Goal: Task Accomplishment & Management: Use online tool/utility

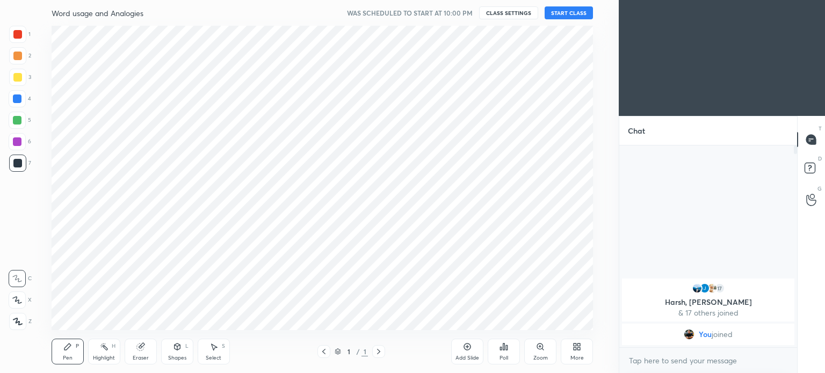
scroll to position [53395, 53125]
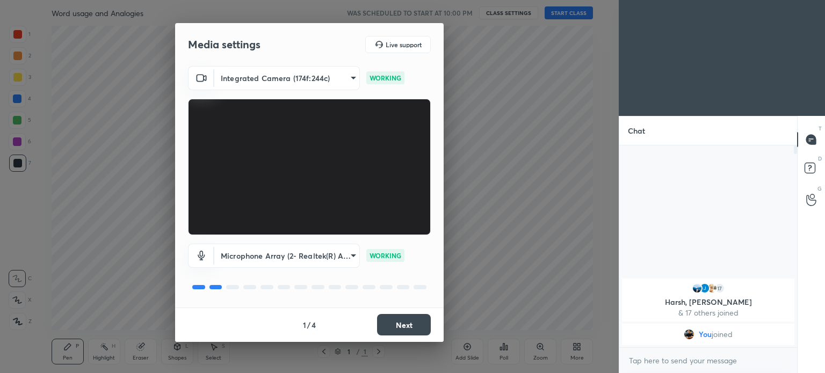
click at [398, 322] on button "Next" at bounding box center [404, 324] width 54 height 21
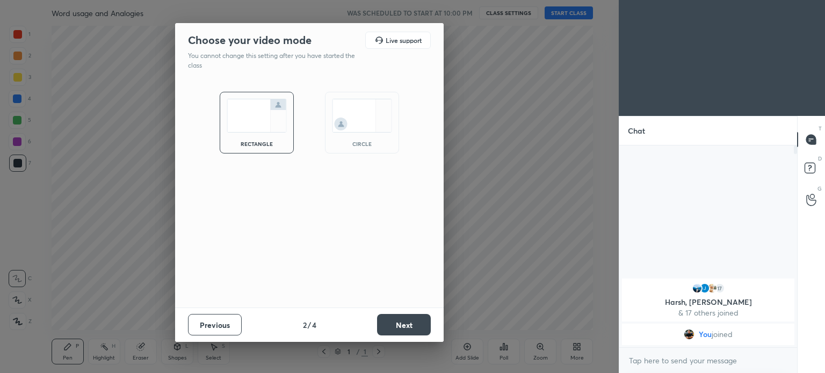
click at [395, 328] on button "Next" at bounding box center [404, 324] width 54 height 21
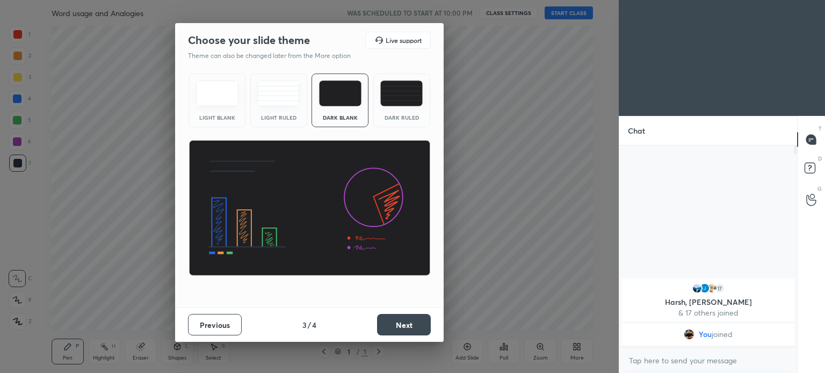
click at [394, 328] on button "Next" at bounding box center [404, 324] width 54 height 21
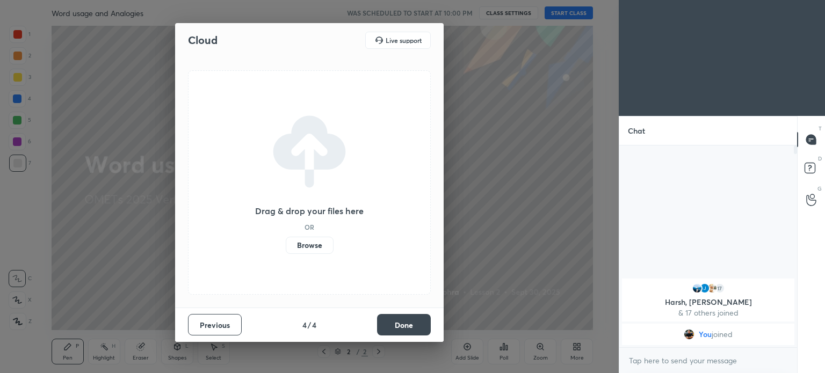
click at [303, 248] on label "Browse" at bounding box center [310, 245] width 48 height 17
click at [286, 248] on input "Browse" at bounding box center [286, 245] width 0 height 17
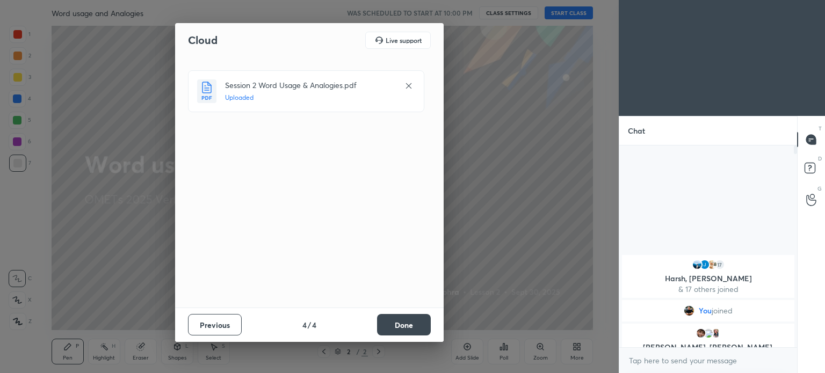
click at [401, 326] on button "Done" at bounding box center [404, 324] width 54 height 21
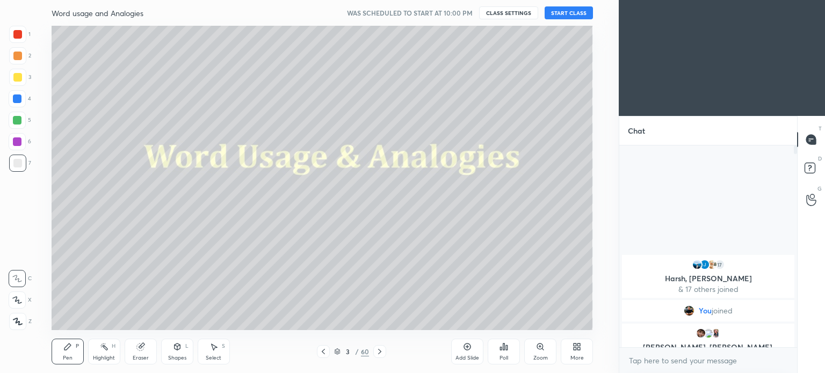
click at [575, 14] on button "START CLASS" at bounding box center [569, 12] width 48 height 13
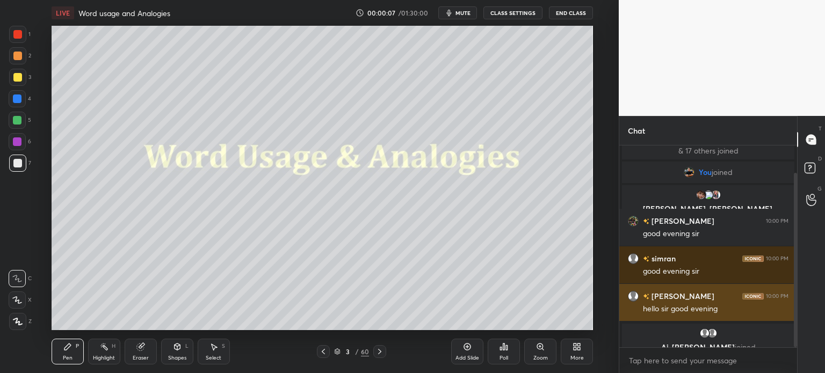
scroll to position [69, 0]
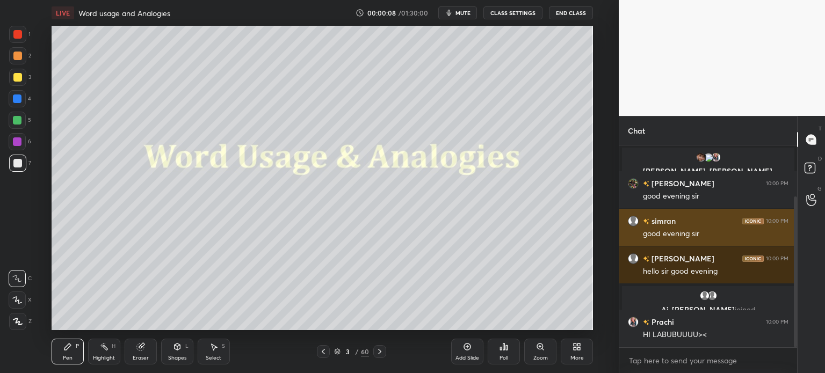
click at [643, 246] on div "simran 10:00 PM good evening sir" at bounding box center [708, 227] width 178 height 37
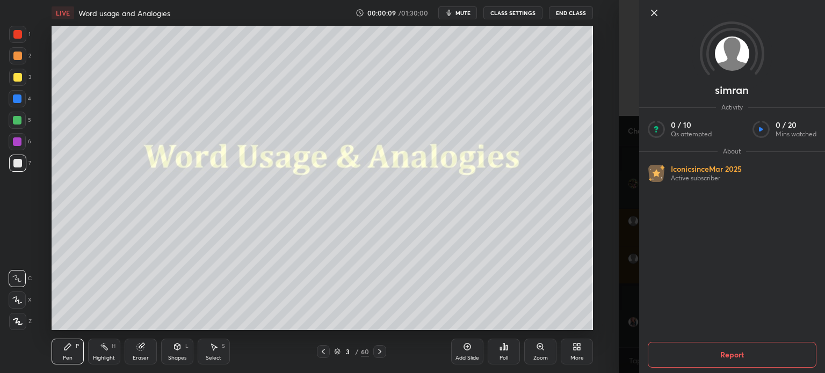
scroll to position [106, 0]
click at [653, 10] on icon at bounding box center [654, 12] width 13 height 13
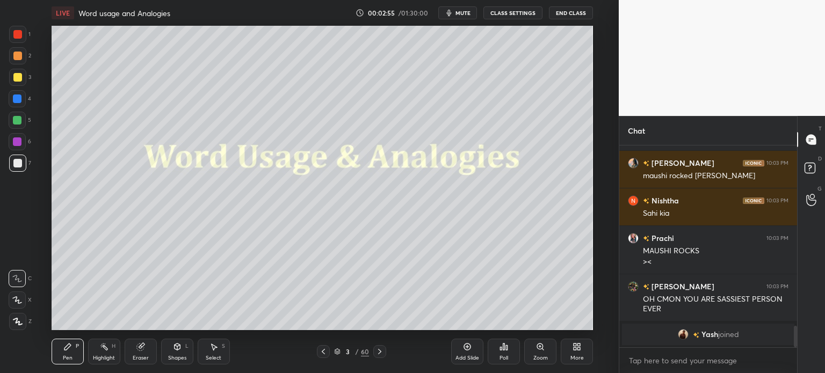
scroll to position [1539, 0]
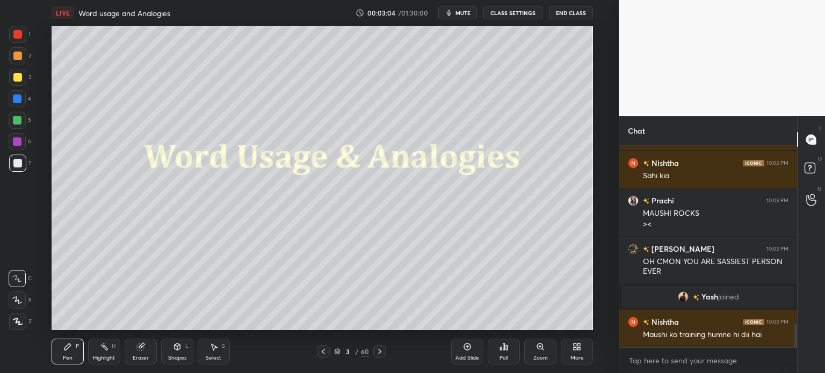
click at [17, 33] on div at bounding box center [17, 34] width 9 height 9
click at [138, 347] on icon at bounding box center [139, 347] width 7 height 7
click at [19, 324] on span "Erase all" at bounding box center [17, 322] width 16 height 8
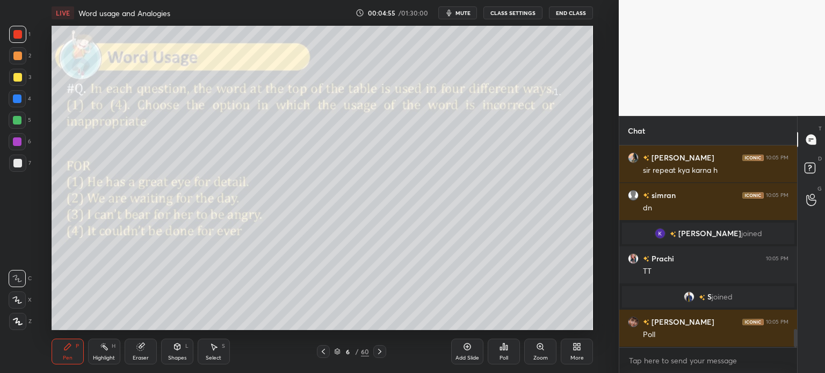
scroll to position [2023, 0]
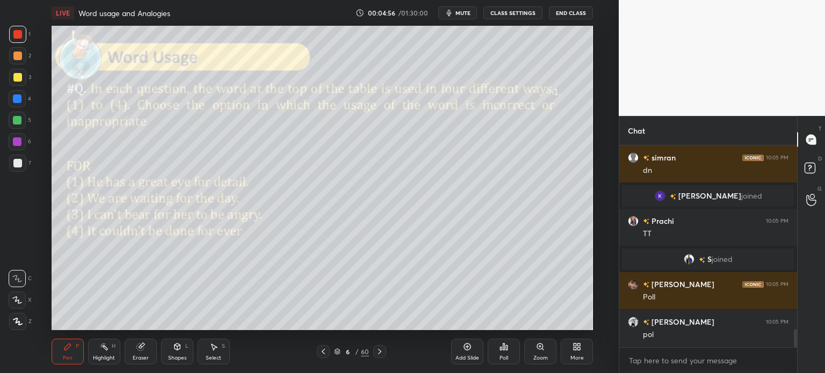
click at [506, 349] on icon at bounding box center [507, 347] width 2 height 5
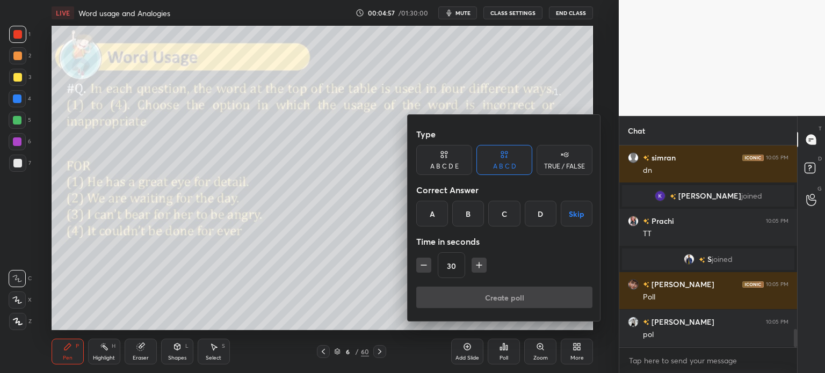
scroll to position [2061, 0]
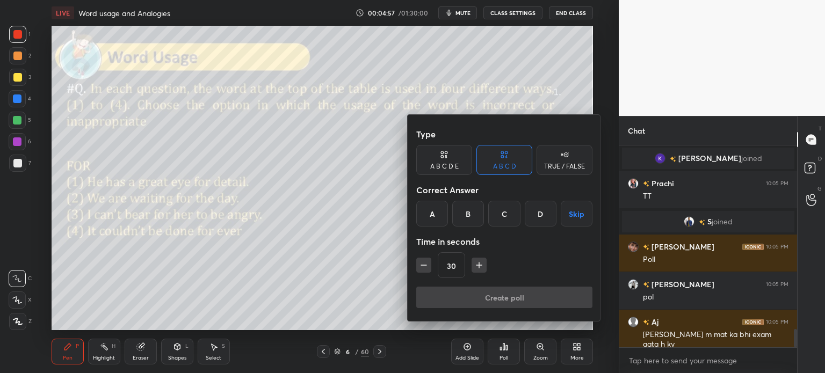
click at [502, 209] on div "C" at bounding box center [504, 214] width 32 height 26
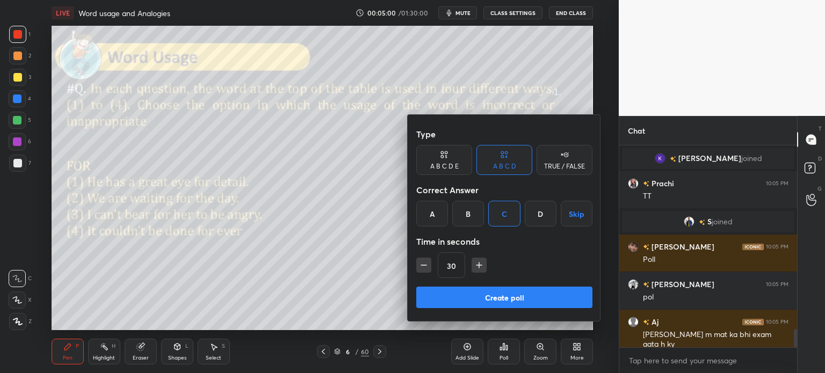
click at [511, 299] on button "Create poll" at bounding box center [504, 297] width 176 height 21
type textarea "x"
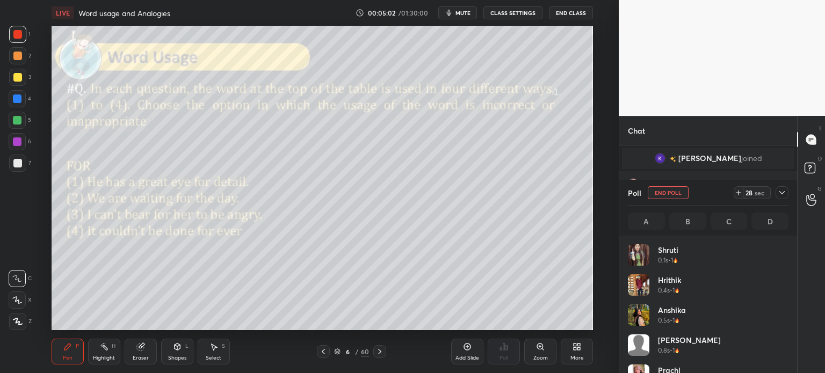
scroll to position [126, 157]
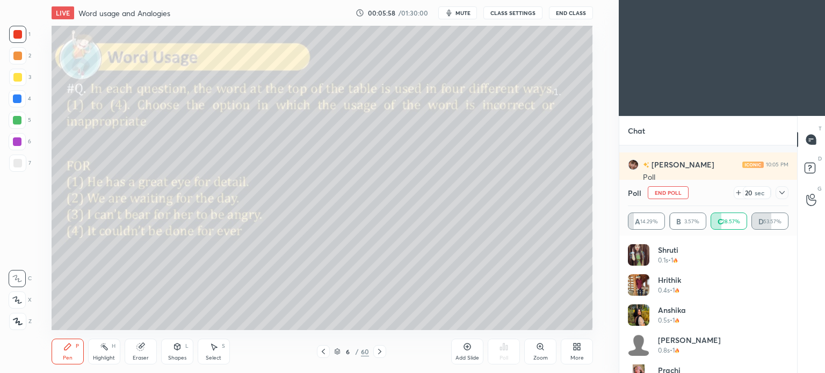
scroll to position [1490, 0]
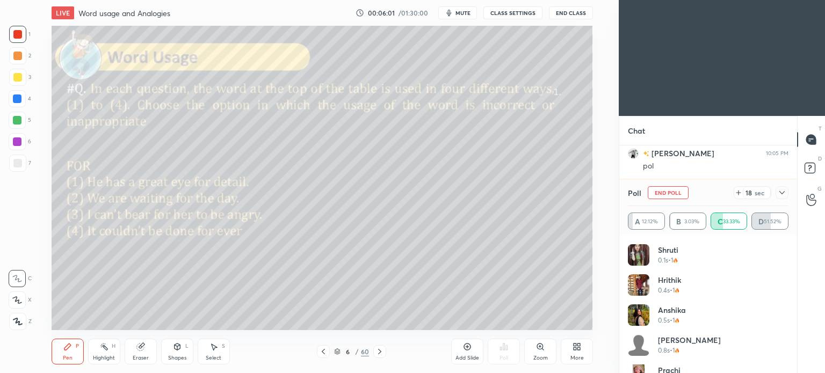
click at [576, 352] on div "More" at bounding box center [577, 352] width 32 height 26
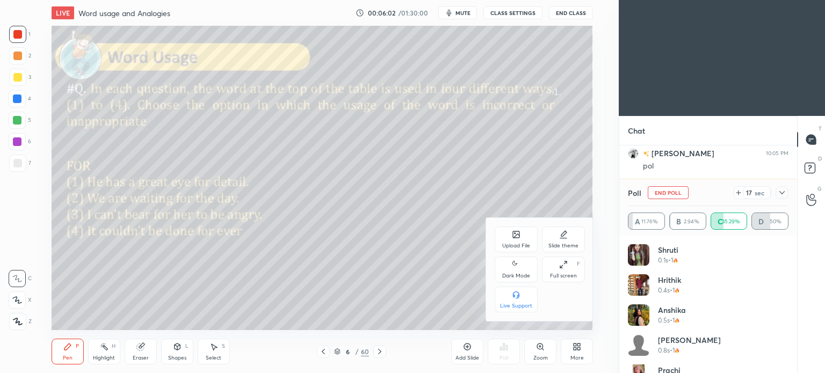
scroll to position [1527, 0]
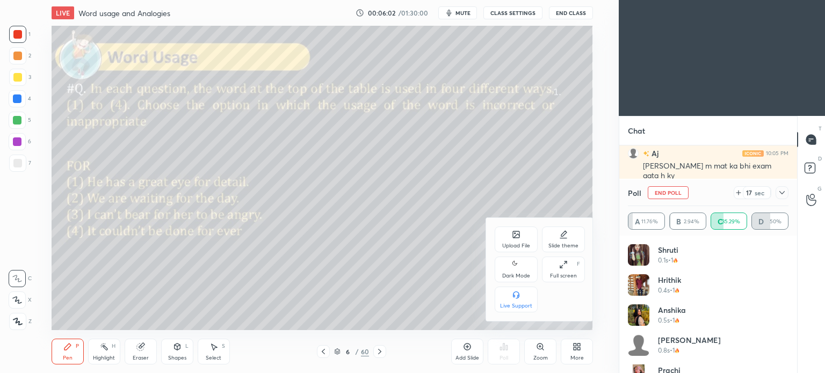
click at [516, 272] on div "Dark Mode" at bounding box center [516, 270] width 43 height 26
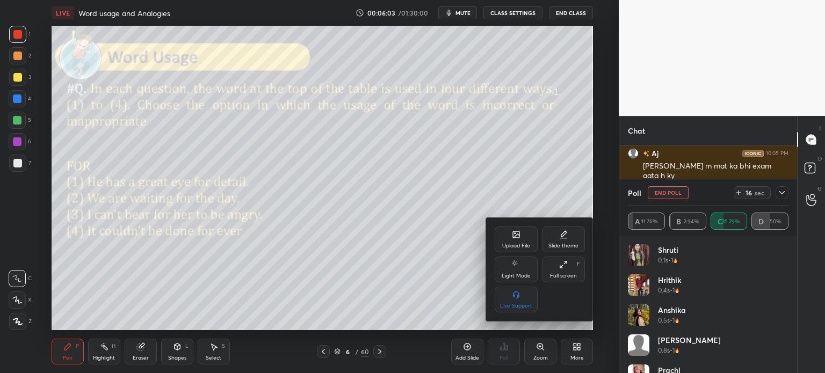
scroll to position [1565, 0]
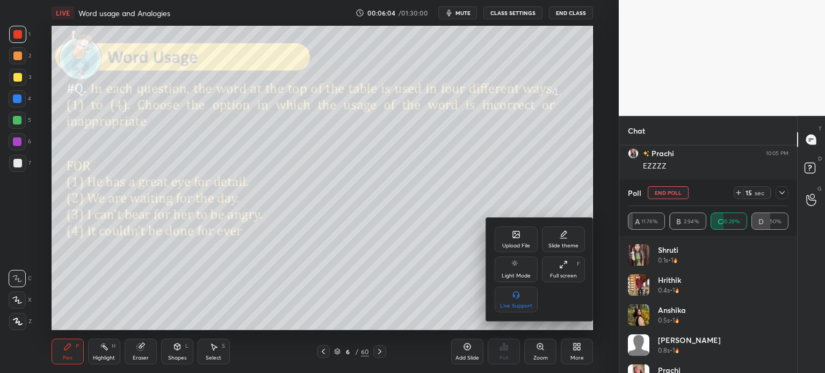
click at [578, 352] on div at bounding box center [412, 186] width 825 height 373
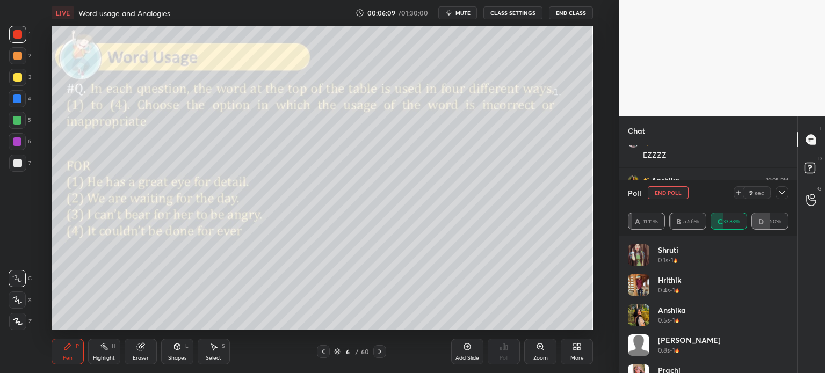
scroll to position [0, 0]
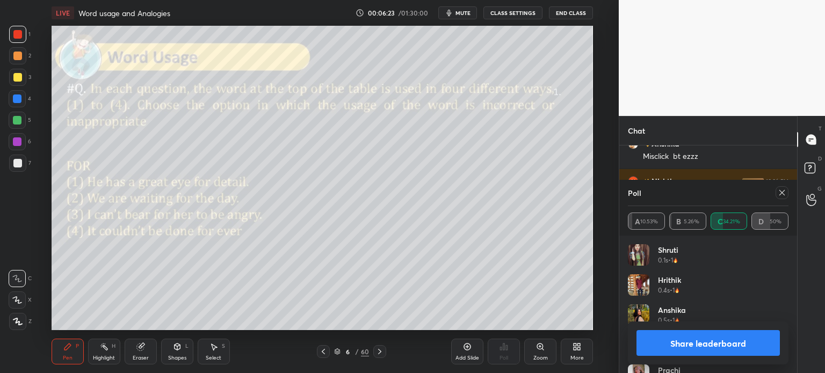
click at [684, 340] on button "Share leaderboard" at bounding box center [707, 343] width 143 height 26
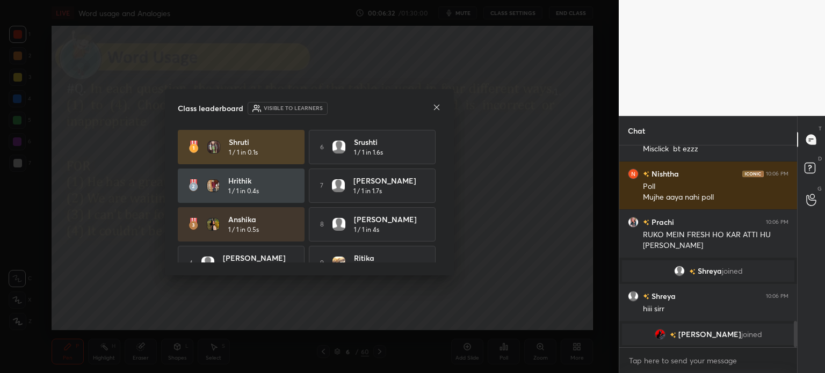
click at [433, 105] on icon at bounding box center [436, 107] width 9 height 9
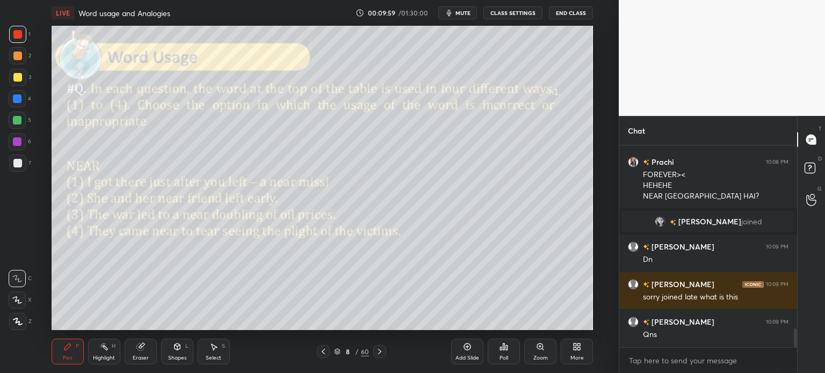
scroll to position [1979, 0]
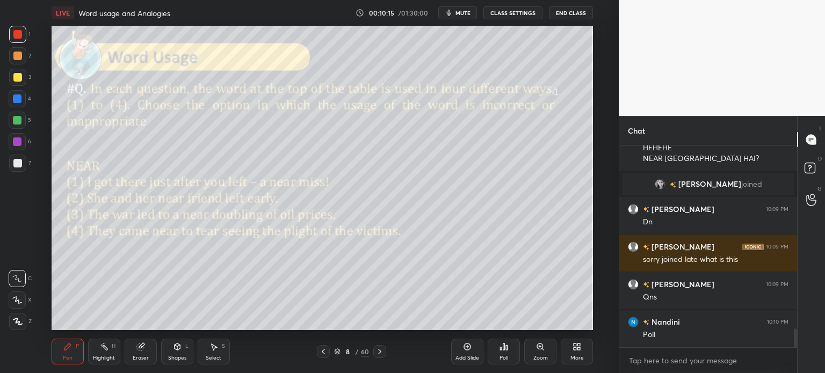
click at [505, 357] on div "Poll" at bounding box center [503, 357] width 9 height 5
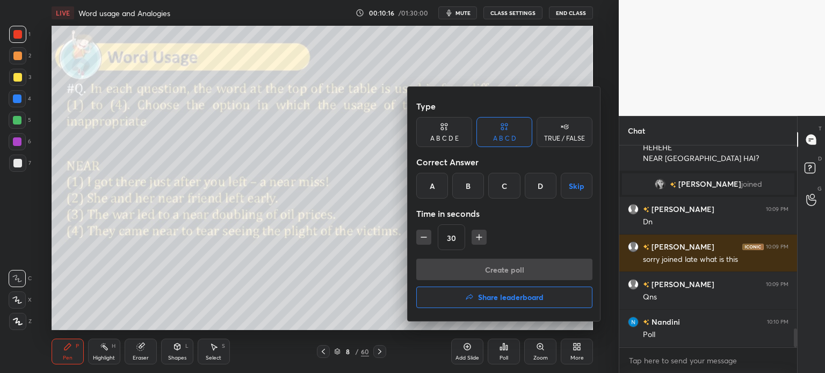
click at [468, 193] on div "B" at bounding box center [468, 186] width 32 height 26
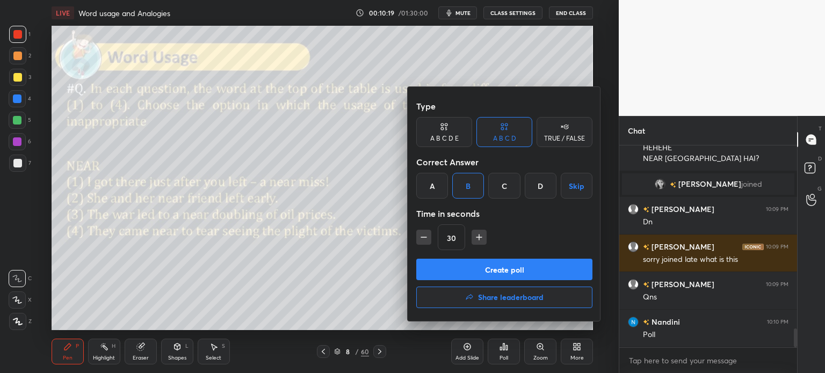
click at [514, 270] on button "Create poll" at bounding box center [504, 269] width 176 height 21
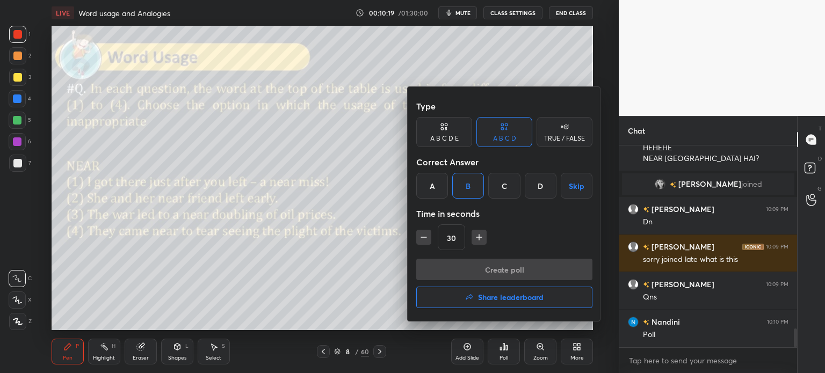
type textarea "x"
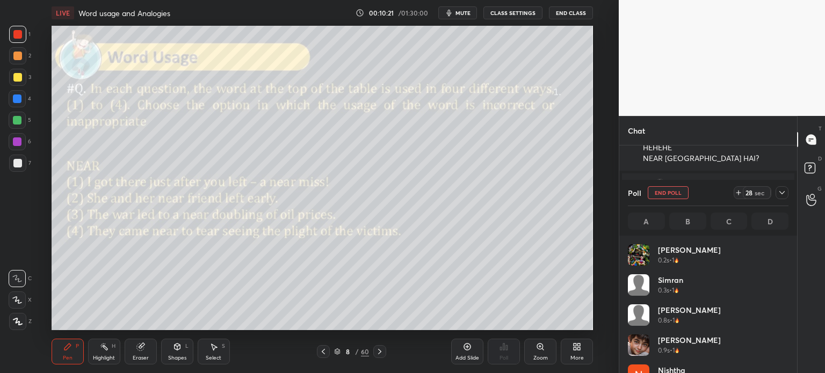
scroll to position [126, 157]
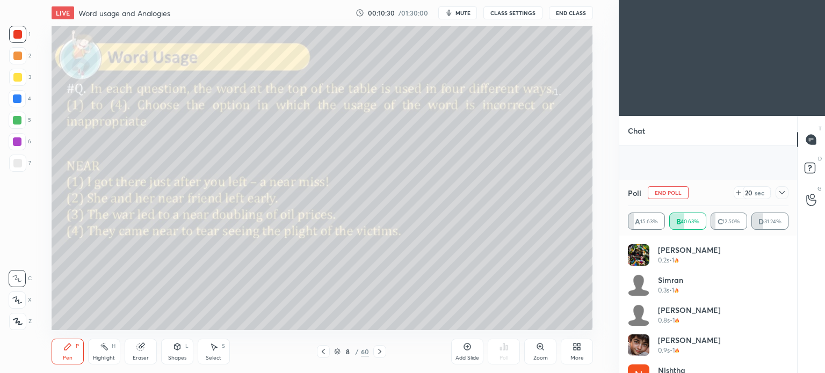
scroll to position [1407, 0]
click at [575, 347] on icon at bounding box center [576, 347] width 9 height 9
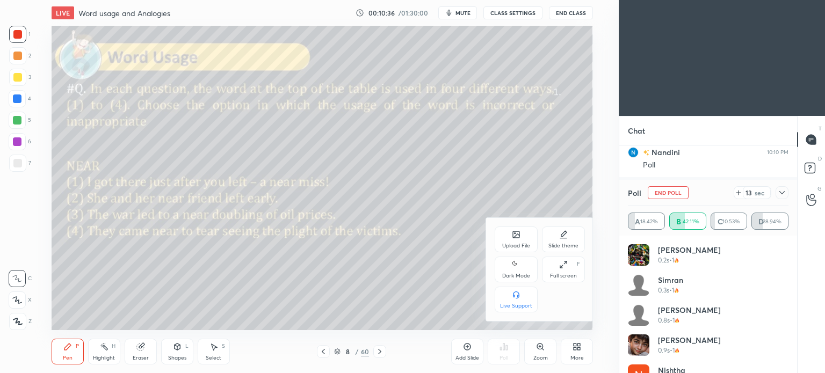
click at [513, 269] on icon at bounding box center [516, 264] width 9 height 13
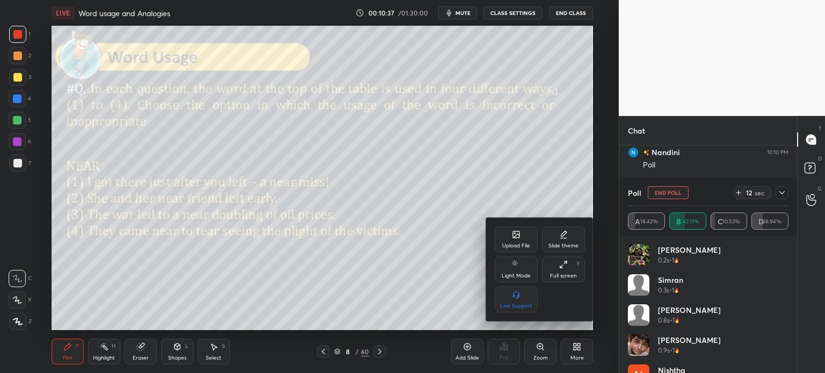
click at [573, 354] on div at bounding box center [412, 186] width 825 height 373
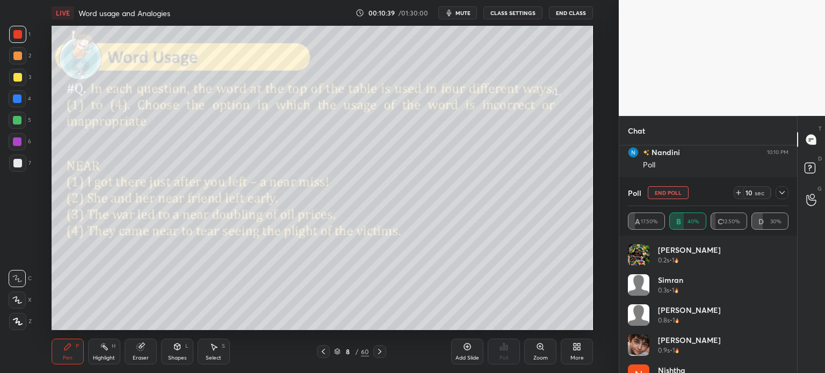
scroll to position [1445, 0]
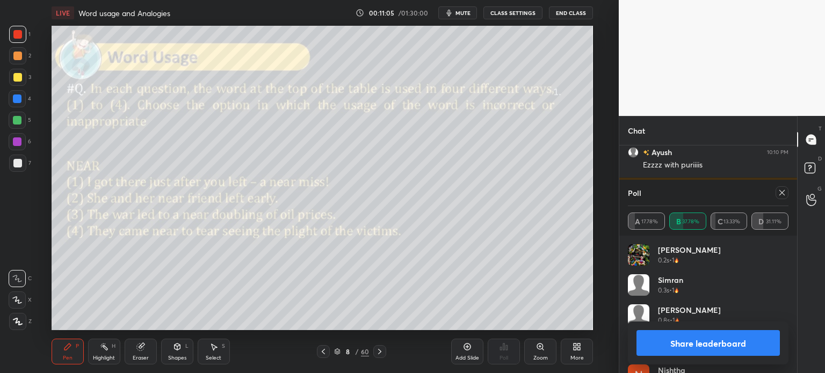
click at [667, 343] on button "Share leaderboard" at bounding box center [707, 343] width 143 height 26
type textarea "x"
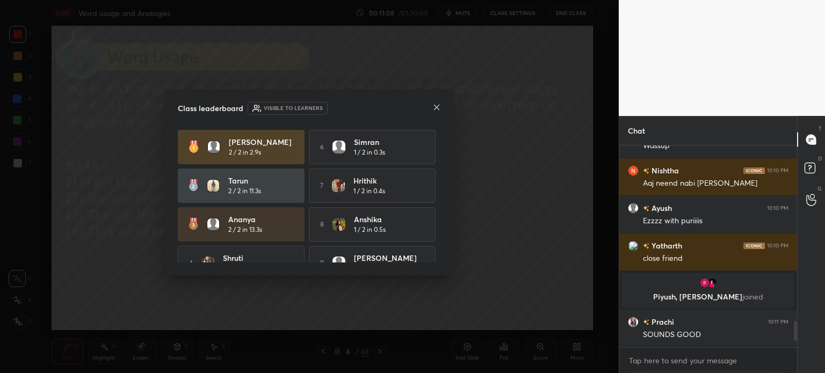
click at [437, 107] on icon at bounding box center [436, 107] width 5 height 5
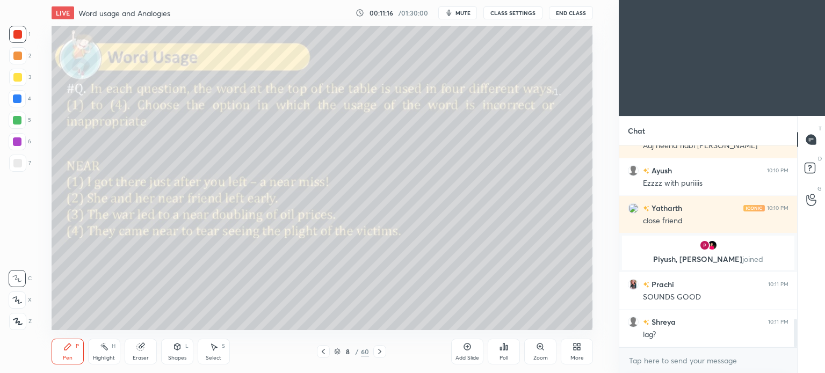
scroll to position [53395, 53125]
click at [576, 350] on icon at bounding box center [576, 347] width 9 height 9
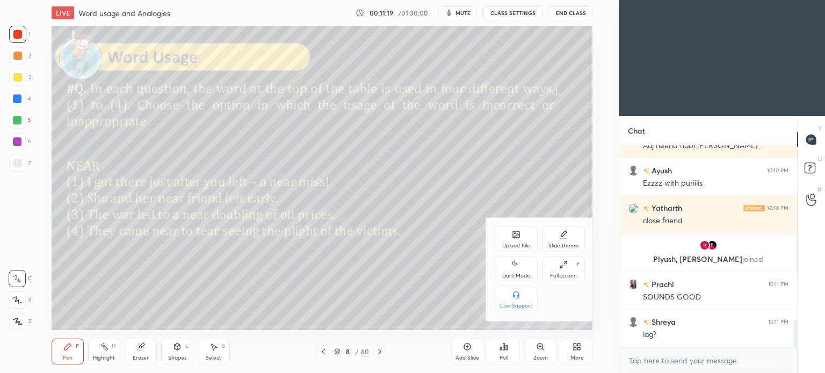
scroll to position [1278, 0]
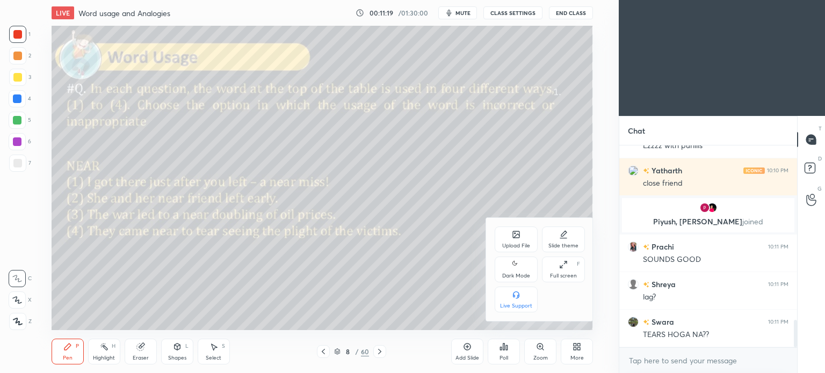
click at [519, 275] on div "Dark Mode" at bounding box center [516, 275] width 28 height 5
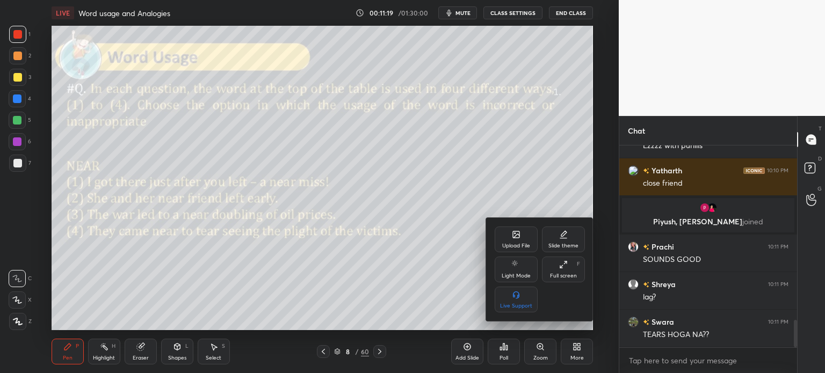
click at [581, 354] on div at bounding box center [412, 186] width 825 height 373
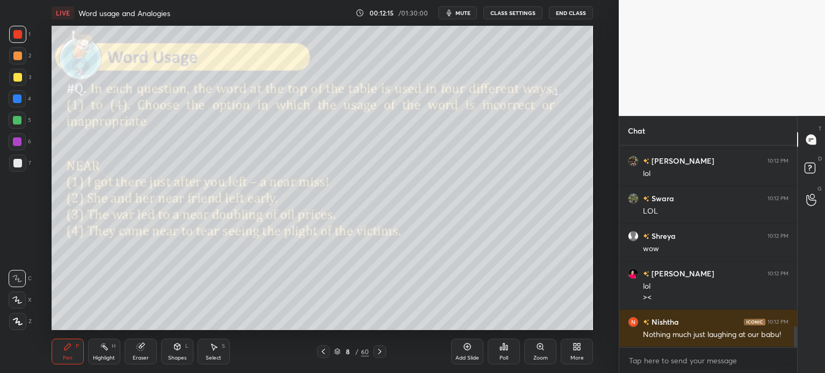
scroll to position [1768, 0]
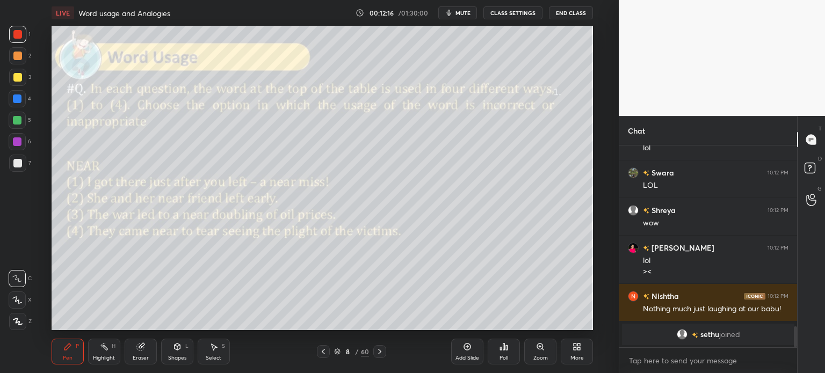
click at [139, 354] on div "Eraser" at bounding box center [141, 352] width 32 height 26
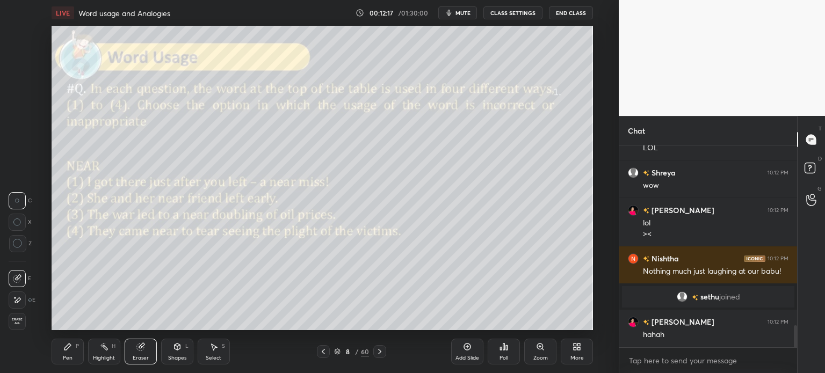
click at [16, 321] on span "Erase all" at bounding box center [17, 322] width 16 height 8
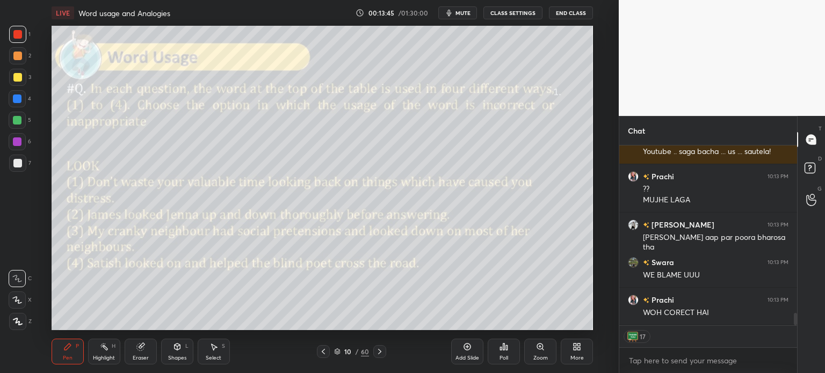
scroll to position [2405, 0]
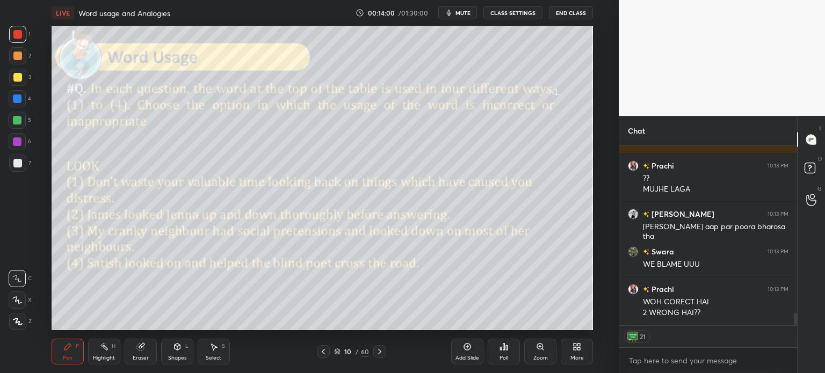
type textarea "x"
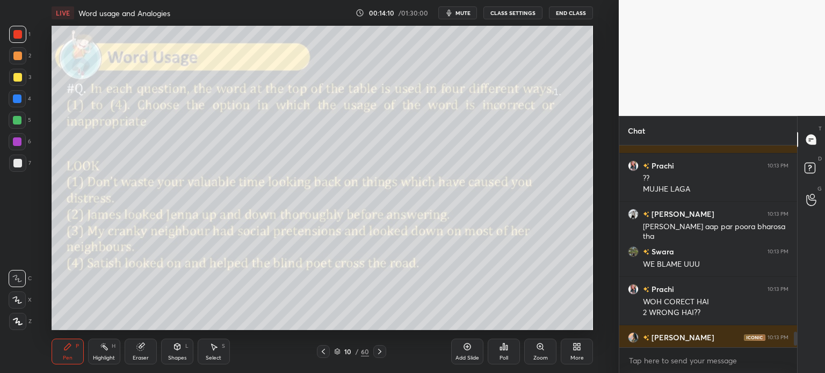
scroll to position [199, 175]
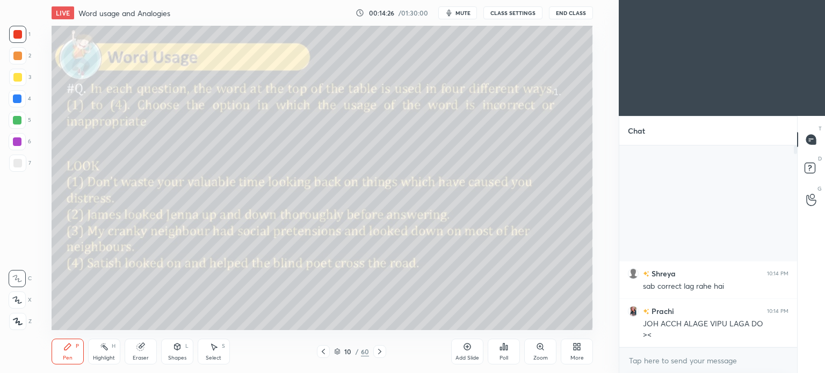
scroll to position [53395, 53125]
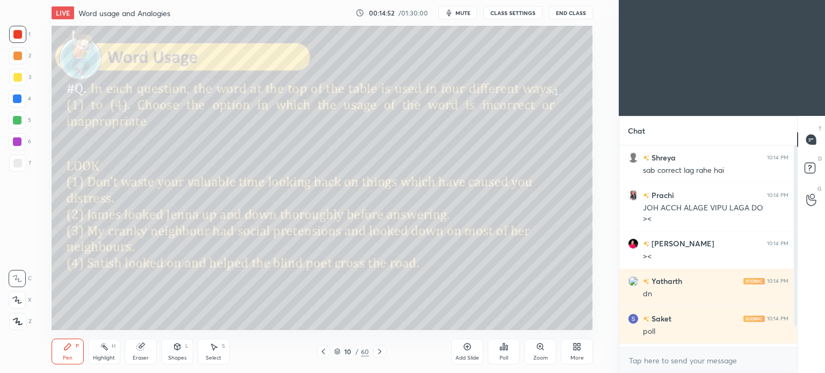
click at [576, 347] on icon at bounding box center [576, 347] width 9 height 9
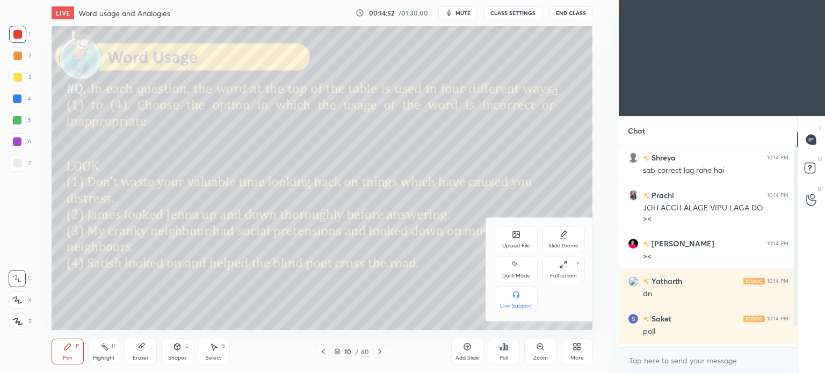
click at [513, 269] on icon at bounding box center [516, 264] width 9 height 13
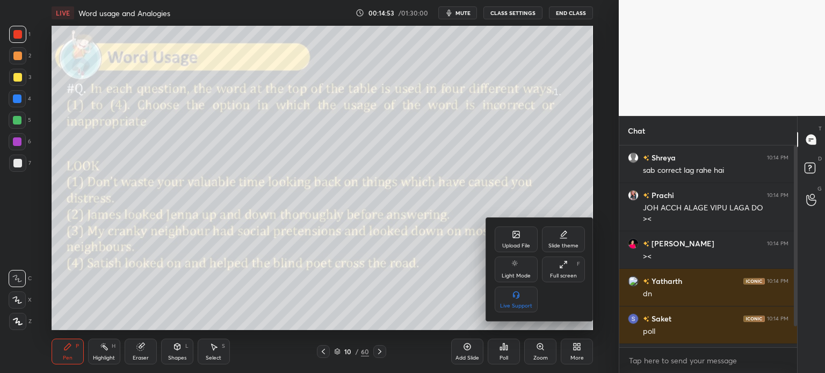
click at [578, 347] on div at bounding box center [412, 186] width 825 height 373
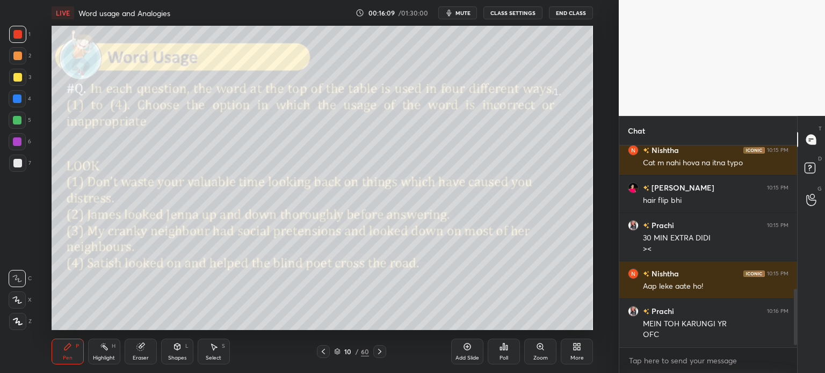
scroll to position [528, 0]
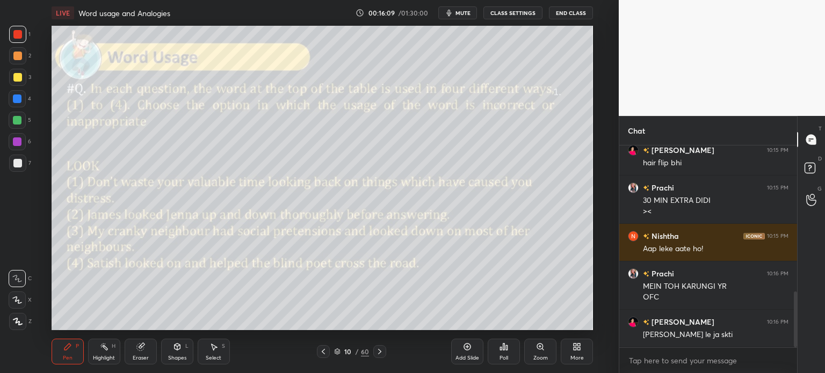
click at [502, 350] on icon at bounding box center [501, 348] width 2 height 3
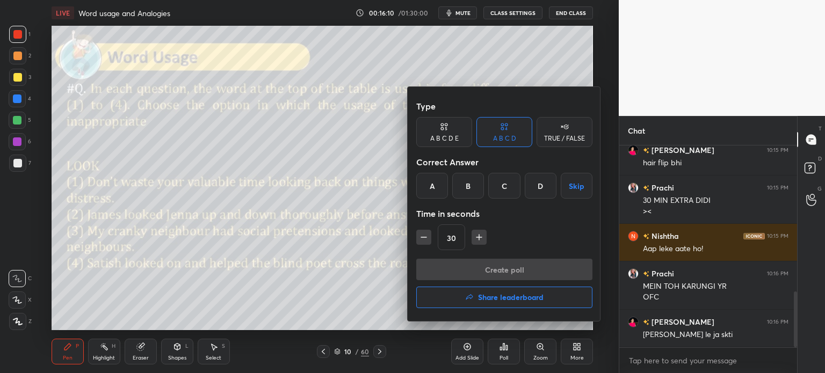
scroll to position [566, 0]
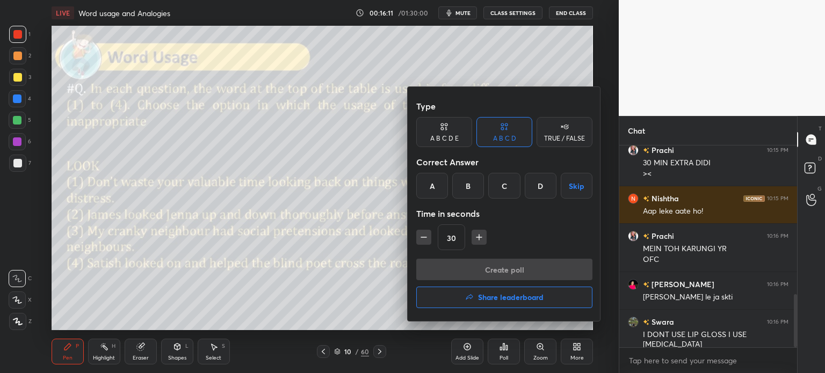
click at [540, 185] on div "D" at bounding box center [541, 186] width 32 height 26
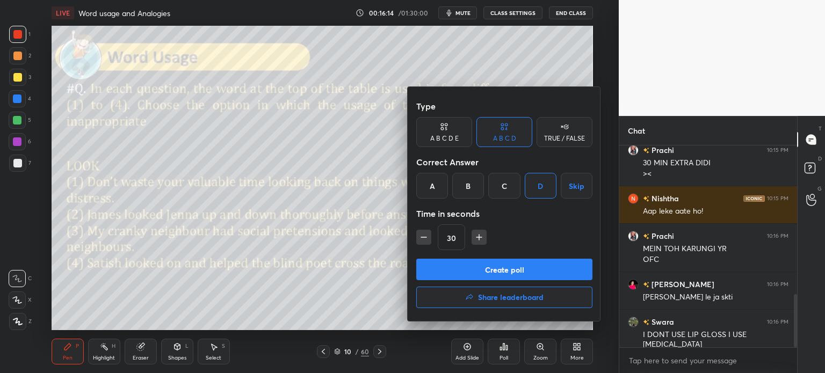
click at [507, 268] on button "Create poll" at bounding box center [504, 269] width 176 height 21
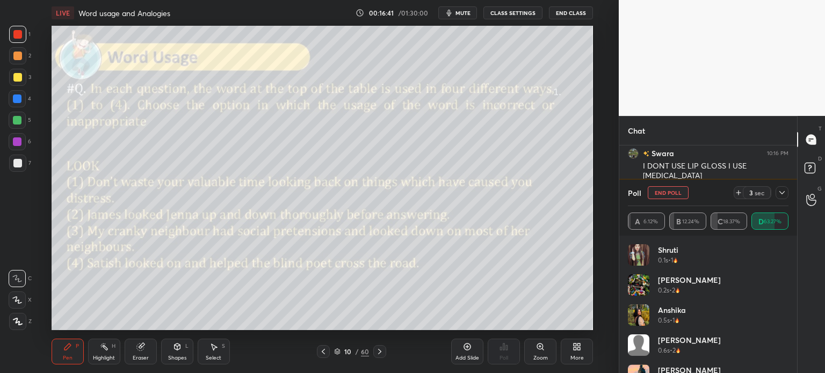
scroll to position [772, 0]
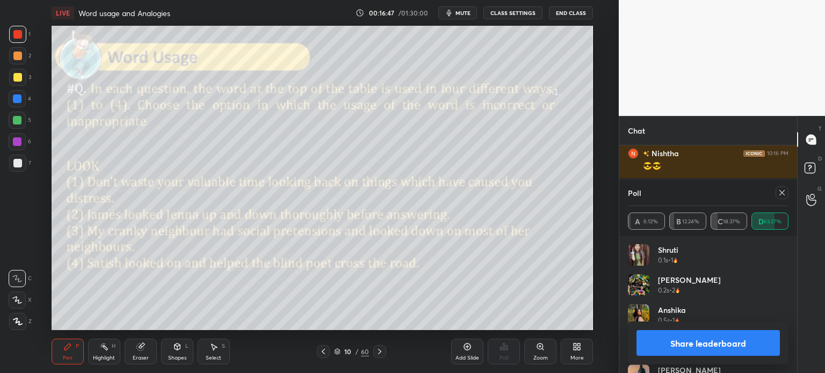
click at [668, 347] on button "Share leaderboard" at bounding box center [707, 343] width 143 height 26
type textarea "x"
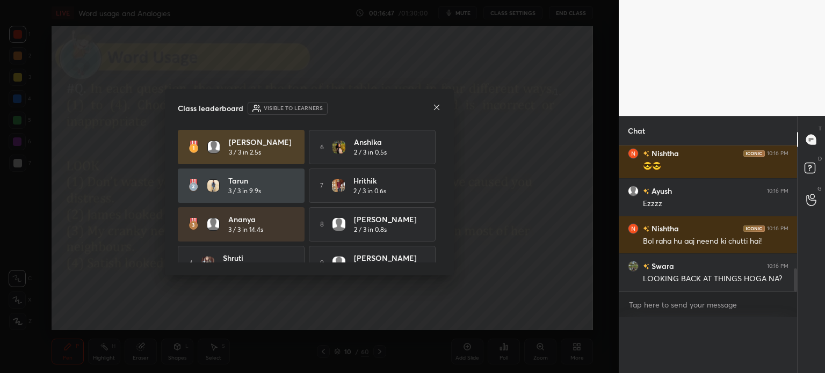
scroll to position [0, 0]
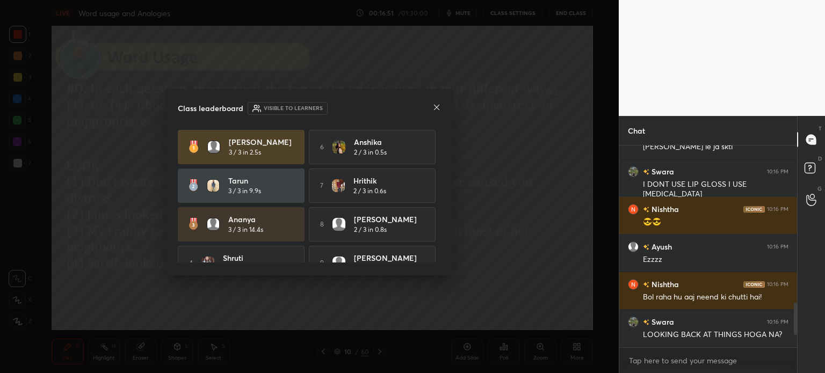
click at [434, 105] on icon at bounding box center [436, 107] width 5 height 5
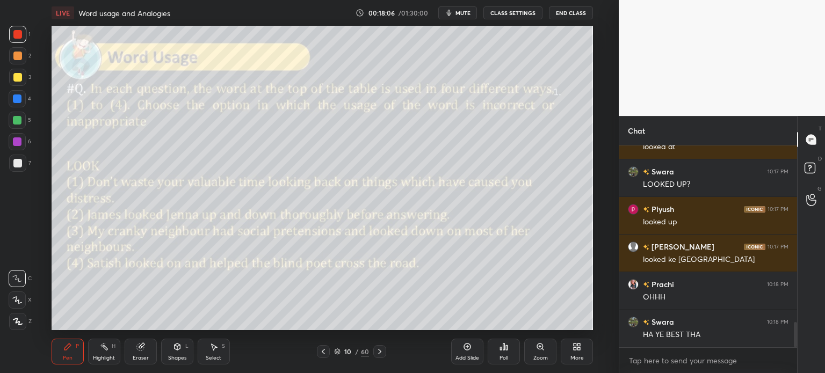
scroll to position [1441, 0]
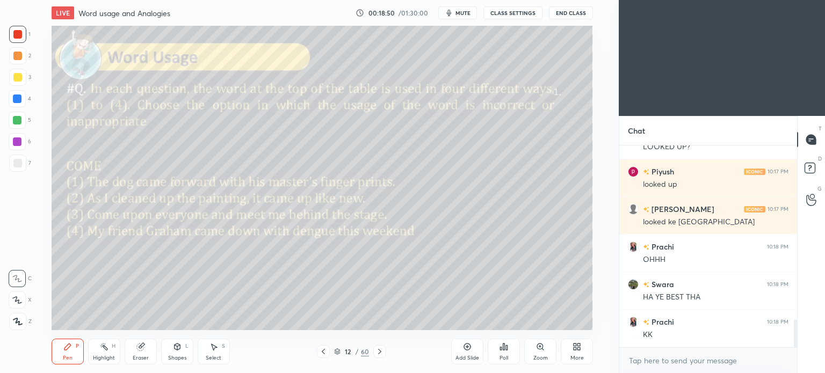
scroll to position [53395, 53125]
click at [579, 354] on div "More" at bounding box center [577, 352] width 32 height 26
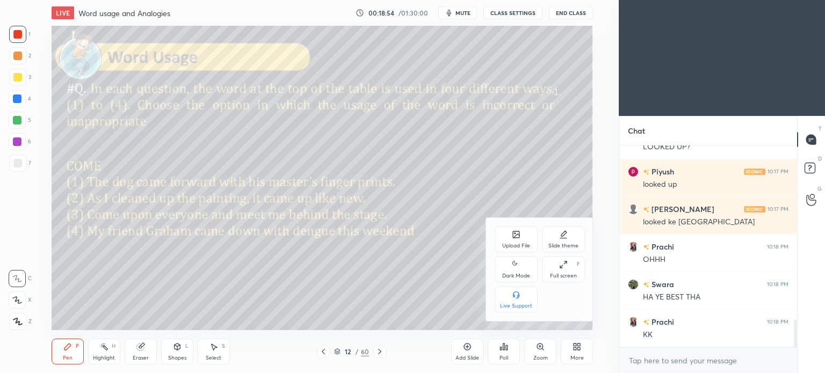
click at [518, 281] on div "Dark Mode" at bounding box center [516, 270] width 43 height 26
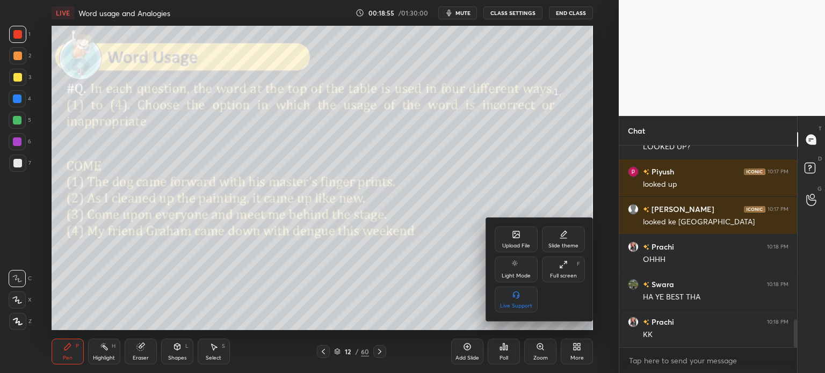
click at [578, 347] on div at bounding box center [412, 186] width 825 height 373
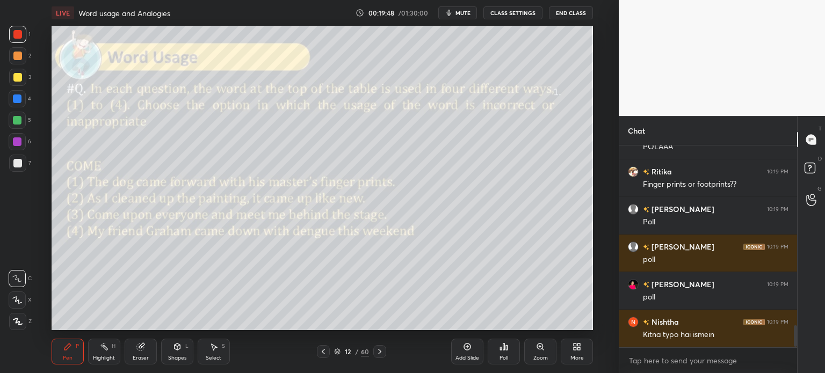
scroll to position [1667, 0]
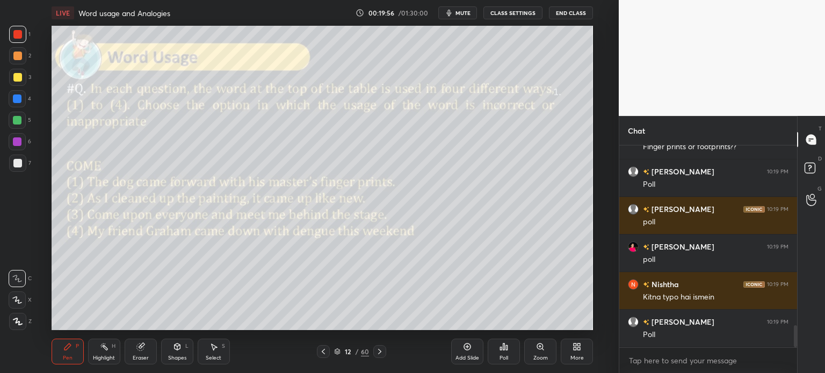
click at [502, 349] on icon at bounding box center [503, 347] width 9 height 9
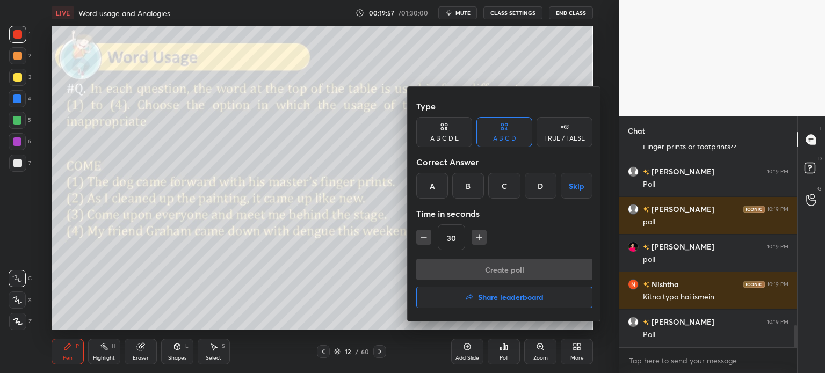
click at [506, 185] on div "C" at bounding box center [504, 186] width 32 height 26
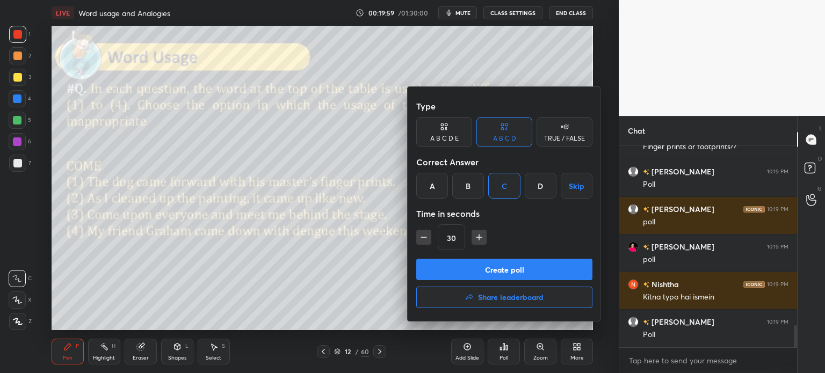
click at [510, 267] on button "Create poll" at bounding box center [504, 269] width 176 height 21
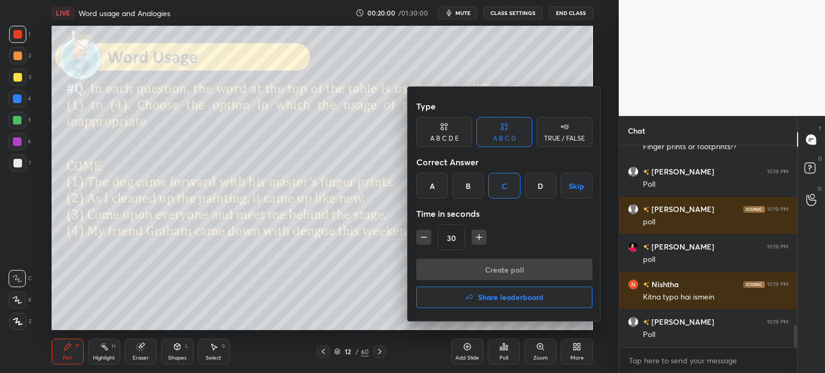
type textarea "x"
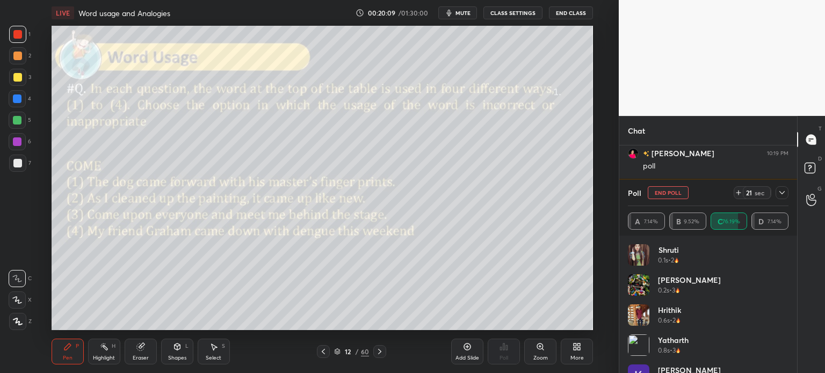
scroll to position [1798, 0]
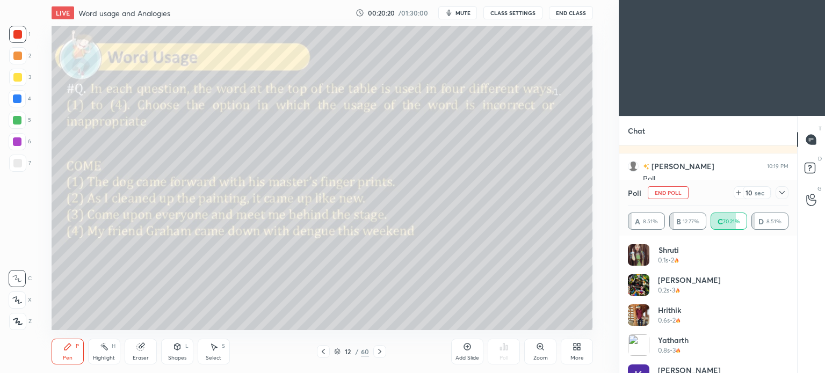
scroll to position [53395, 53120]
click at [572, 349] on icon at bounding box center [576, 347] width 9 height 9
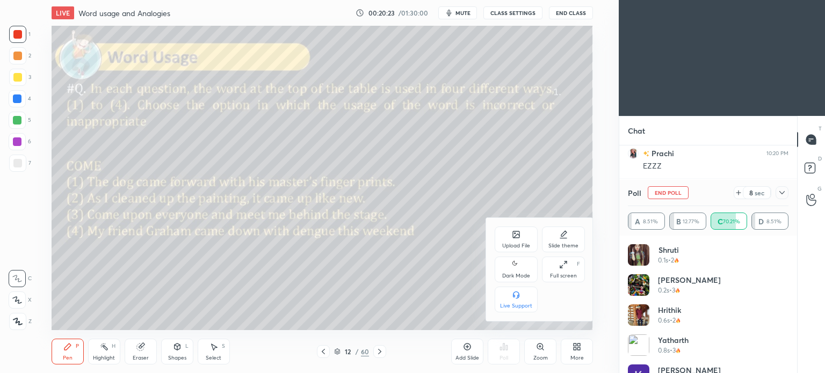
click at [516, 272] on div "Dark Mode" at bounding box center [516, 270] width 43 height 26
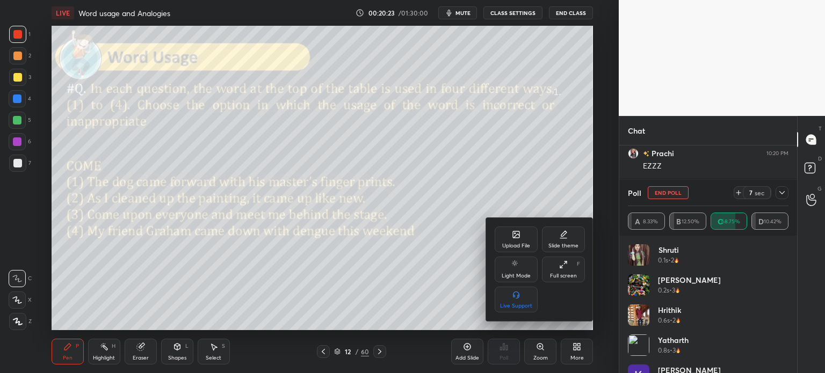
click at [578, 347] on div at bounding box center [412, 186] width 825 height 373
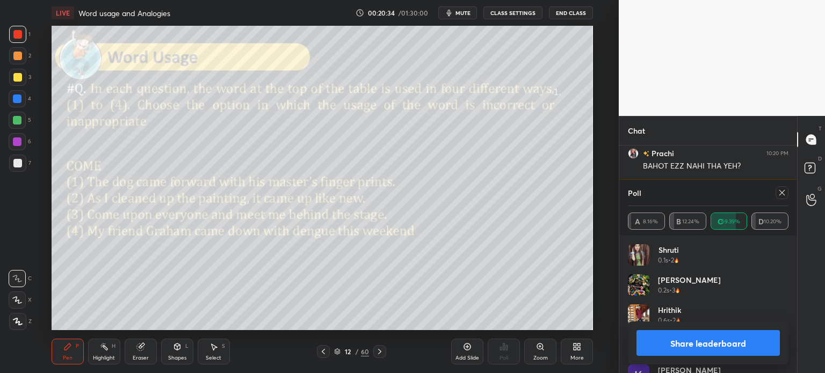
click at [652, 341] on button "Share leaderboard" at bounding box center [707, 343] width 143 height 26
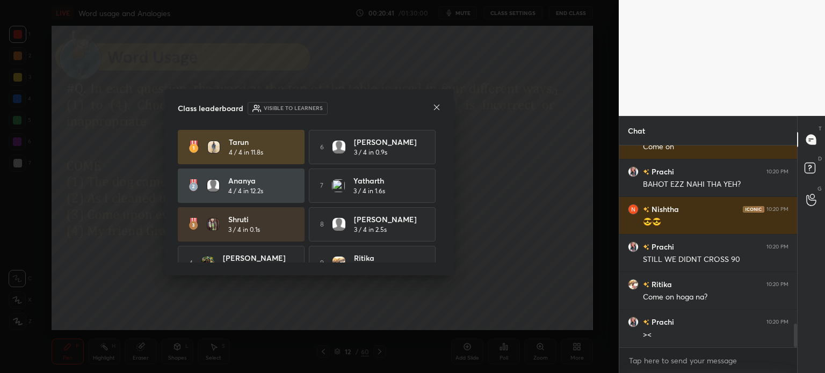
click at [436, 105] on icon at bounding box center [436, 107] width 9 height 9
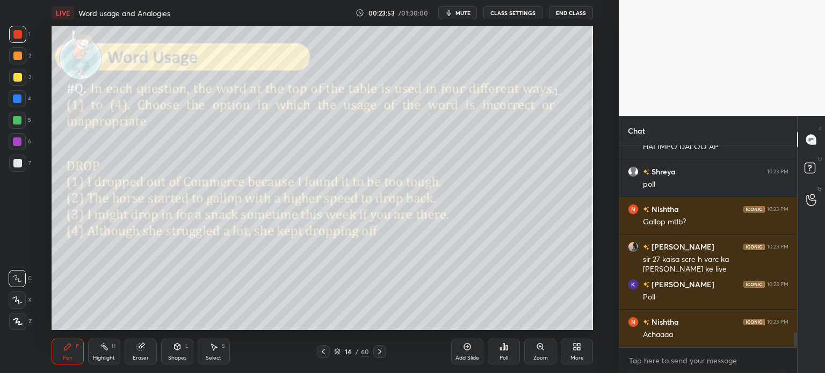
scroll to position [2498, 0]
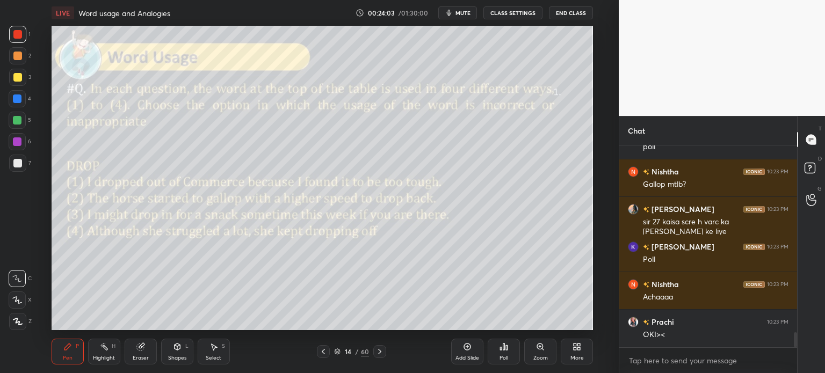
click at [501, 352] on div "Poll" at bounding box center [504, 352] width 32 height 26
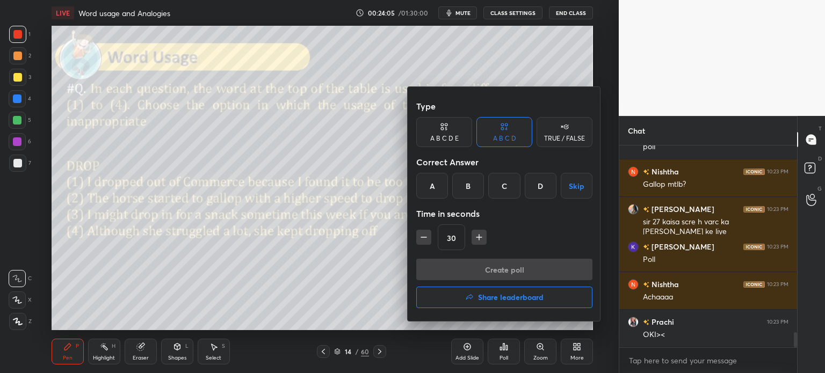
click at [462, 182] on div "B" at bounding box center [468, 186] width 32 height 26
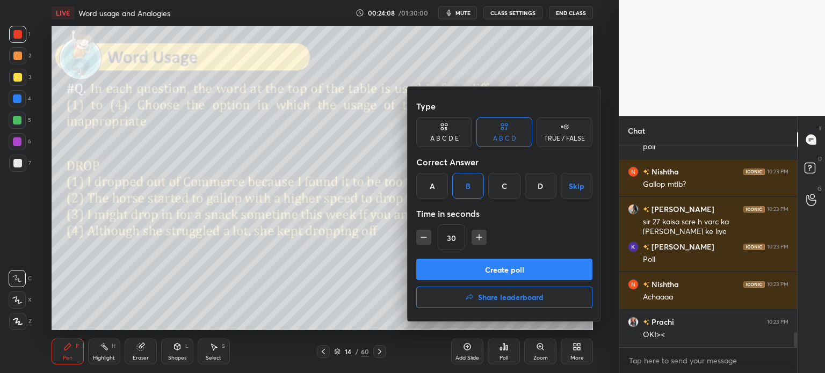
click at [518, 271] on button "Create poll" at bounding box center [504, 269] width 176 height 21
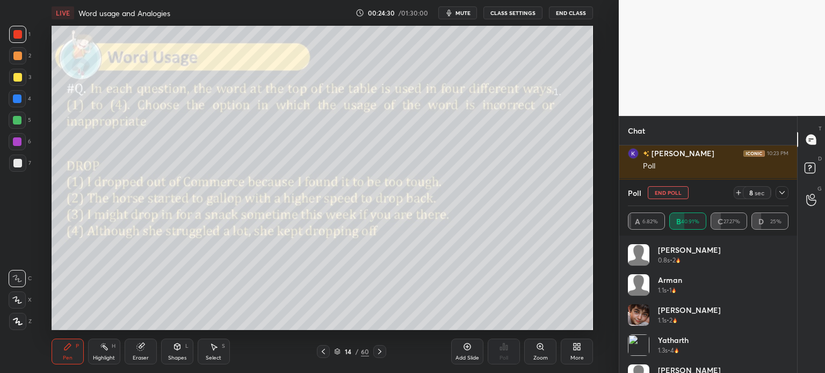
scroll to position [2602, 0]
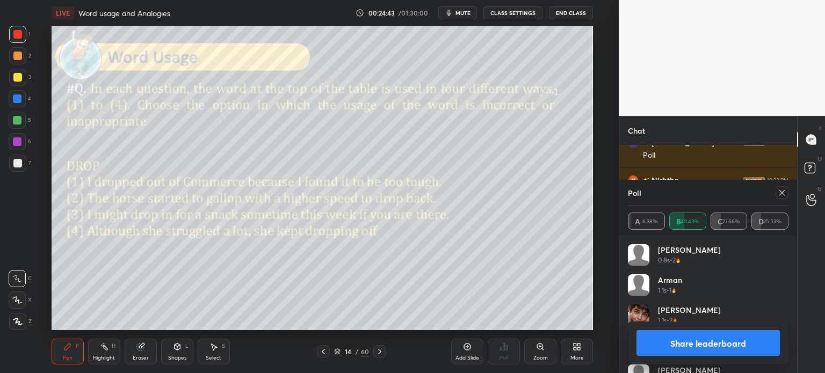
click at [667, 341] on button "Share leaderboard" at bounding box center [707, 343] width 143 height 26
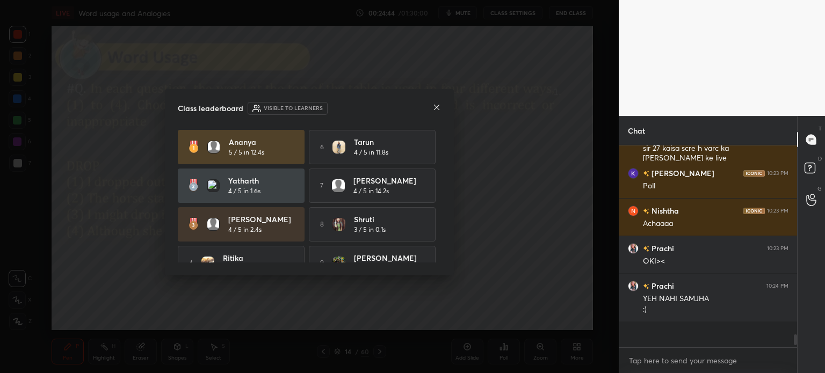
scroll to position [195, 175]
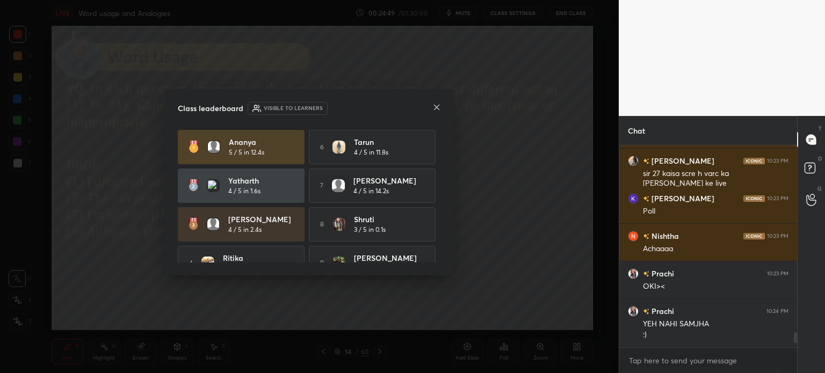
click at [436, 105] on icon at bounding box center [436, 107] width 9 height 9
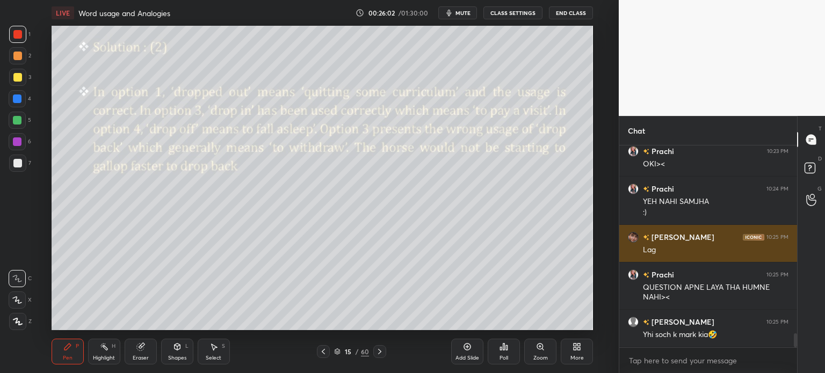
scroll to position [2707, 0]
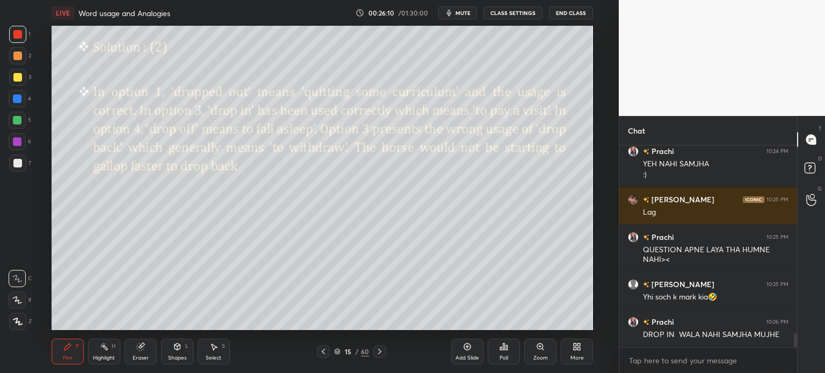
click at [130, 345] on div "Eraser" at bounding box center [141, 352] width 32 height 26
click at [18, 320] on span "Erase all" at bounding box center [17, 322] width 16 height 8
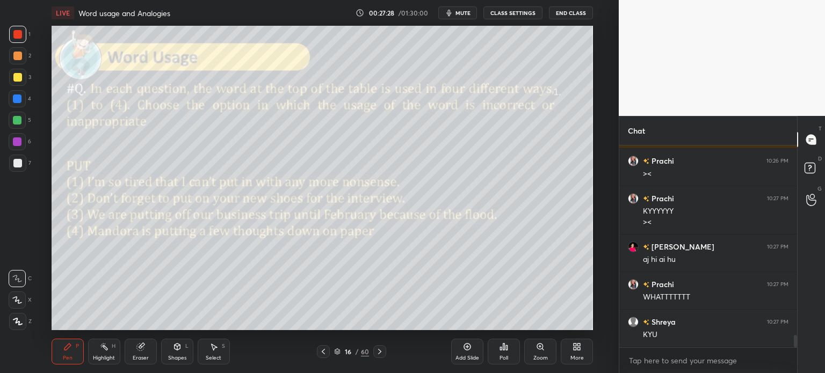
scroll to position [3152, 0]
click at [134, 346] on div "Eraser" at bounding box center [141, 352] width 32 height 26
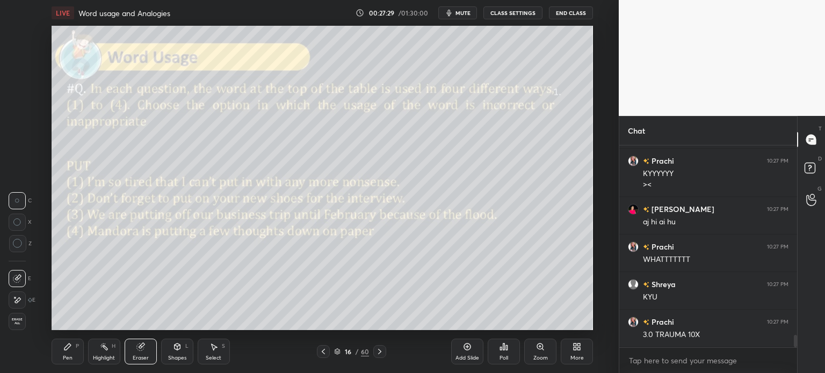
click at [15, 320] on span "Erase all" at bounding box center [17, 322] width 16 height 8
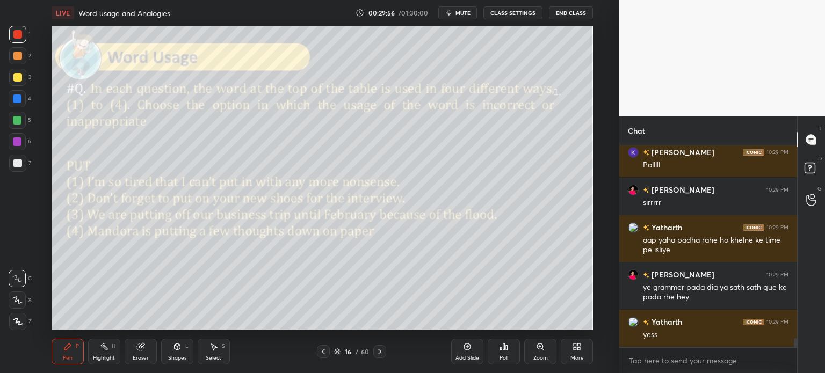
scroll to position [4334, 0]
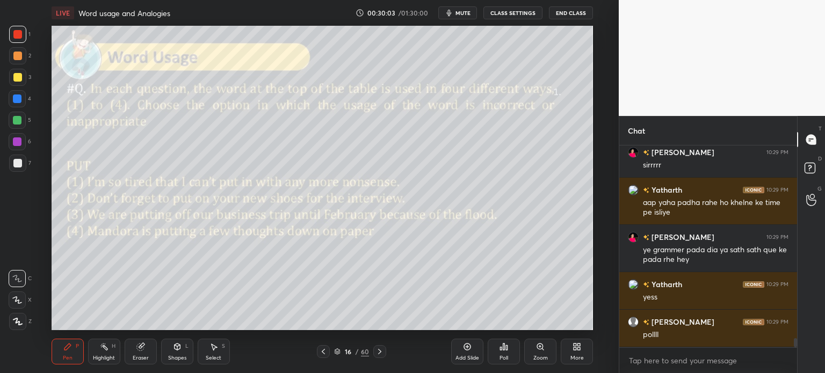
click at [498, 350] on div "Poll" at bounding box center [504, 352] width 32 height 26
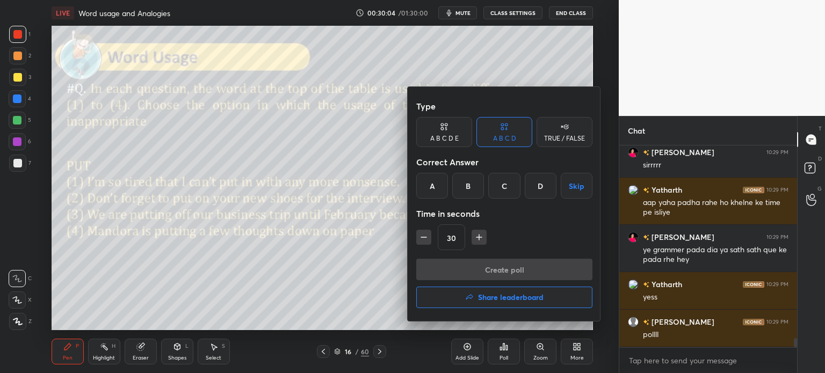
click at [430, 186] on div "A" at bounding box center [432, 186] width 32 height 26
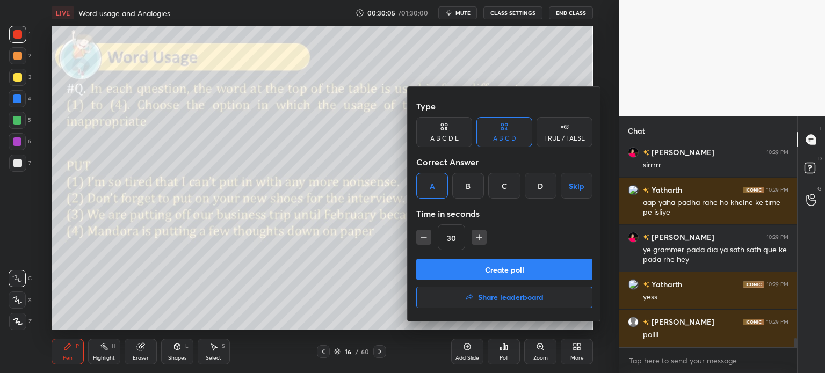
click at [531, 272] on button "Create poll" at bounding box center [504, 269] width 176 height 21
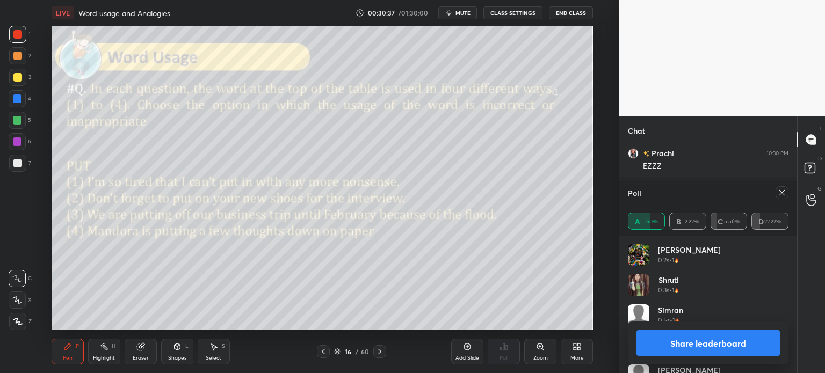
scroll to position [4577, 0]
click at [668, 343] on button "Share leaderboard" at bounding box center [707, 343] width 143 height 26
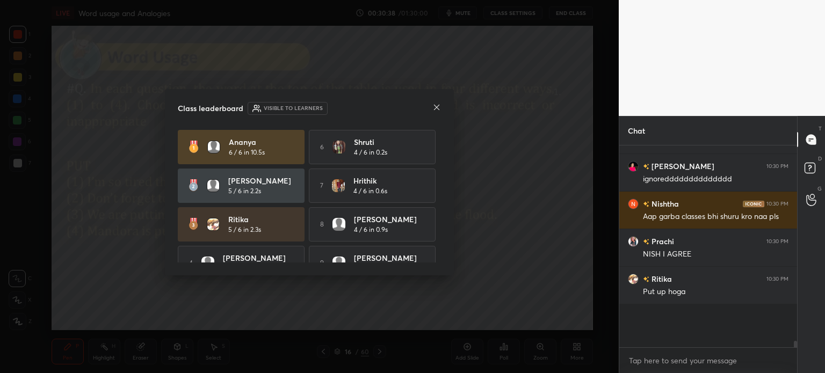
scroll to position [69, 175]
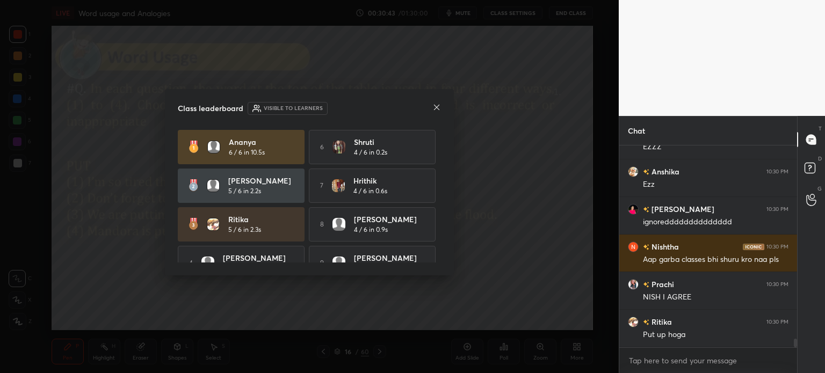
click at [436, 108] on icon at bounding box center [436, 107] width 5 height 5
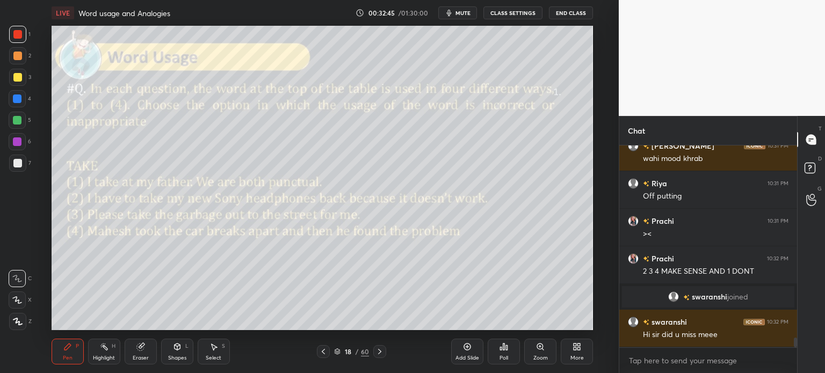
scroll to position [4029, 0]
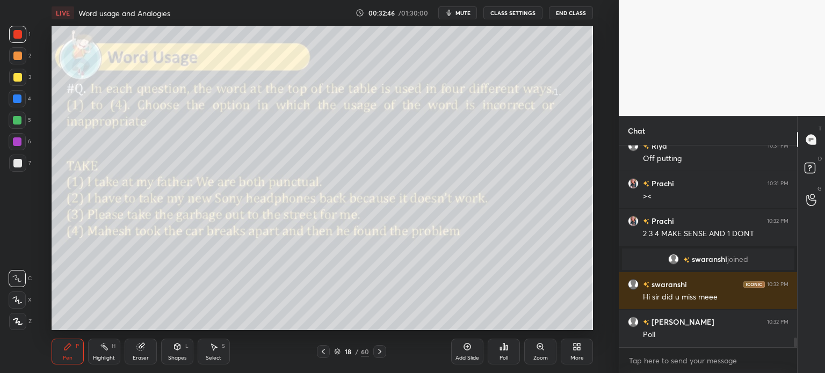
click at [457, 347] on div "Add Slide" at bounding box center [467, 352] width 32 height 26
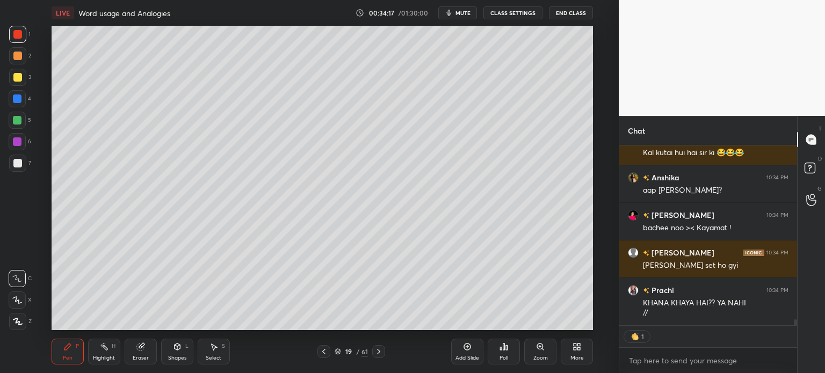
scroll to position [5499, 0]
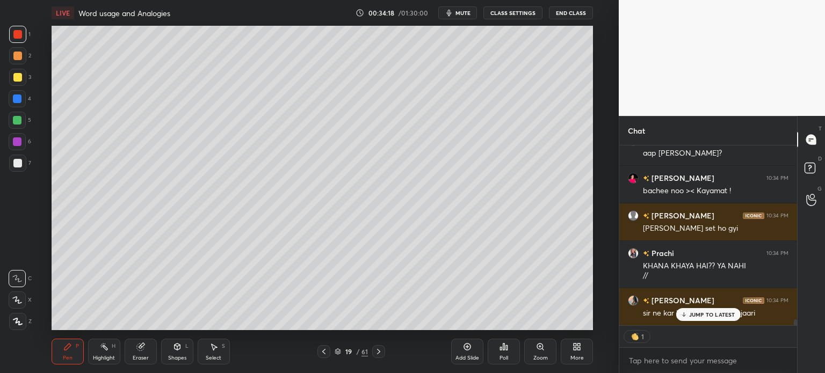
click at [146, 353] on div "Eraser" at bounding box center [141, 352] width 32 height 26
click at [22, 317] on div "Erase all" at bounding box center [17, 321] width 17 height 17
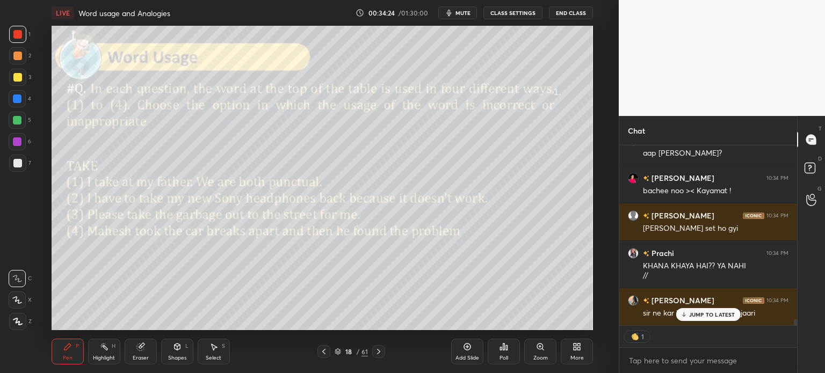
type textarea "x"
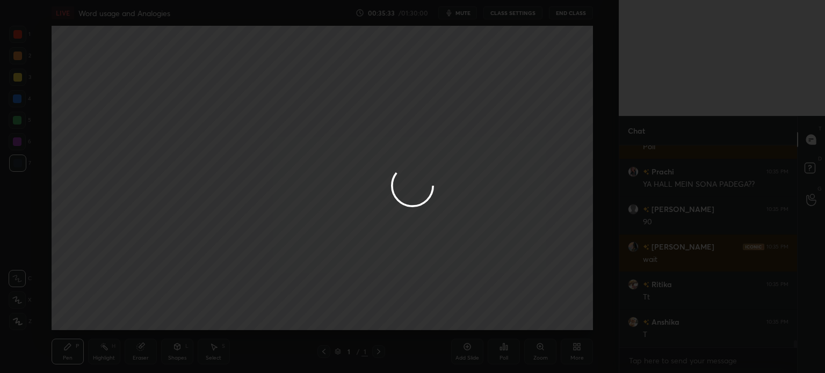
scroll to position [5685, 0]
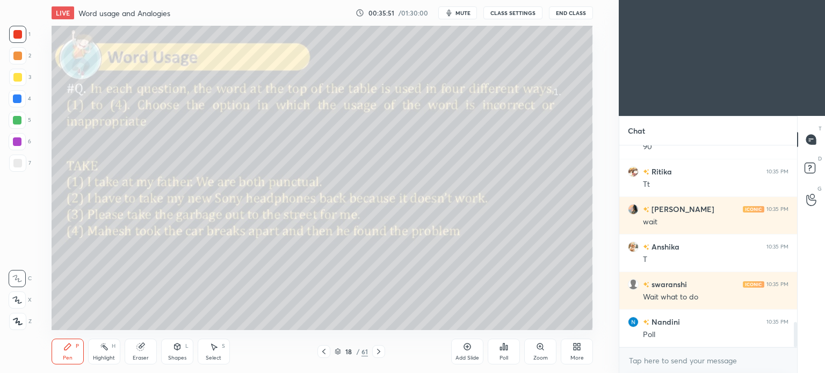
scroll to position [1398, 0]
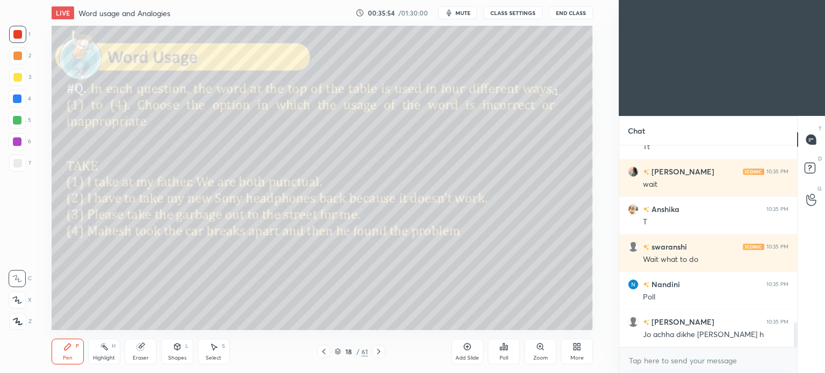
click at [578, 347] on icon at bounding box center [579, 348] width 3 height 3
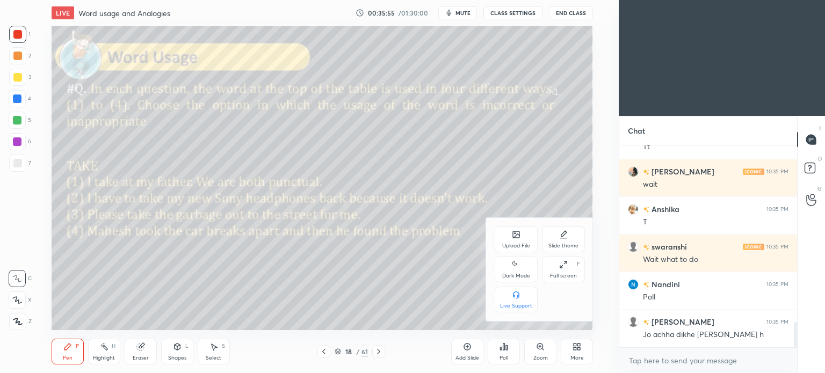
scroll to position [3, 3]
click at [520, 277] on div "Dark Mode" at bounding box center [516, 275] width 28 height 5
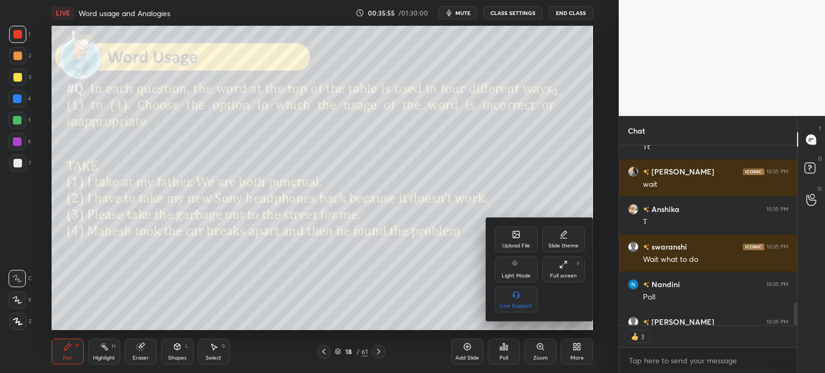
scroll to position [1458, 0]
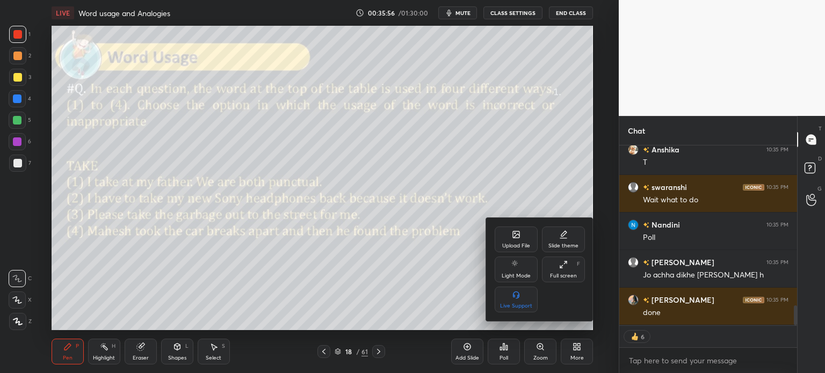
click at [576, 343] on div at bounding box center [412, 186] width 825 height 373
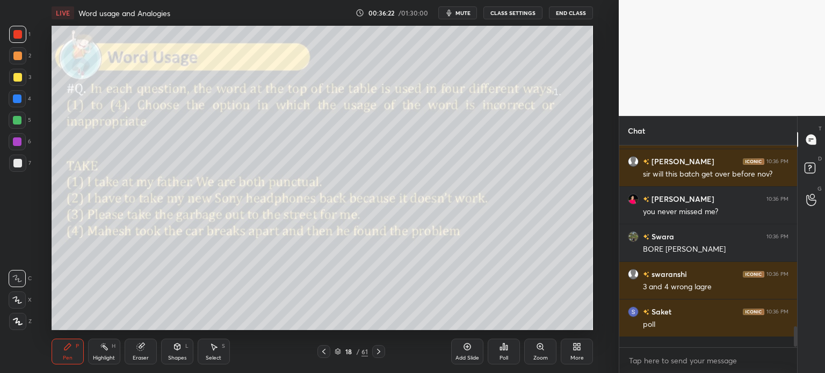
scroll to position [1667, 0]
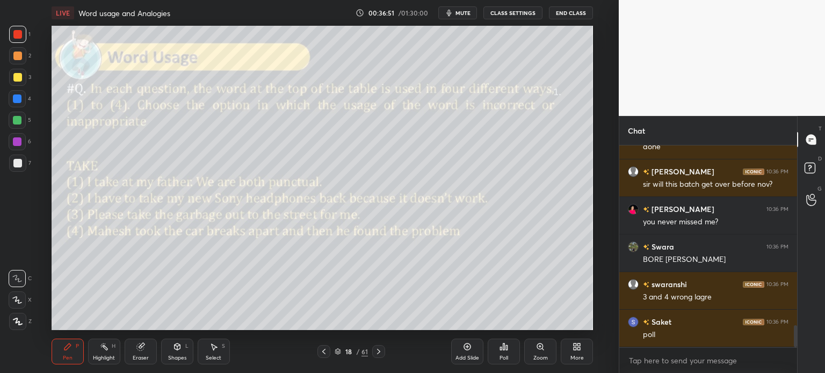
click at [499, 350] on icon at bounding box center [503, 347] width 9 height 9
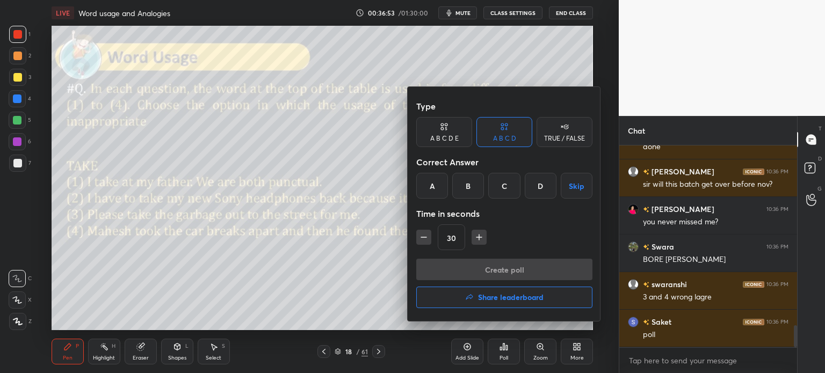
click at [433, 186] on div "A" at bounding box center [432, 186] width 32 height 26
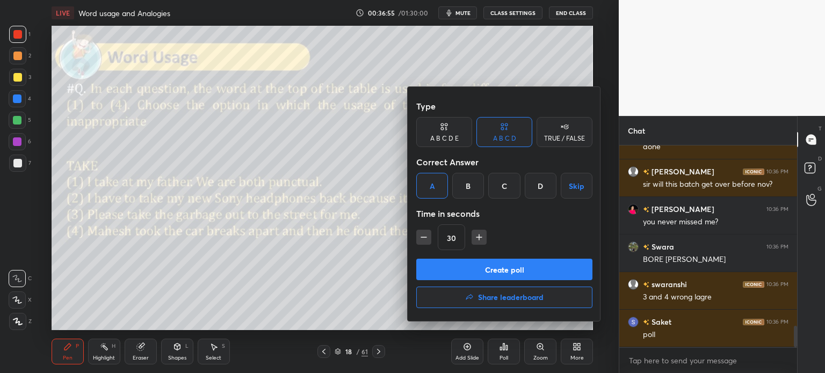
scroll to position [1704, 0]
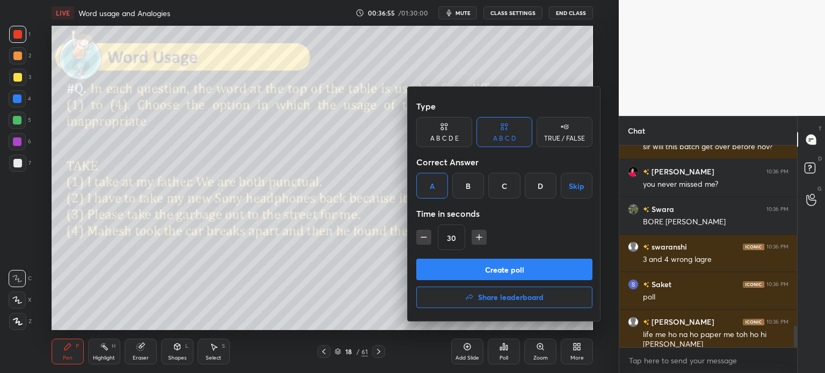
click at [526, 266] on button "Create poll" at bounding box center [504, 269] width 176 height 21
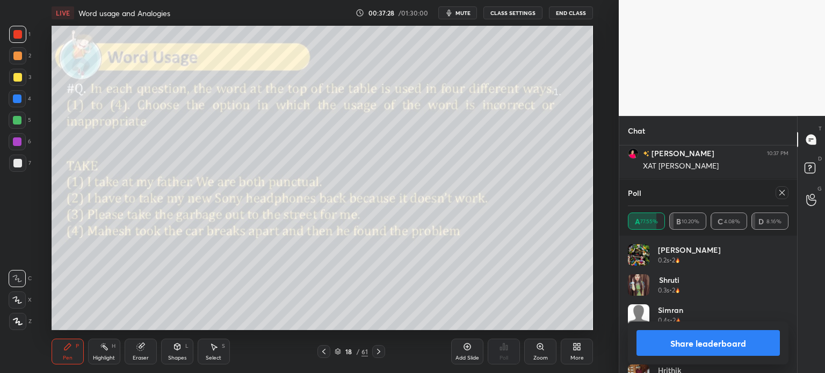
scroll to position [2108, 0]
click at [671, 341] on button "Share leaderboard" at bounding box center [707, 343] width 143 height 26
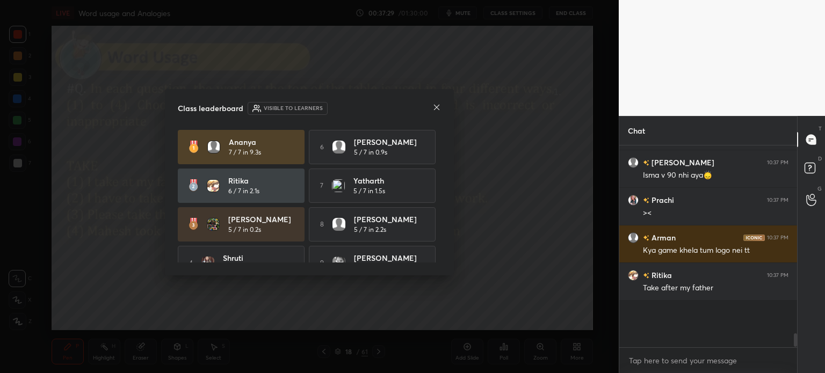
scroll to position [92, 175]
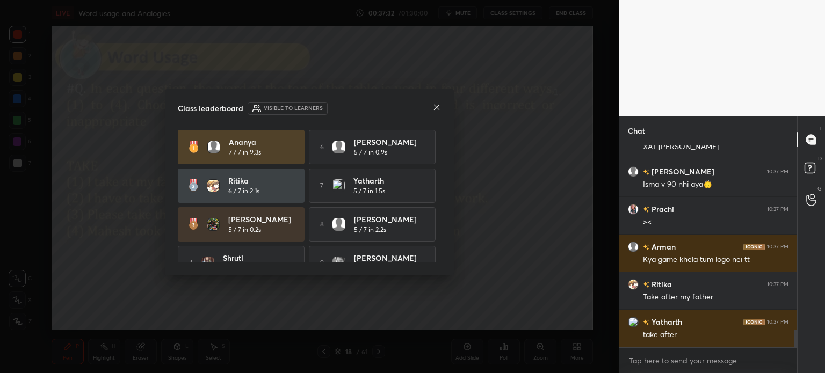
click at [436, 107] on icon at bounding box center [436, 107] width 9 height 9
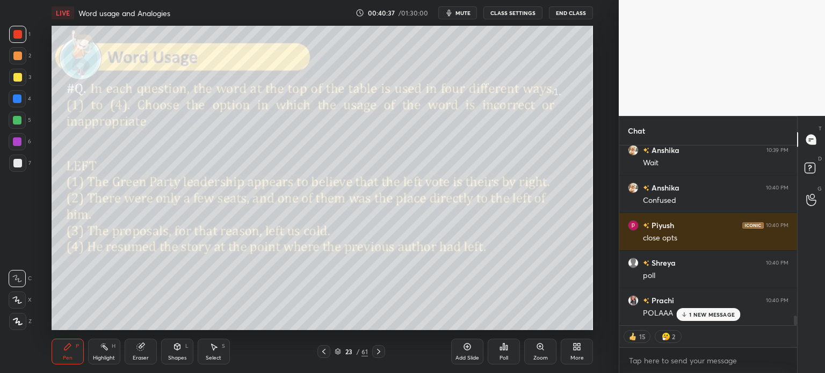
scroll to position [3146, 0]
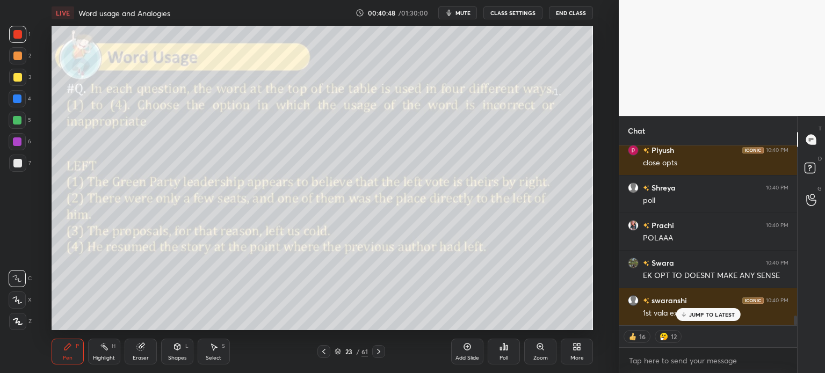
click at [502, 352] on div "Poll" at bounding box center [504, 352] width 32 height 26
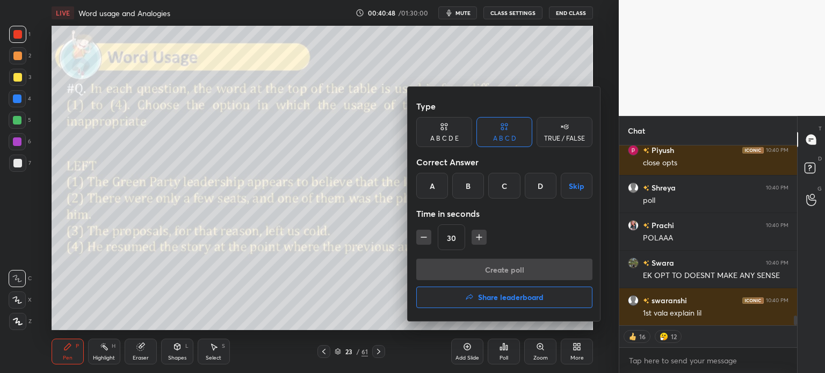
scroll to position [3221, 0]
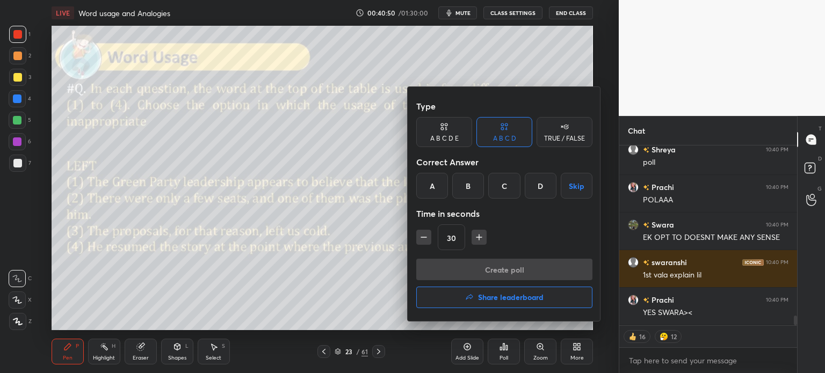
click at [547, 185] on div "D" at bounding box center [541, 186] width 32 height 26
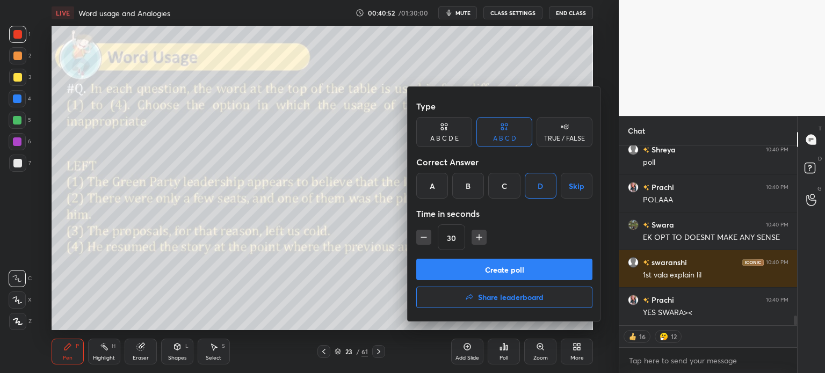
click at [368, 277] on div at bounding box center [412, 186] width 825 height 373
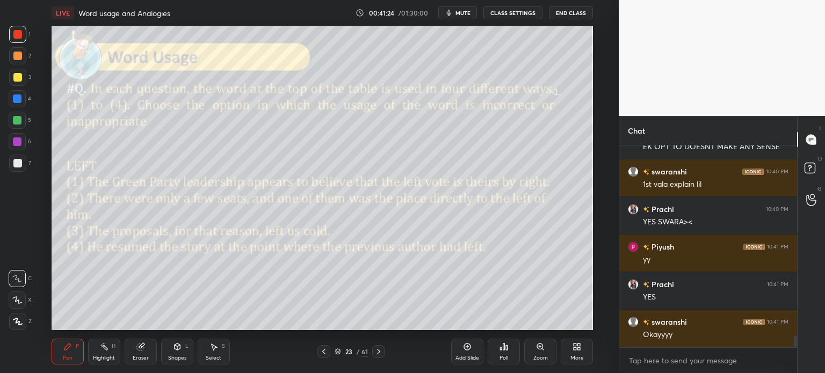
scroll to position [3350, 0]
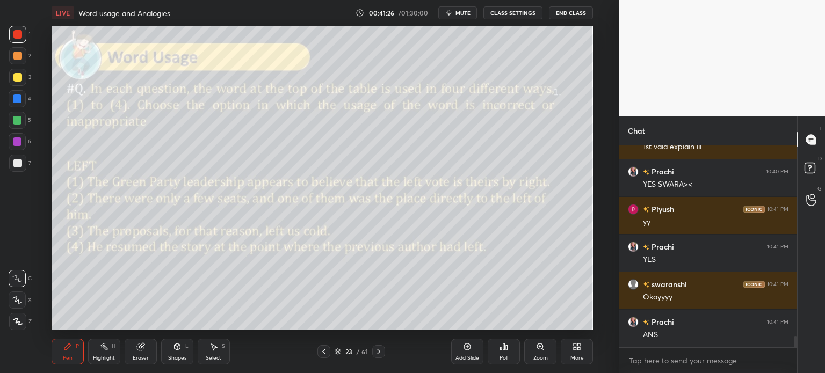
click at [502, 349] on icon at bounding box center [501, 348] width 2 height 3
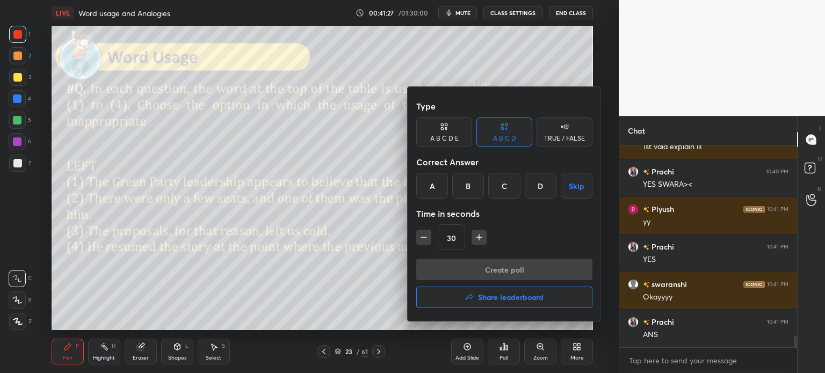
click at [531, 186] on div "D" at bounding box center [541, 186] width 32 height 26
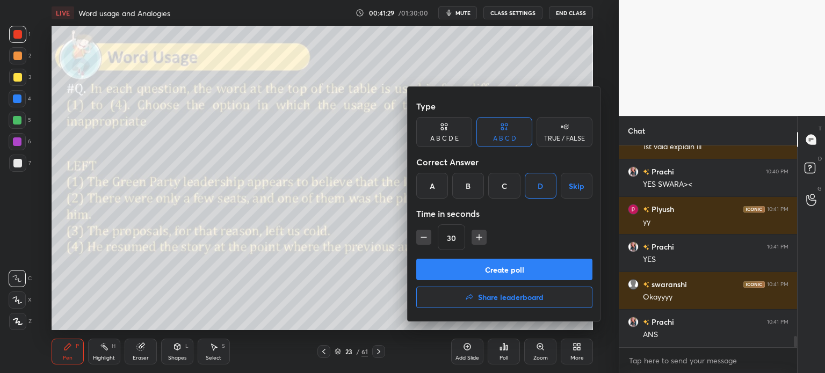
click at [511, 270] on button "Create poll" at bounding box center [504, 269] width 176 height 21
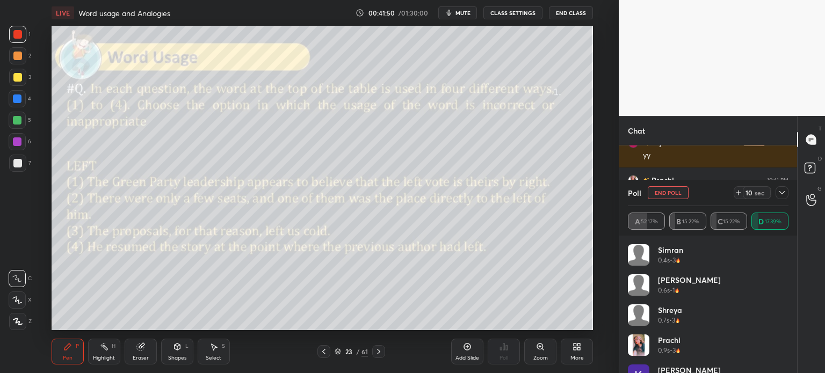
scroll to position [3427, 0]
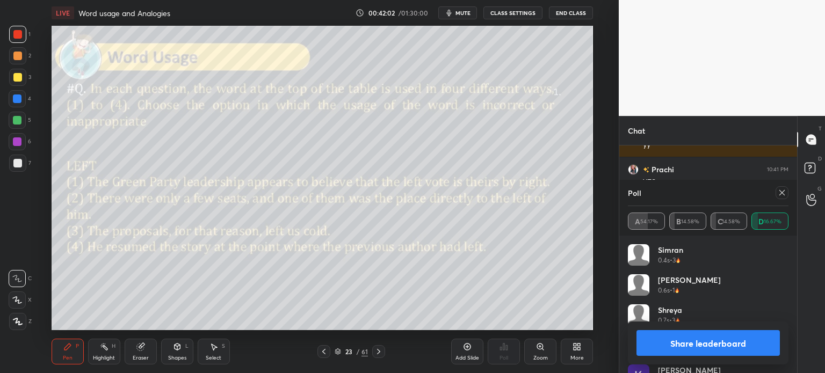
click at [661, 342] on button "Share leaderboard" at bounding box center [707, 343] width 143 height 26
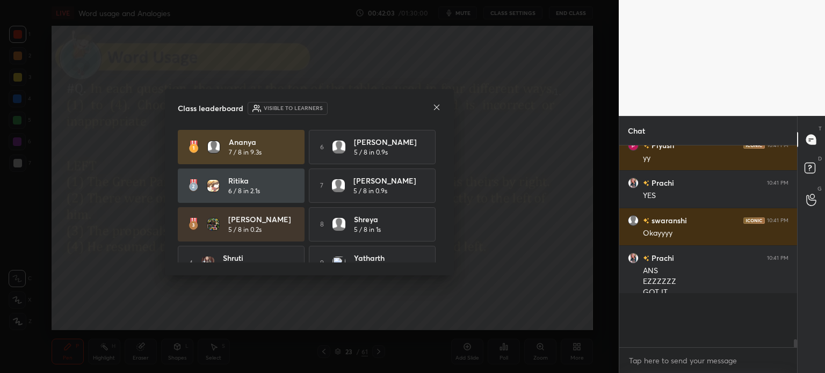
scroll to position [197, 175]
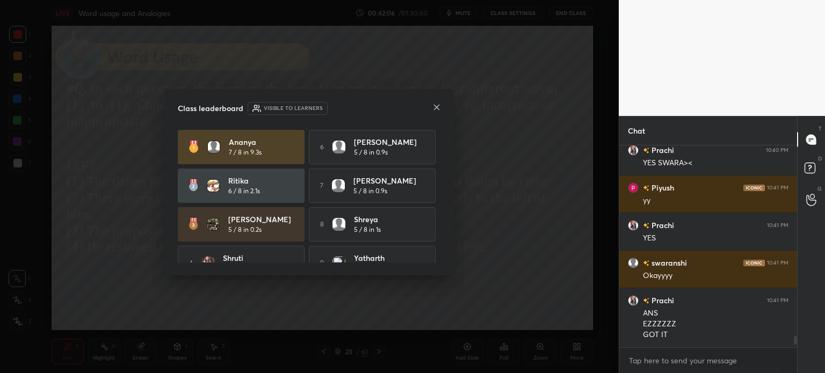
click at [434, 105] on icon at bounding box center [436, 107] width 9 height 9
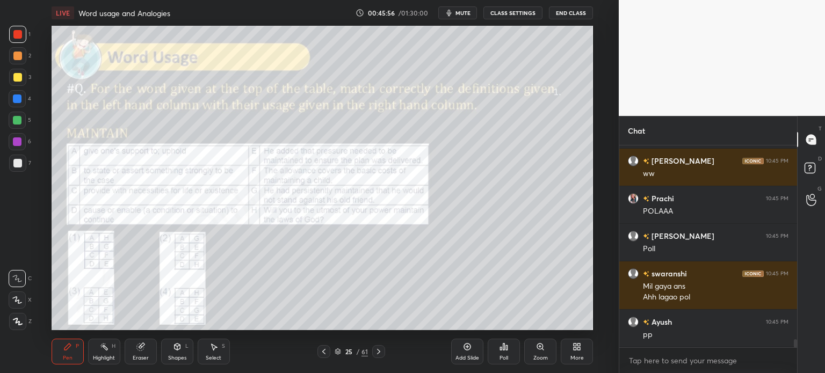
scroll to position [5031, 0]
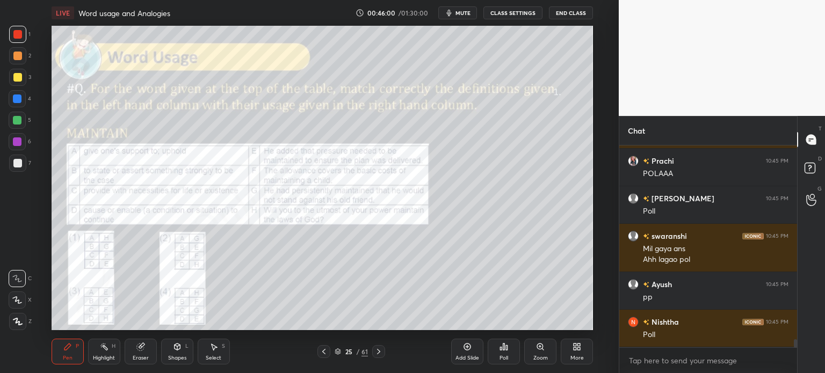
click at [496, 346] on div "Poll" at bounding box center [504, 352] width 32 height 26
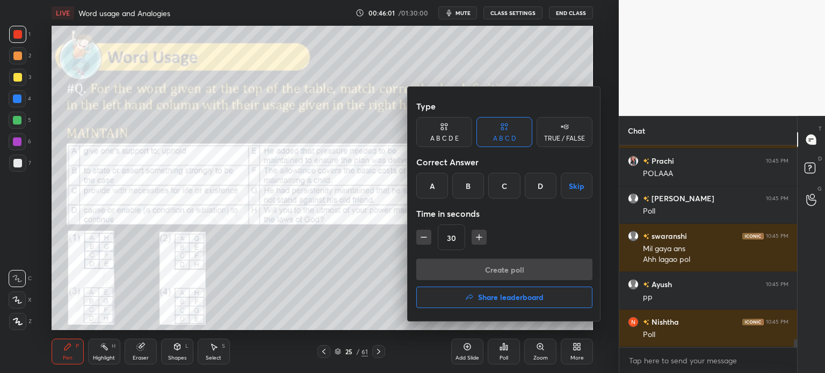
click at [432, 185] on div "A" at bounding box center [432, 186] width 32 height 26
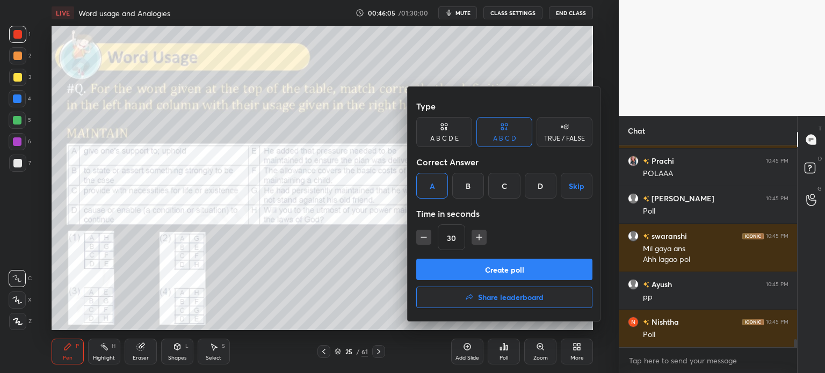
click at [507, 267] on button "Create poll" at bounding box center [504, 269] width 176 height 21
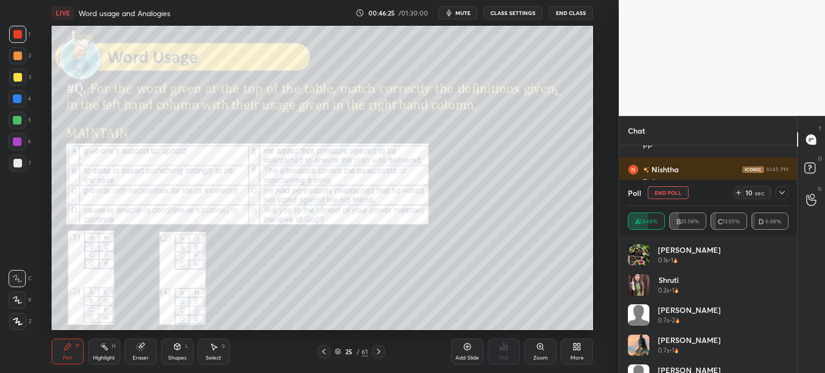
scroll to position [5221, 0]
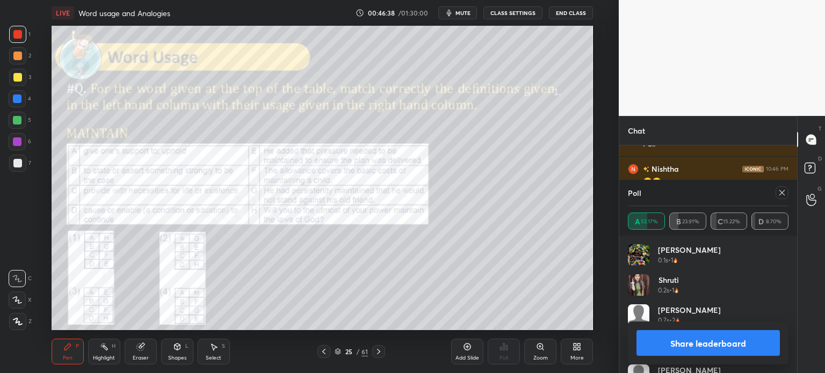
click at [657, 344] on button "Share leaderboard" at bounding box center [707, 343] width 143 height 26
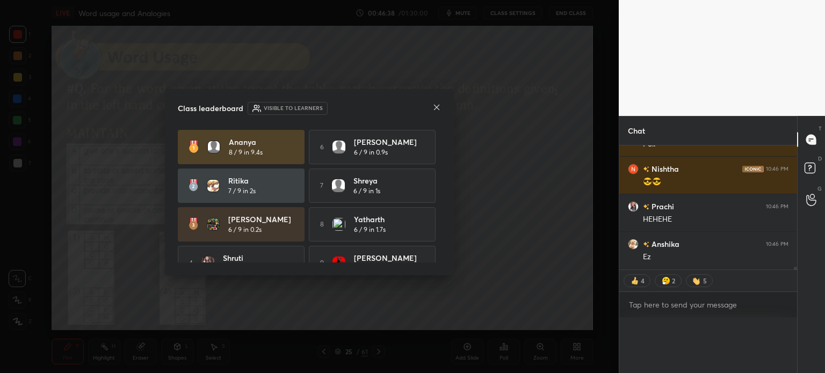
scroll to position [0, 3]
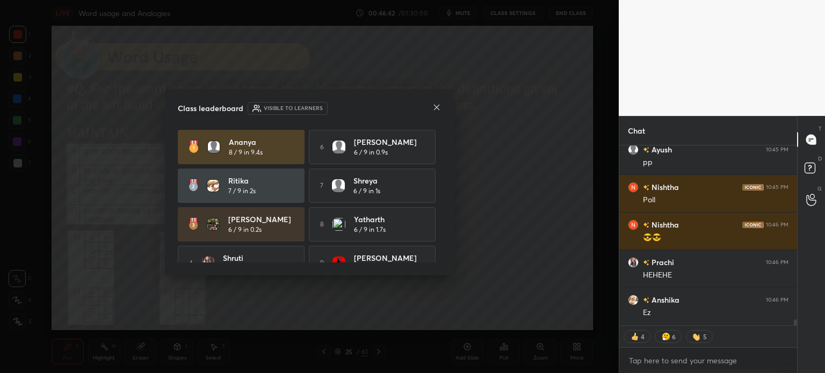
click at [436, 105] on icon at bounding box center [436, 107] width 9 height 9
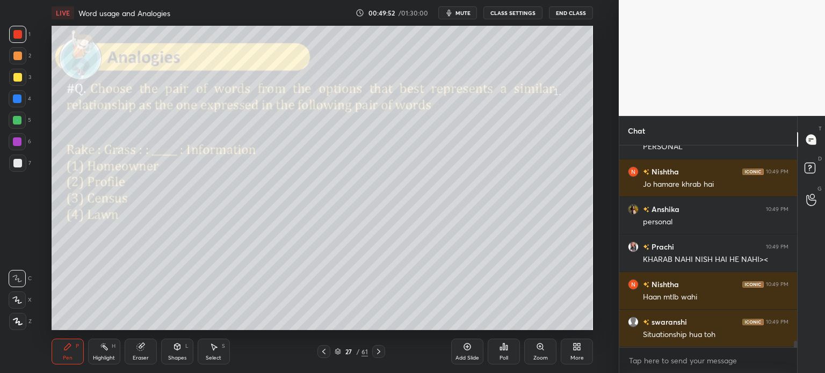
scroll to position [6341, 0]
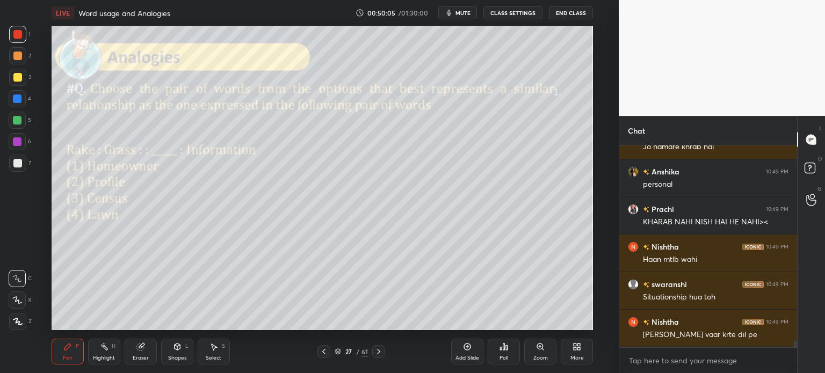
click at [467, 351] on icon at bounding box center [467, 347] width 7 height 7
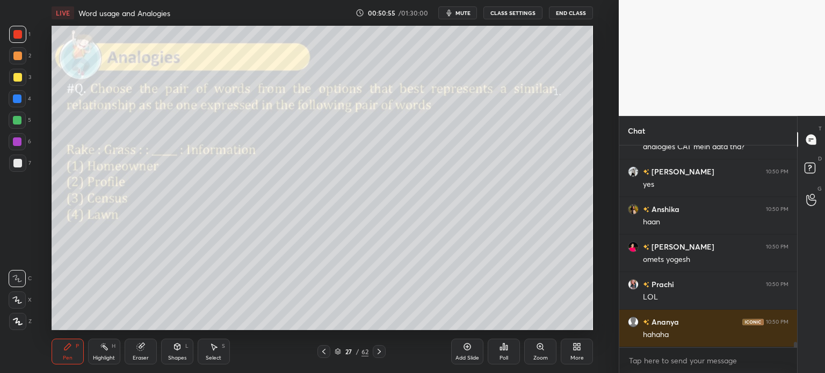
scroll to position [7367, 0]
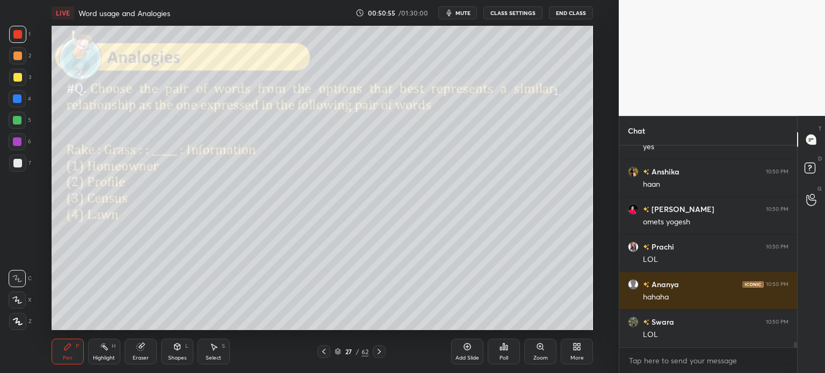
click at [136, 354] on div "Eraser" at bounding box center [141, 352] width 32 height 26
click at [20, 321] on span "Erase all" at bounding box center [17, 322] width 16 height 8
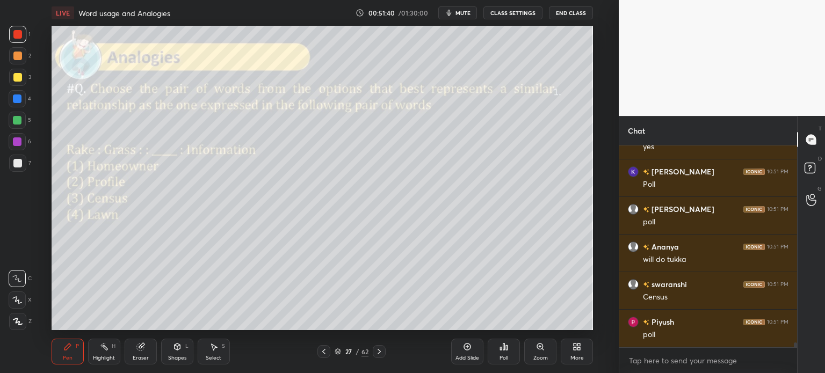
scroll to position [8026, 0]
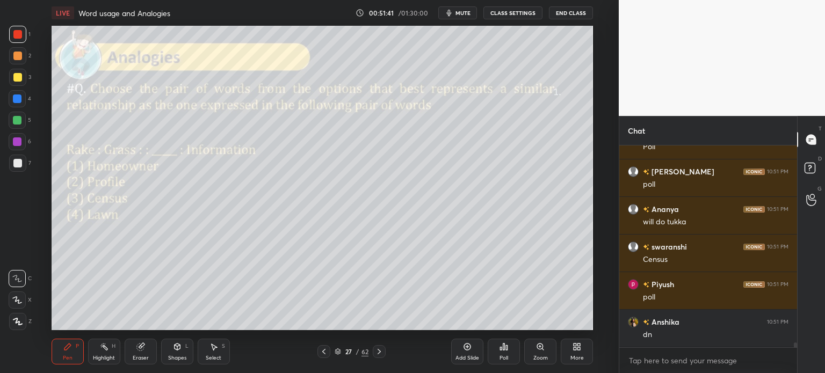
click at [135, 350] on div "Eraser" at bounding box center [141, 352] width 32 height 26
click at [4, 322] on div "1 2 3 4 5 6 7 C X Z C X Z E E Erase all H H" at bounding box center [17, 178] width 34 height 304
click at [13, 322] on span "Erase all" at bounding box center [17, 322] width 16 height 8
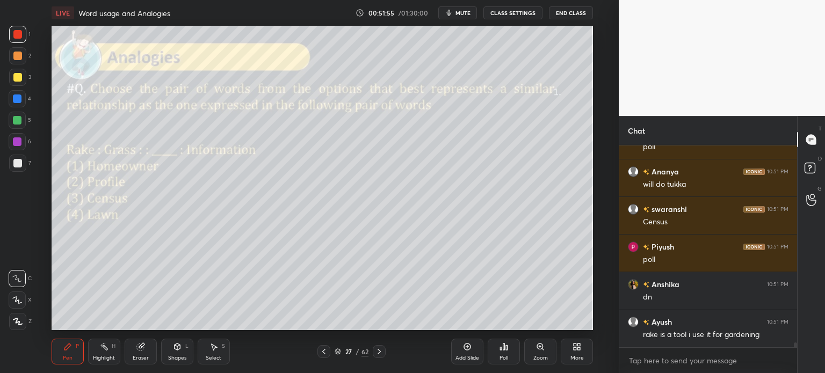
click at [497, 356] on div "Poll" at bounding box center [504, 352] width 32 height 26
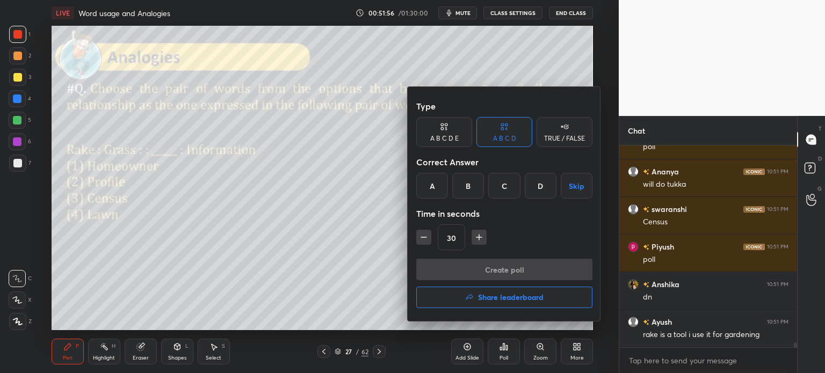
click at [498, 182] on div "C" at bounding box center [504, 186] width 32 height 26
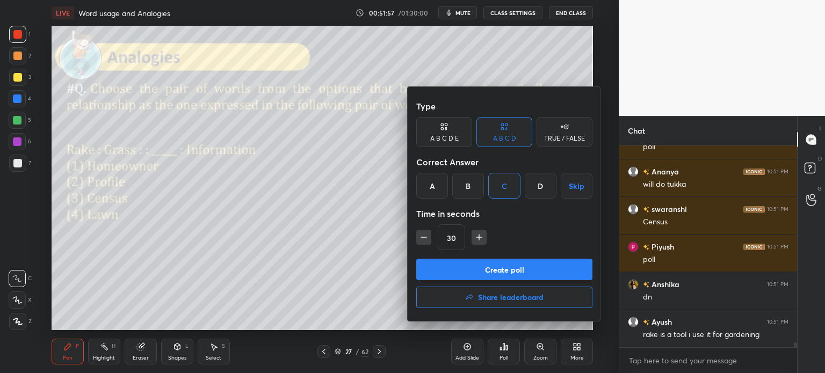
click at [524, 273] on button "Create poll" at bounding box center [504, 269] width 176 height 21
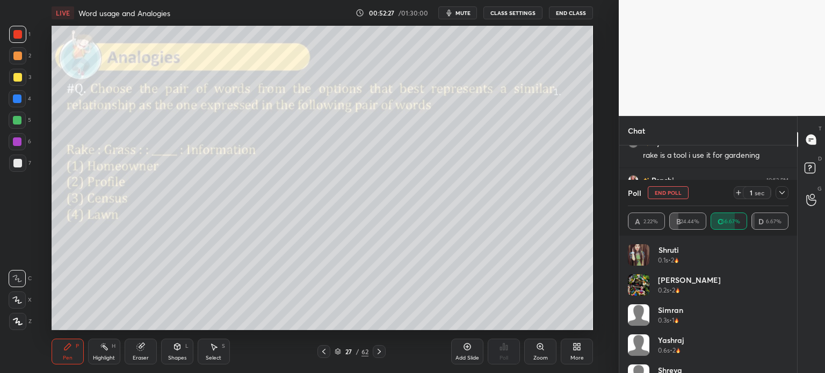
scroll to position [8281, 0]
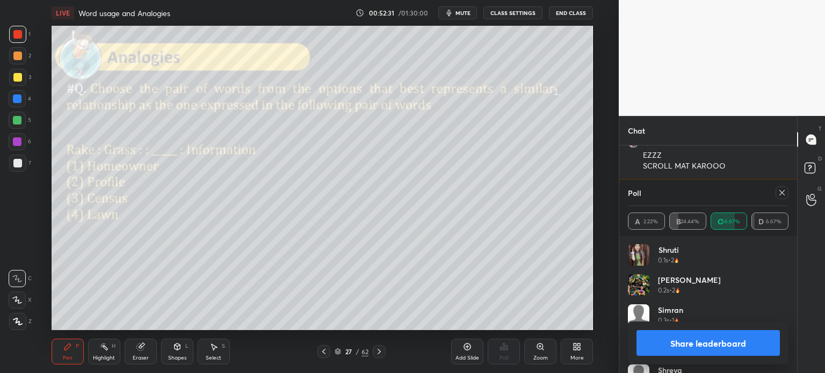
click at [683, 343] on button "Share leaderboard" at bounding box center [707, 343] width 143 height 26
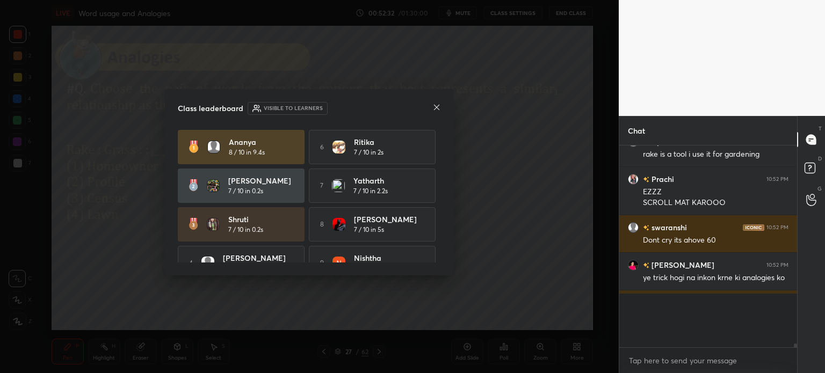
scroll to position [198, 175]
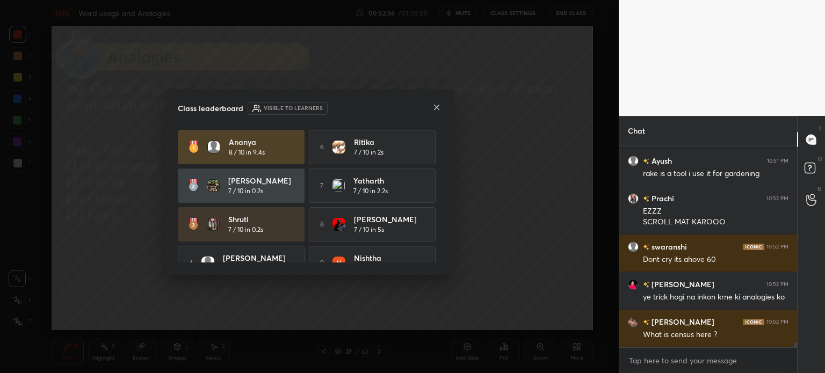
click at [436, 105] on icon at bounding box center [436, 107] width 9 height 9
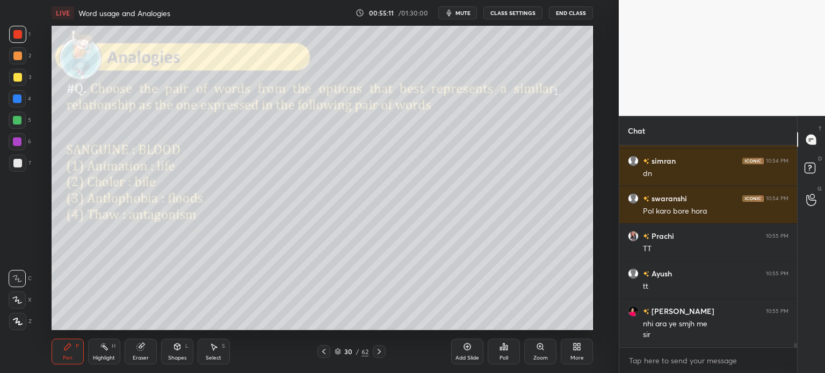
scroll to position [9083, 0]
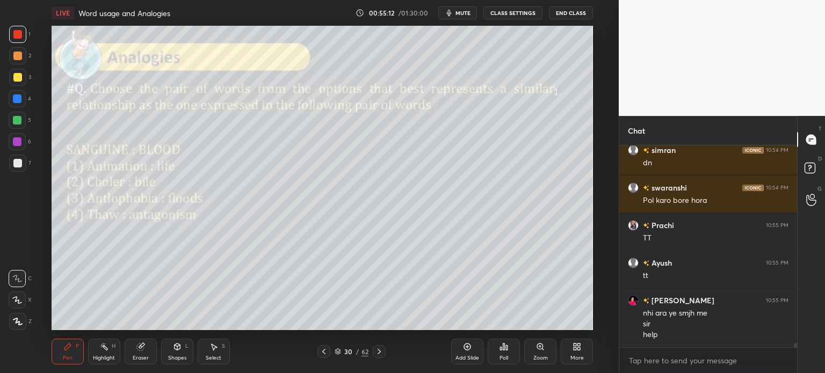
click at [139, 348] on icon at bounding box center [139, 347] width 7 height 7
click at [23, 324] on span "Erase all" at bounding box center [17, 322] width 16 height 8
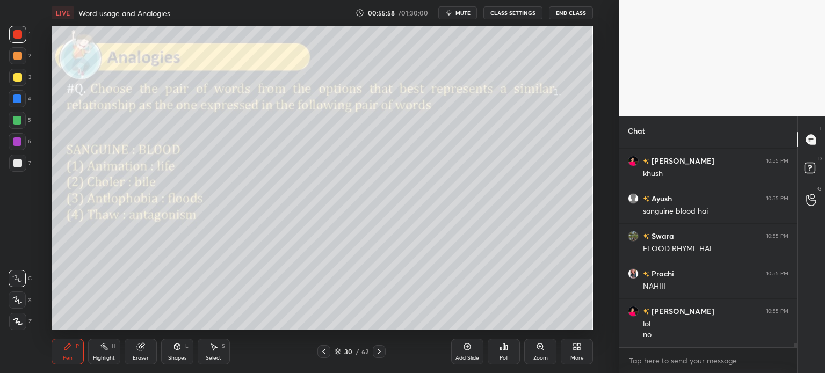
scroll to position [9593, 0]
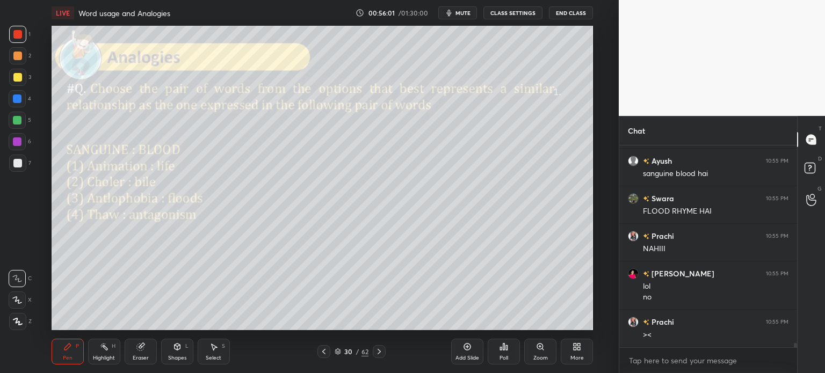
click at [136, 345] on icon at bounding box center [140, 347] width 9 height 9
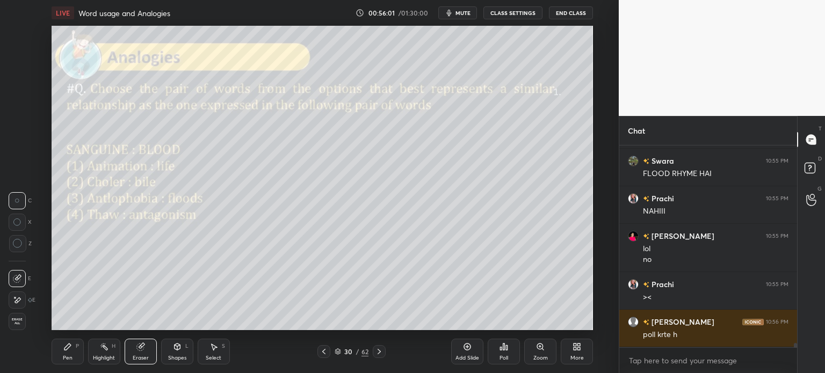
click at [17, 317] on div "Erase all" at bounding box center [17, 321] width 17 height 17
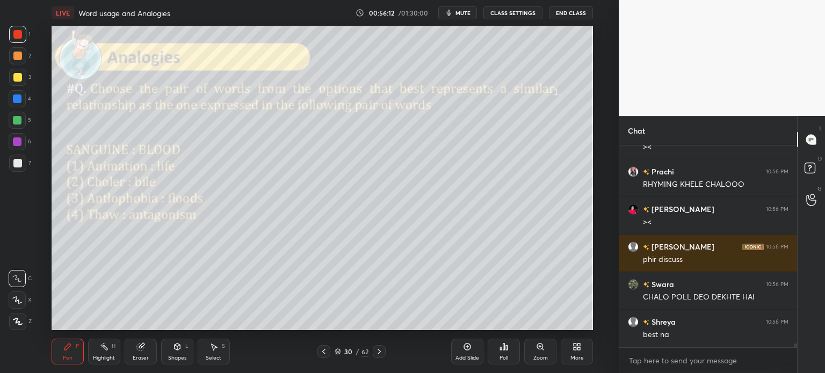
scroll to position [9931, 0]
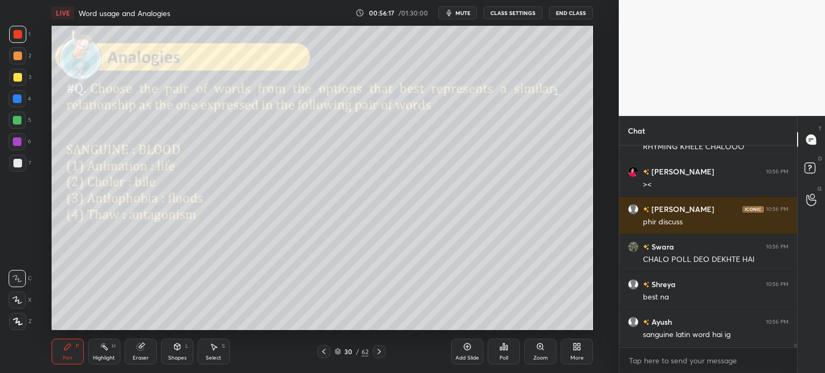
click at [496, 350] on div "Poll" at bounding box center [504, 352] width 32 height 26
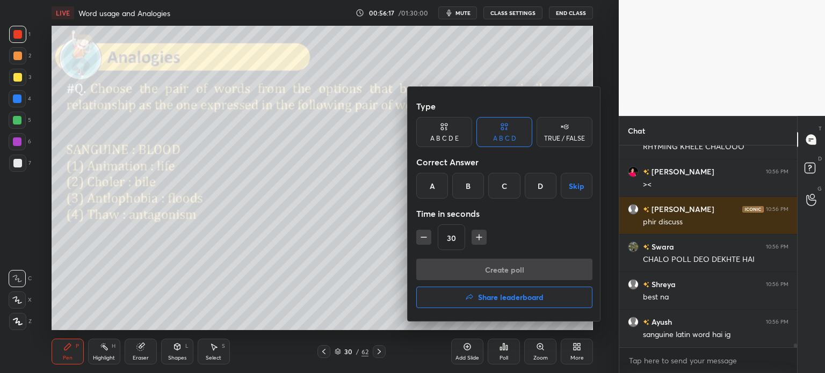
click at [464, 191] on div "B" at bounding box center [468, 186] width 32 height 26
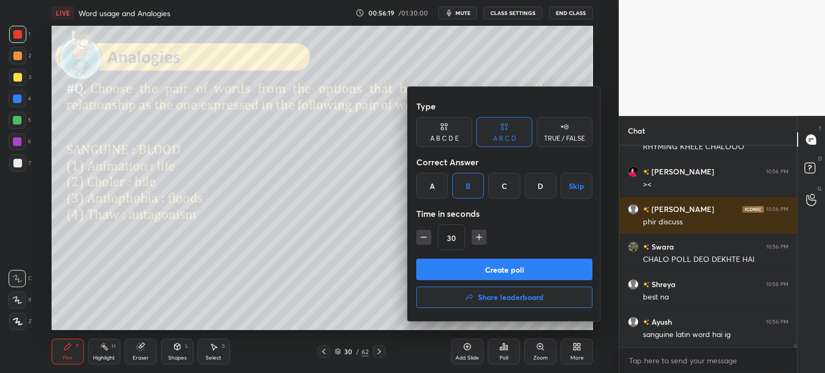
click at [528, 270] on button "Create poll" at bounding box center [504, 269] width 176 height 21
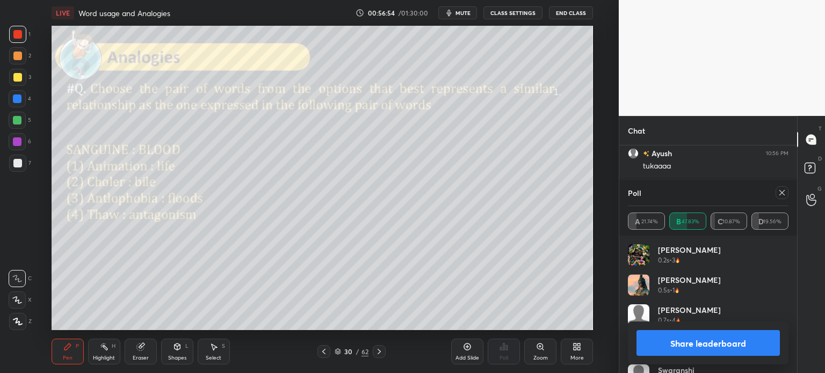
scroll to position [10401, 0]
click at [649, 341] on button "Share leaderboard" at bounding box center [707, 343] width 143 height 26
type textarea "x"
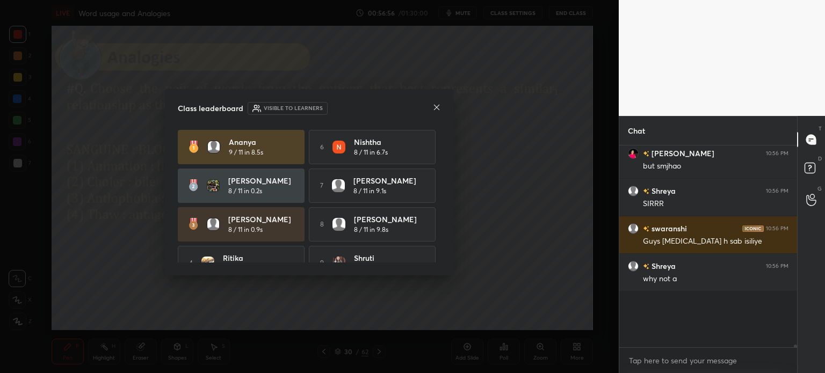
scroll to position [95, 175]
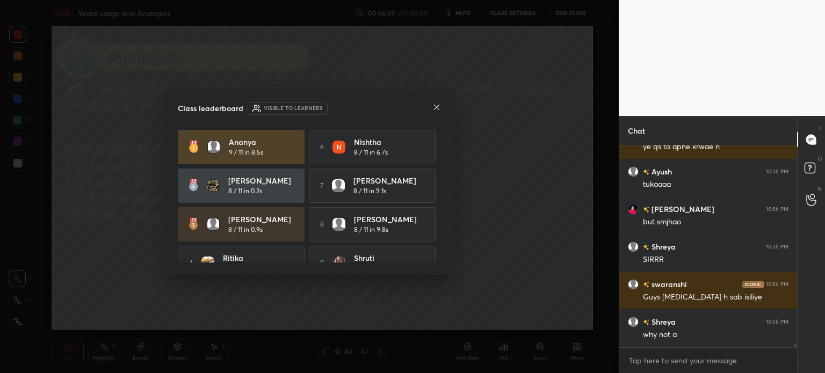
click at [437, 107] on icon at bounding box center [436, 107] width 5 height 5
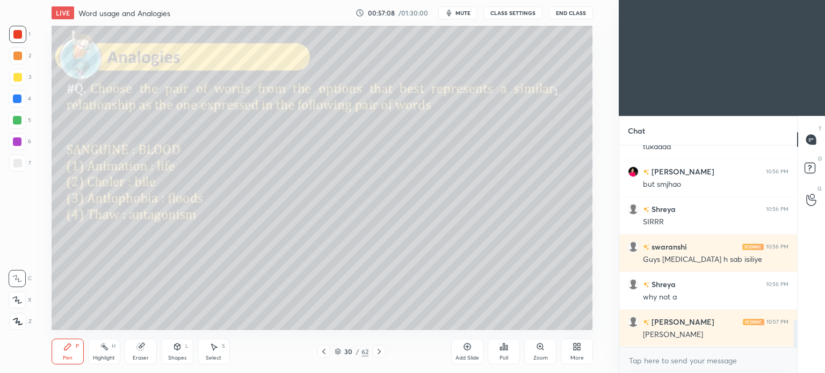
scroll to position [1286, 0]
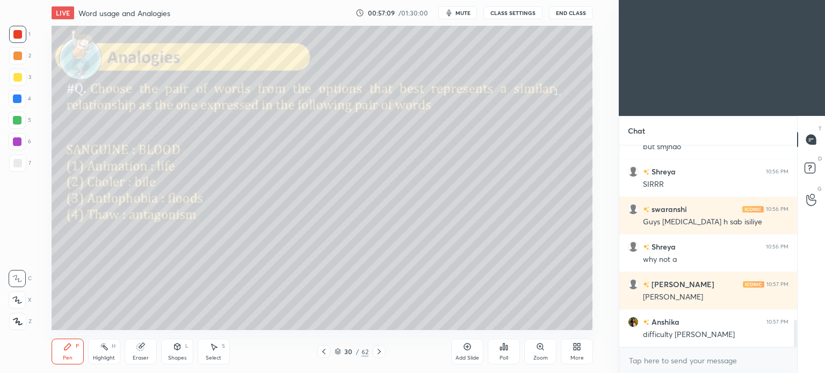
click at [574, 349] on icon at bounding box center [575, 348] width 3 height 3
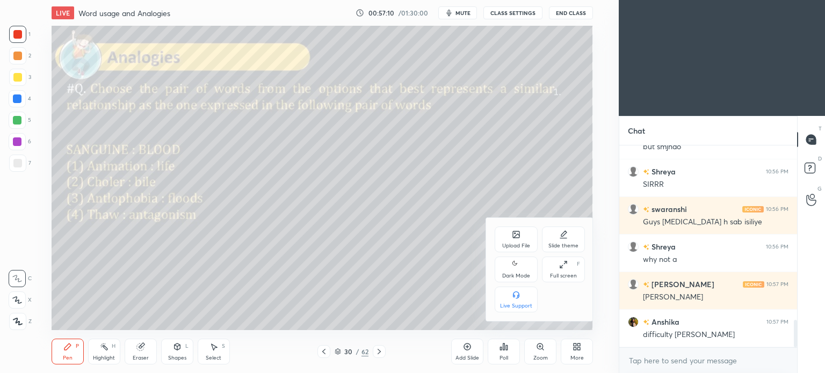
click at [515, 274] on div "Dark Mode" at bounding box center [516, 275] width 28 height 5
type textarea "x"
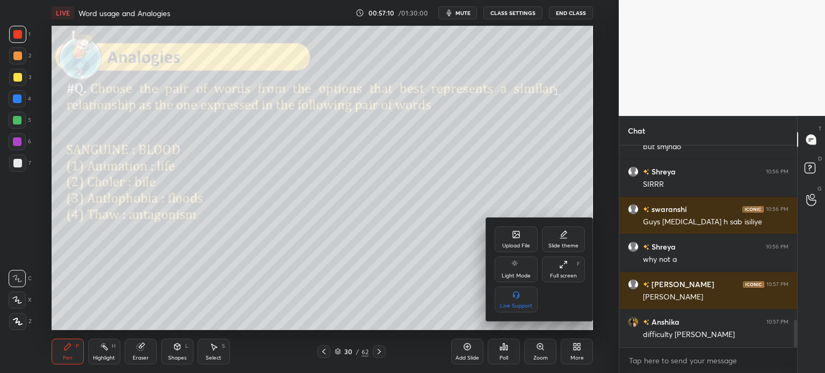
click at [574, 347] on div at bounding box center [412, 186] width 825 height 373
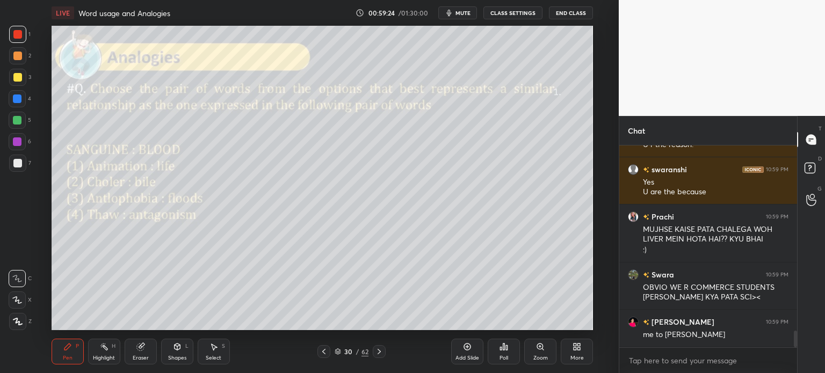
scroll to position [2323, 0]
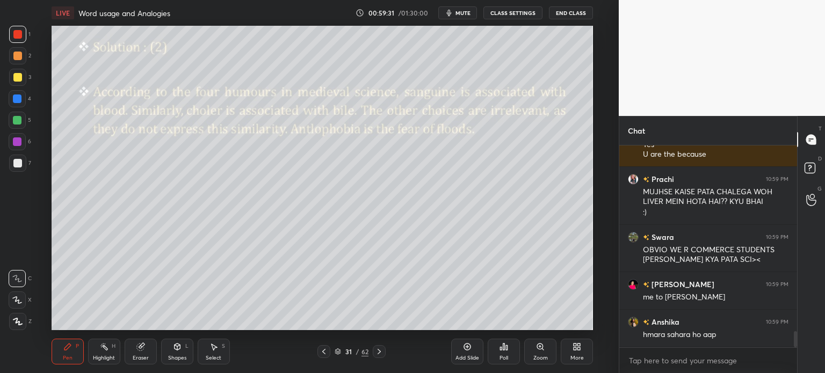
click at [468, 353] on div "Add Slide" at bounding box center [467, 352] width 32 height 26
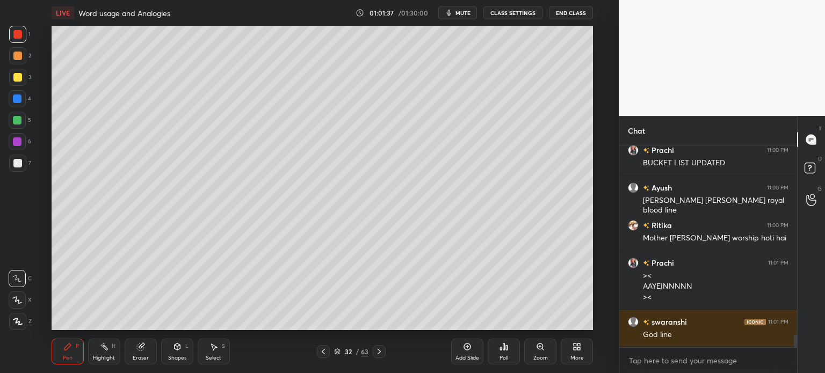
scroll to position [3021, 0]
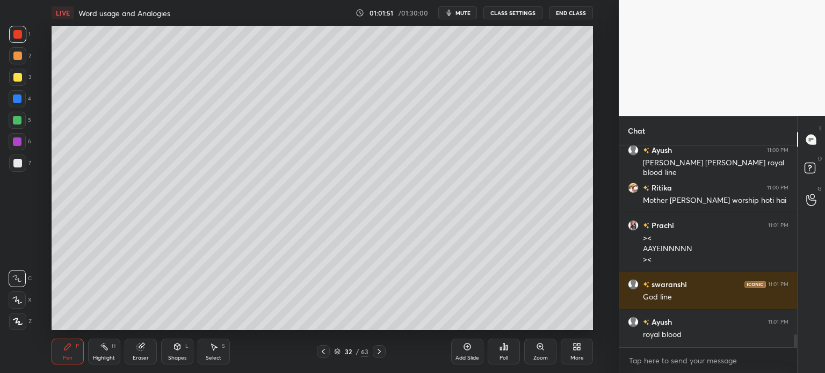
click at [465, 349] on icon at bounding box center [467, 347] width 9 height 9
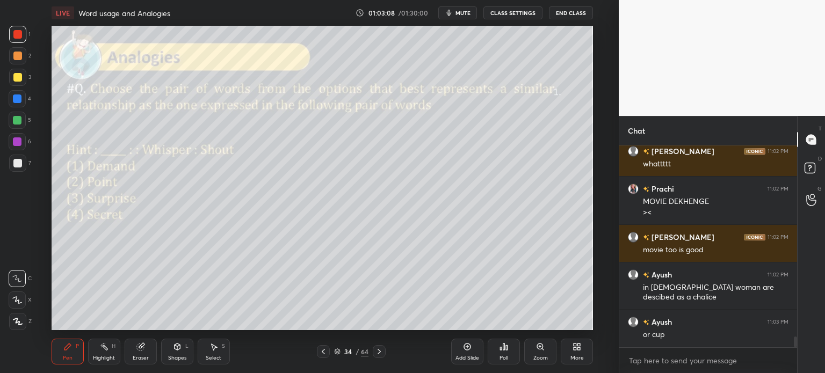
scroll to position [3598, 0]
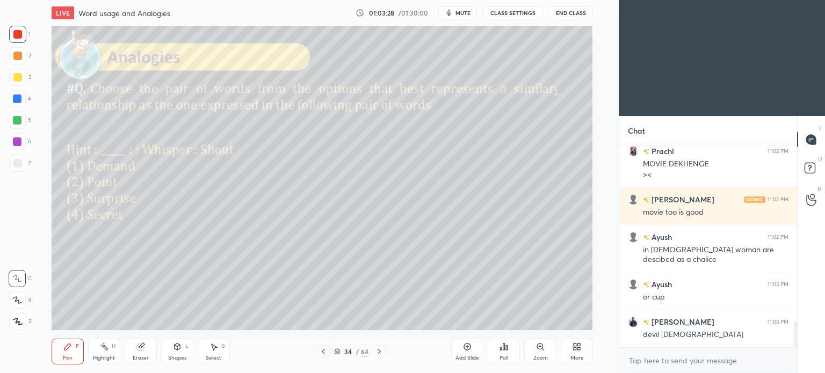
scroll to position [53395, 53125]
click at [578, 346] on icon at bounding box center [579, 345] width 3 height 3
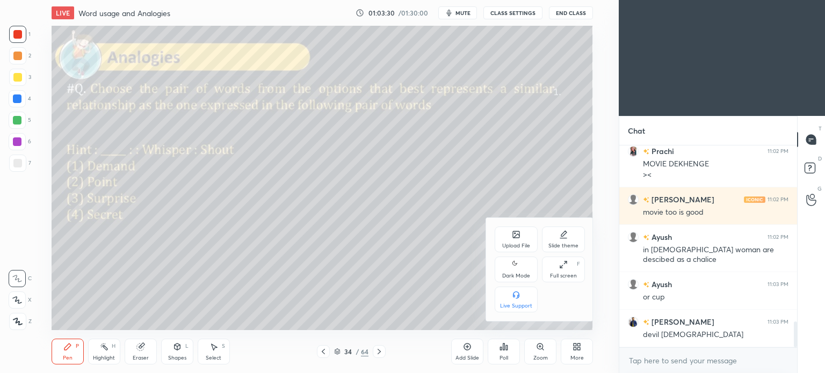
click at [518, 274] on div "Dark Mode" at bounding box center [516, 275] width 28 height 5
type textarea "x"
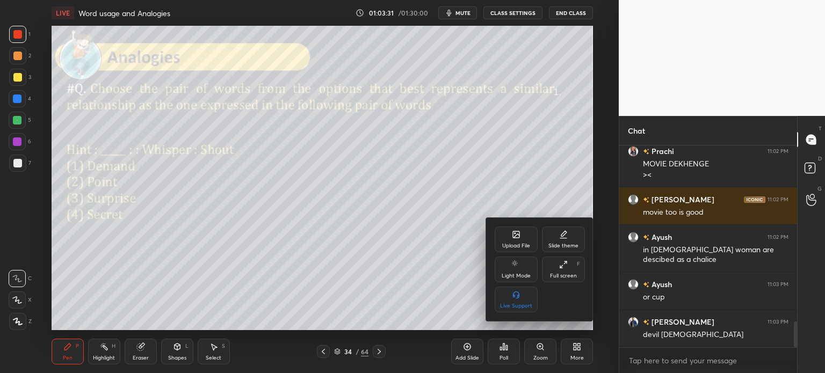
click at [581, 358] on div at bounding box center [412, 186] width 825 height 373
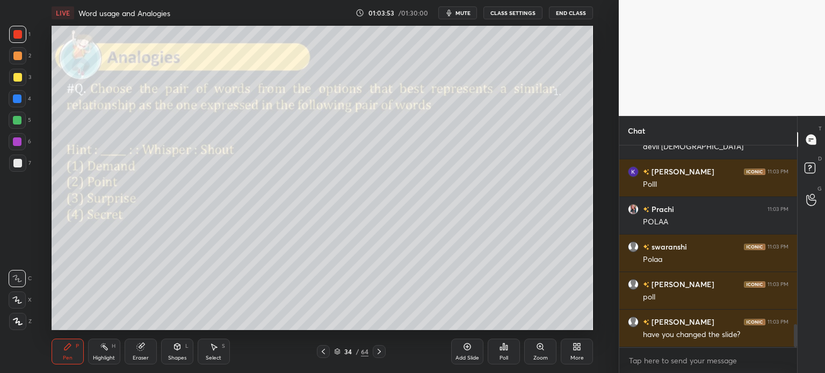
scroll to position [1591, 0]
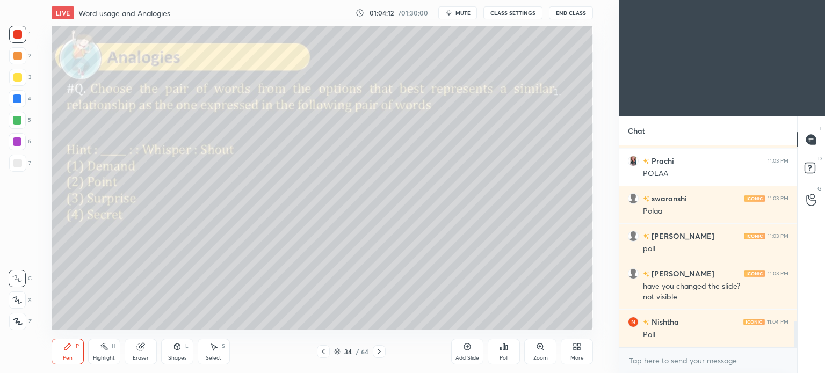
scroll to position [53395, 53125]
click at [578, 352] on div "More" at bounding box center [577, 352] width 32 height 26
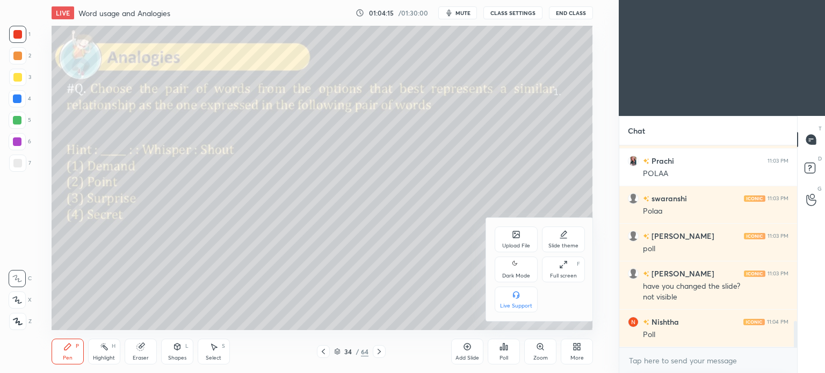
click at [517, 275] on div "Dark Mode" at bounding box center [516, 275] width 28 height 5
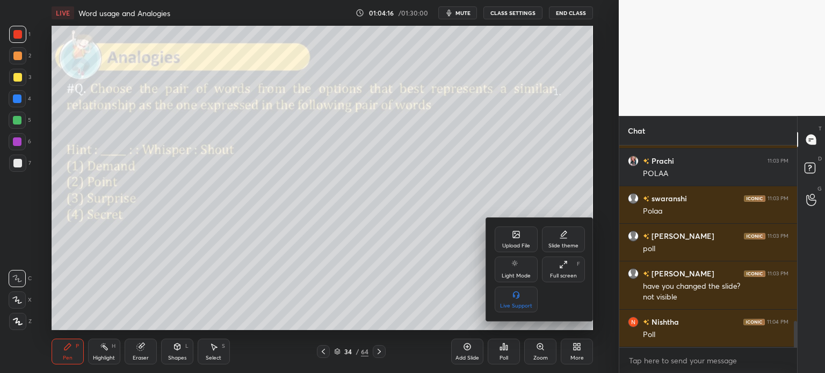
click at [573, 350] on div at bounding box center [412, 186] width 825 height 373
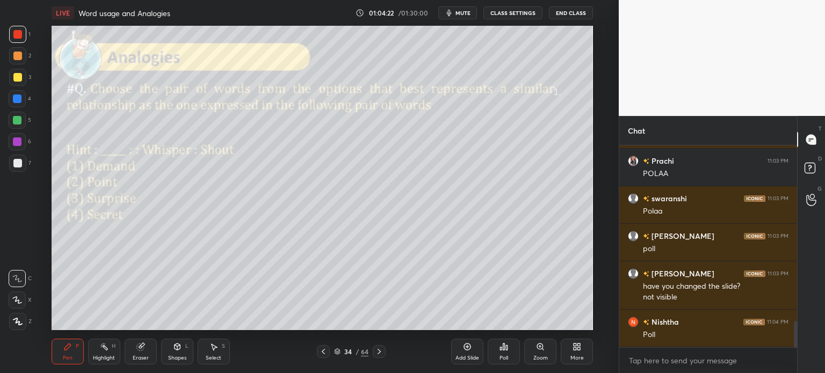
click at [505, 347] on icon at bounding box center [504, 347] width 2 height 6
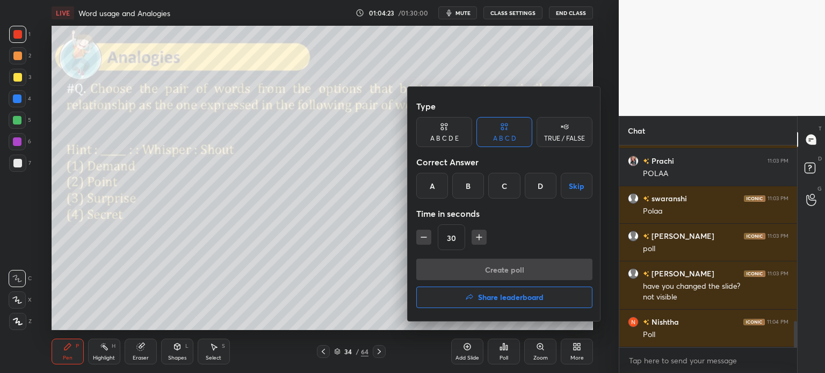
click at [434, 193] on div "A" at bounding box center [432, 186] width 32 height 26
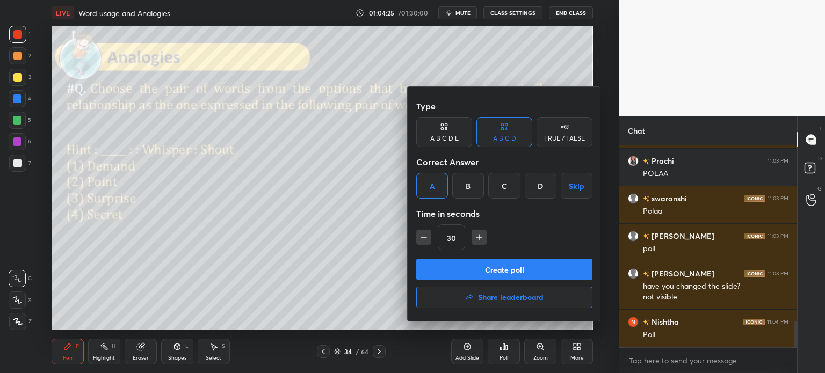
click at [523, 271] on button "Create poll" at bounding box center [504, 269] width 176 height 21
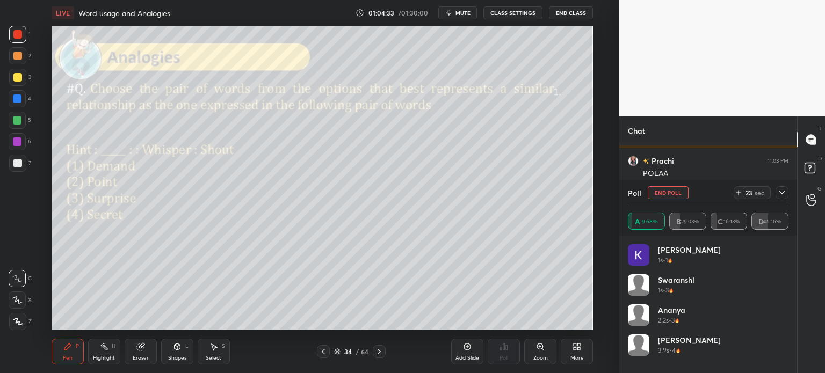
scroll to position [0, 0]
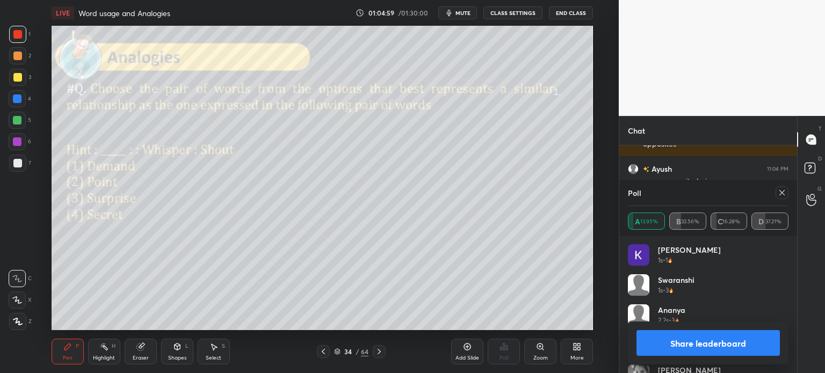
click at [667, 337] on button "Share leaderboard" at bounding box center [707, 343] width 143 height 26
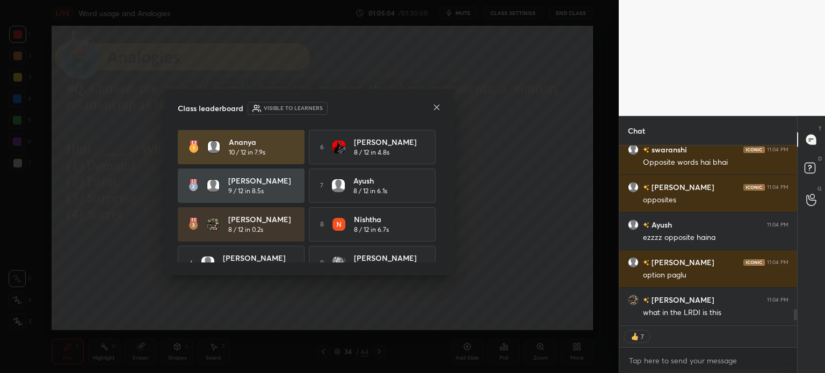
click at [436, 106] on icon at bounding box center [436, 107] width 9 height 9
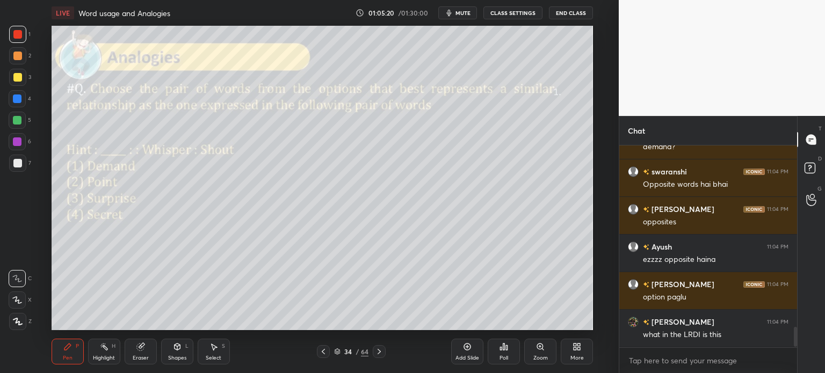
click at [139, 349] on icon at bounding box center [139, 347] width 7 height 7
click at [19, 322] on span "Erase all" at bounding box center [17, 322] width 16 height 8
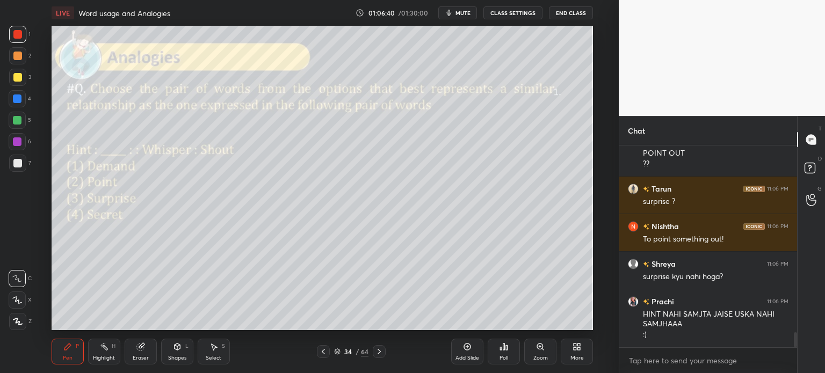
scroll to position [2574, 0]
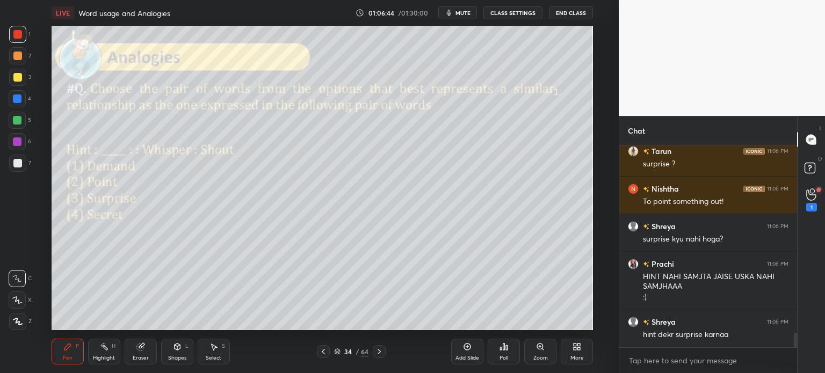
click at [812, 197] on icon at bounding box center [811, 194] width 10 height 12
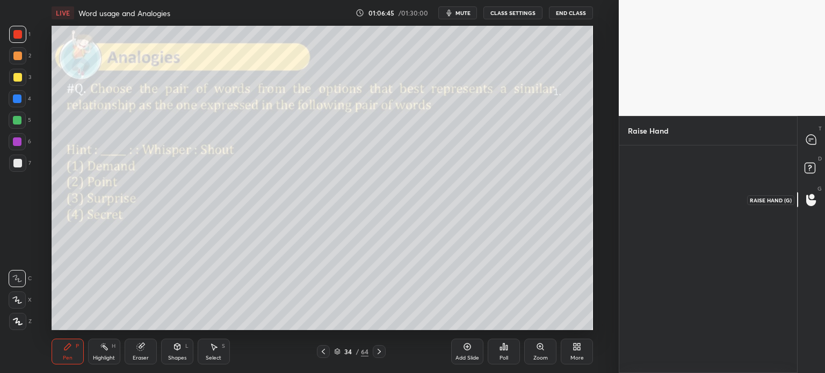
scroll to position [3, 3]
click at [603, 304] on div "Setting up your live class Poll for secs No correct answer Start poll" at bounding box center [322, 178] width 576 height 304
click at [654, 188] on img "grid" at bounding box center [654, 188] width 30 height 30
click at [654, 218] on button "INVITE" at bounding box center [654, 220] width 43 height 14
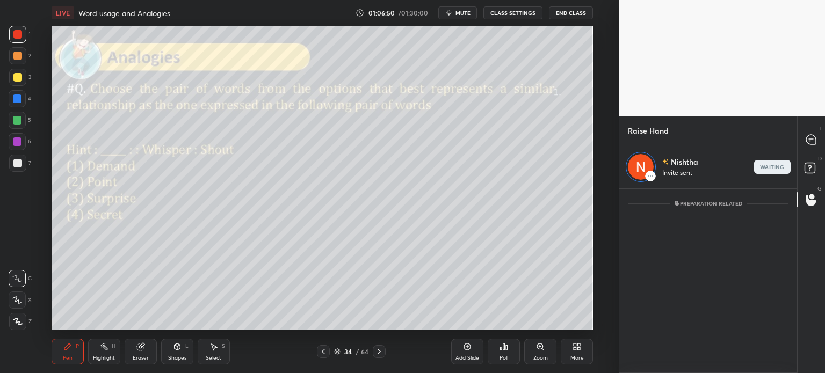
scroll to position [3, 3]
click at [809, 141] on icon at bounding box center [810, 141] width 2 height 0
type textarea "x"
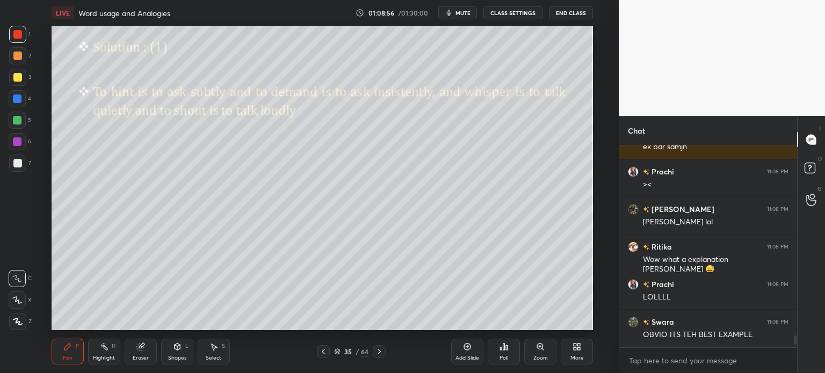
scroll to position [3302, 0]
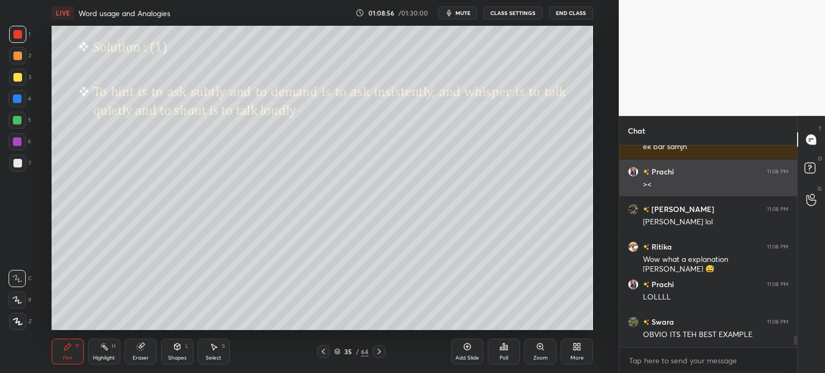
click at [769, 168] on div "Prachi 11:08 PM" at bounding box center [708, 171] width 161 height 11
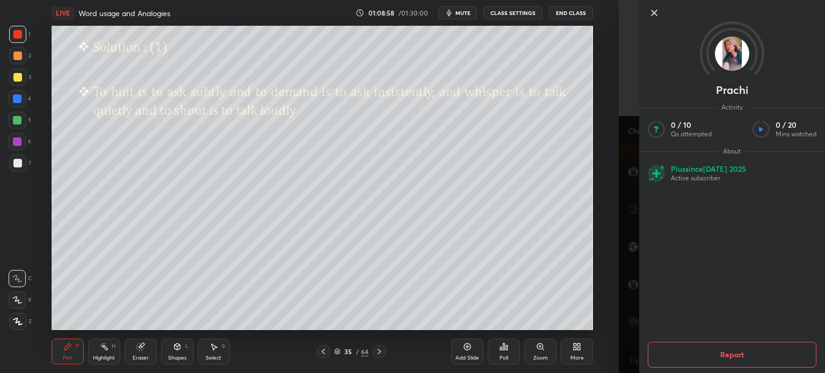
click at [649, 10] on icon at bounding box center [654, 12] width 13 height 13
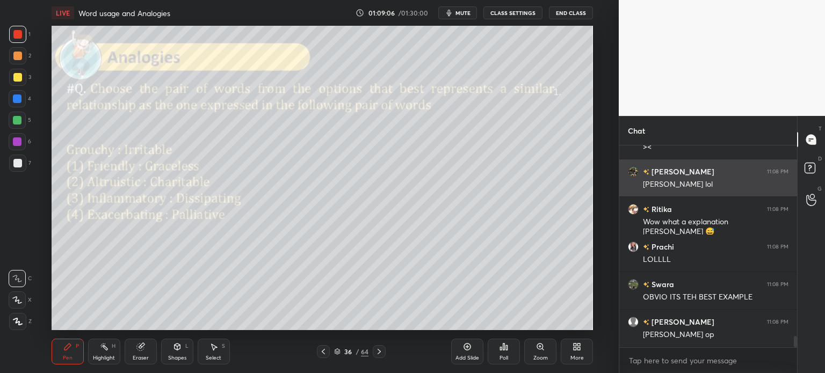
scroll to position [3377, 0]
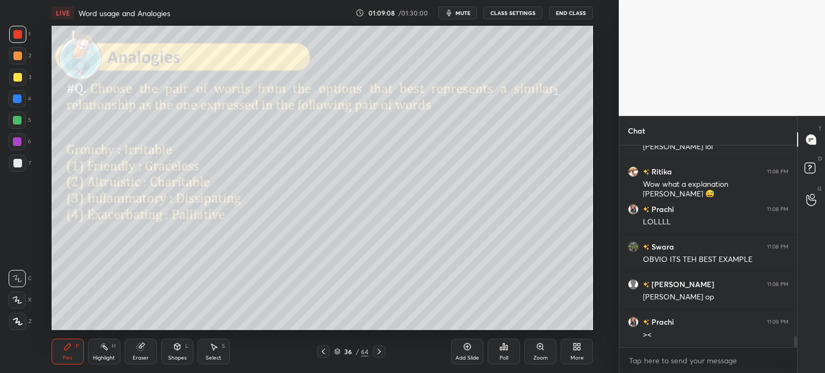
click at [143, 351] on icon at bounding box center [140, 347] width 9 height 9
click at [16, 318] on span "Erase all" at bounding box center [17, 322] width 16 height 8
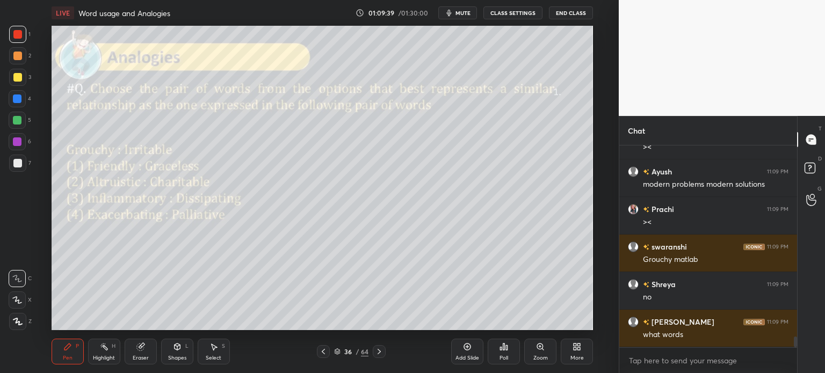
scroll to position [3602, 0]
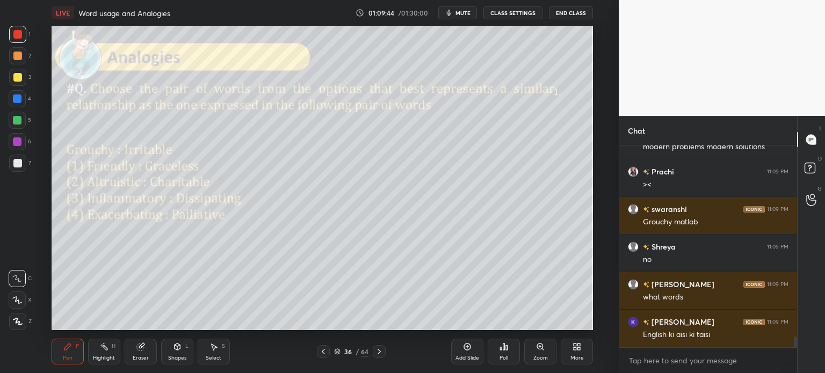
click at [609, 322] on div "Setting up your live class Poll for secs No correct answer Start poll" at bounding box center [322, 178] width 576 height 304
click at [453, 13] on icon "button" at bounding box center [449, 13] width 9 height 9
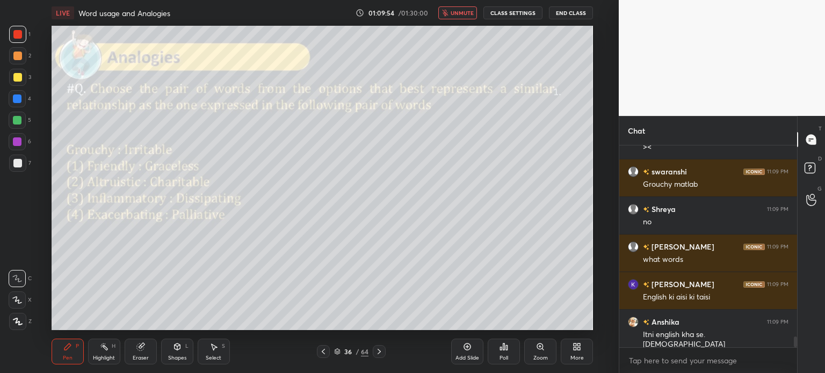
click at [455, 16] on span "unmute" at bounding box center [462, 13] width 23 height 8
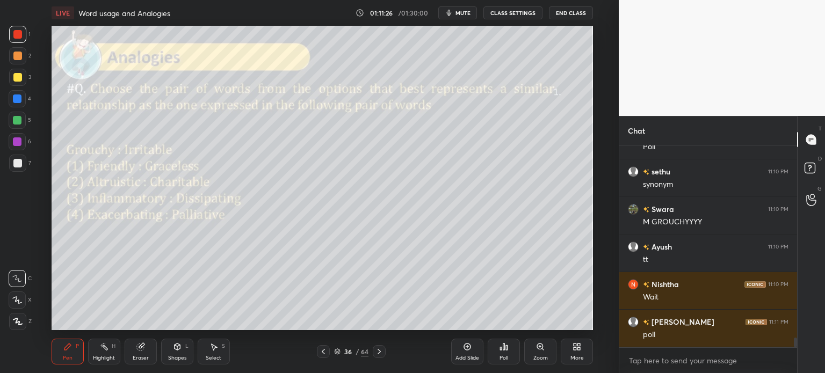
scroll to position [4064, 0]
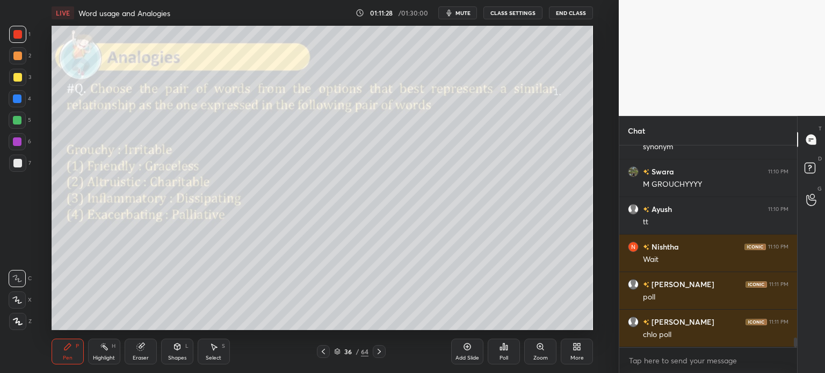
click at [503, 347] on icon at bounding box center [503, 347] width 9 height 9
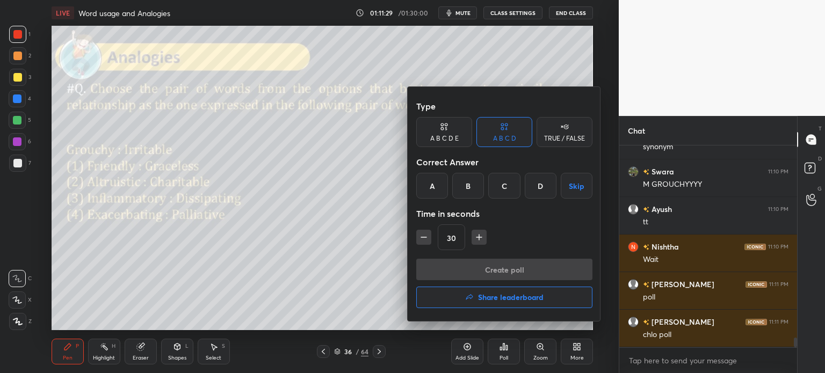
click at [464, 191] on div "B" at bounding box center [468, 186] width 32 height 26
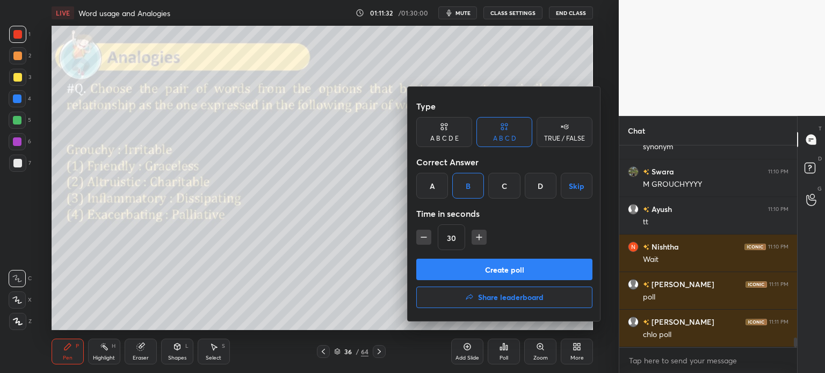
scroll to position [4102, 0]
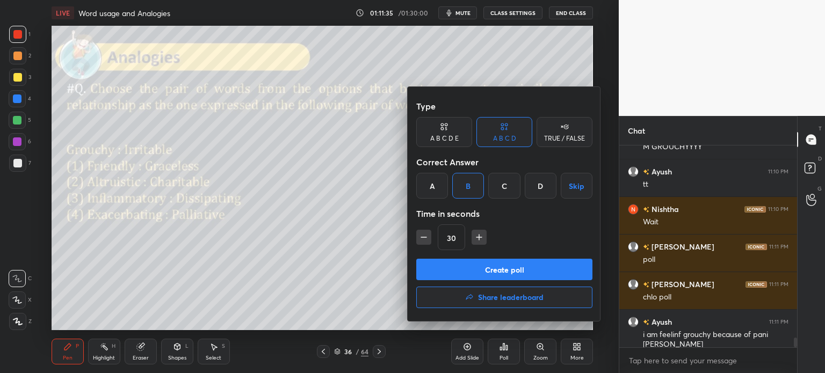
click at [512, 273] on button "Create poll" at bounding box center [504, 269] width 176 height 21
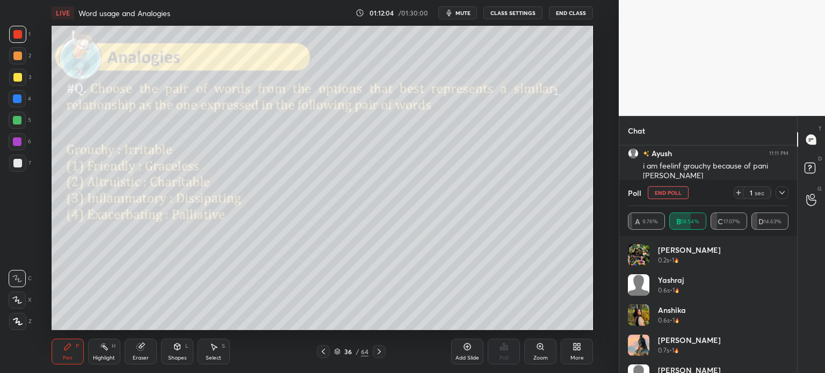
scroll to position [4308, 0]
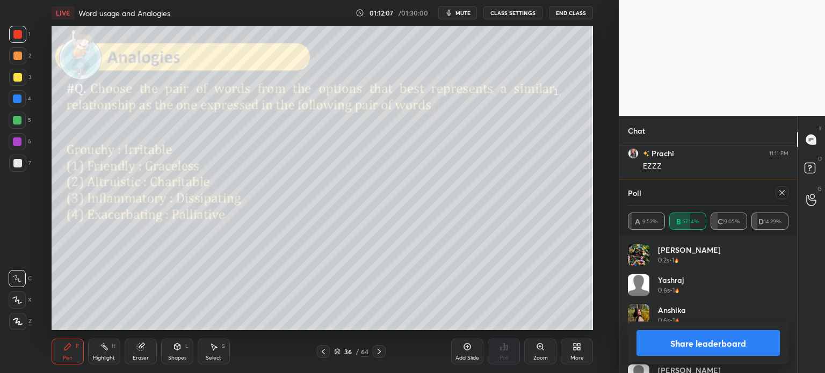
click at [677, 342] on button "Share leaderboard" at bounding box center [707, 343] width 143 height 26
type textarea "x"
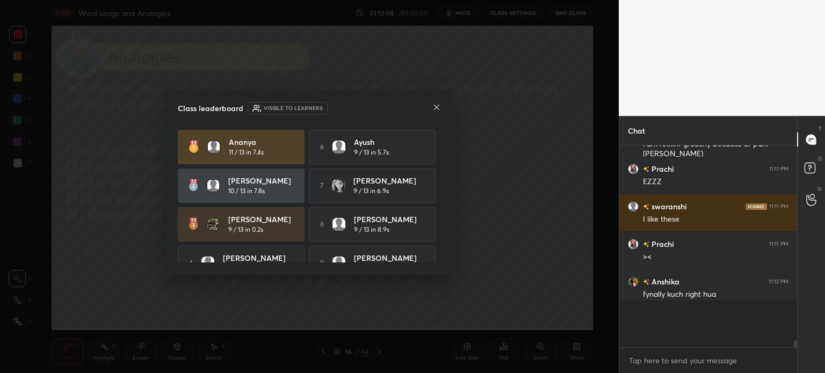
scroll to position [4252, 0]
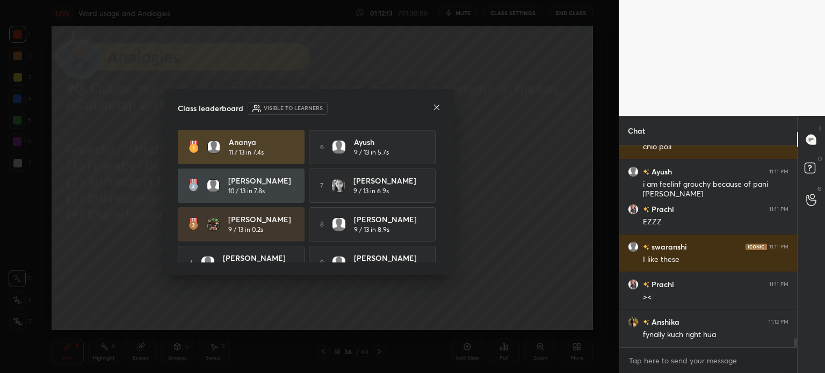
click at [436, 106] on icon at bounding box center [436, 107] width 9 height 9
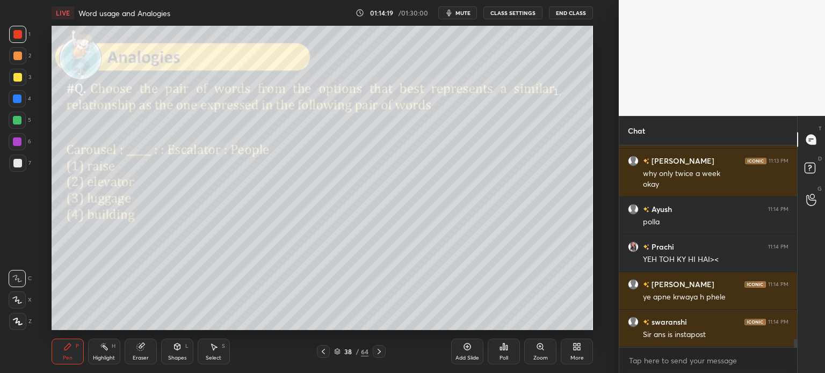
scroll to position [4762, 0]
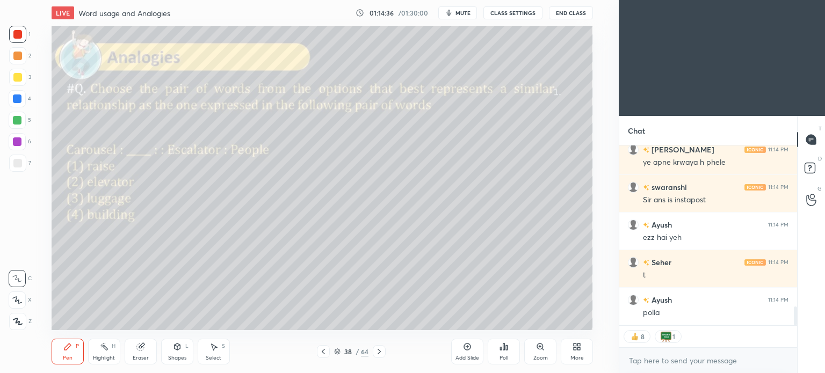
scroll to position [1600, 0]
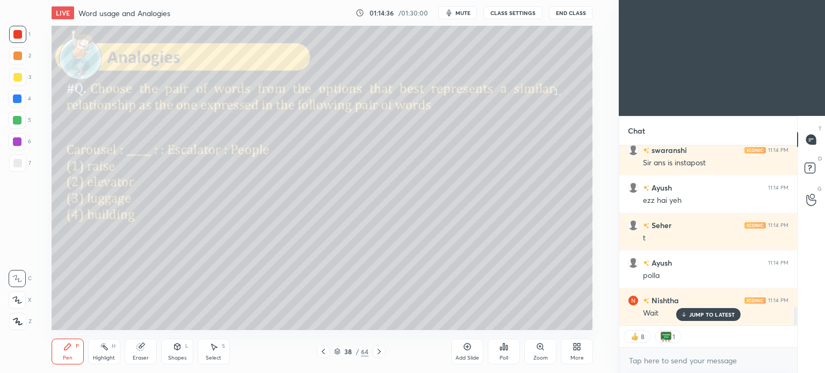
click at [573, 347] on icon at bounding box center [576, 347] width 9 height 9
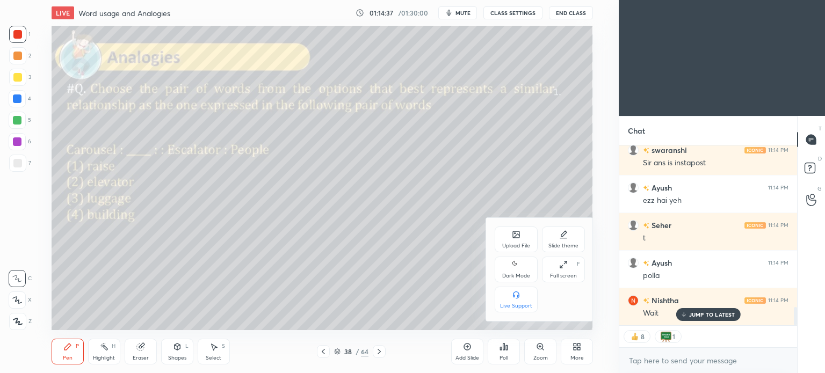
click at [516, 272] on div "Dark Mode" at bounding box center [516, 270] width 43 height 26
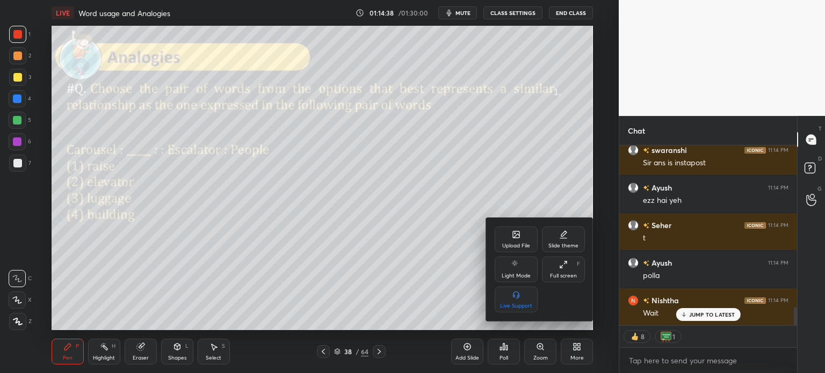
click at [575, 347] on div at bounding box center [412, 186] width 825 height 373
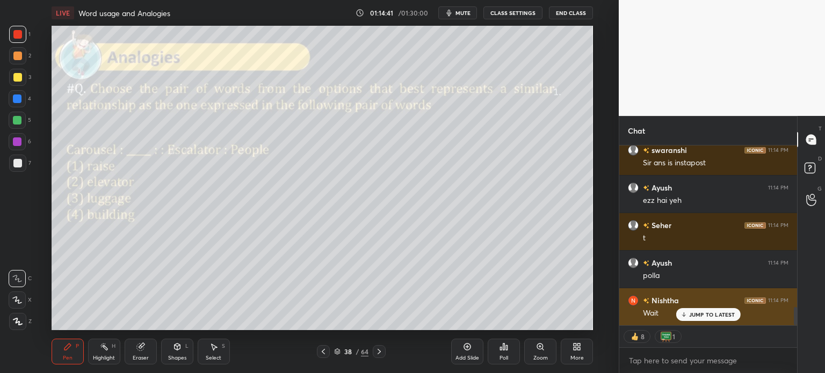
click at [710, 315] on p "JUMP TO LATEST" at bounding box center [712, 314] width 46 height 6
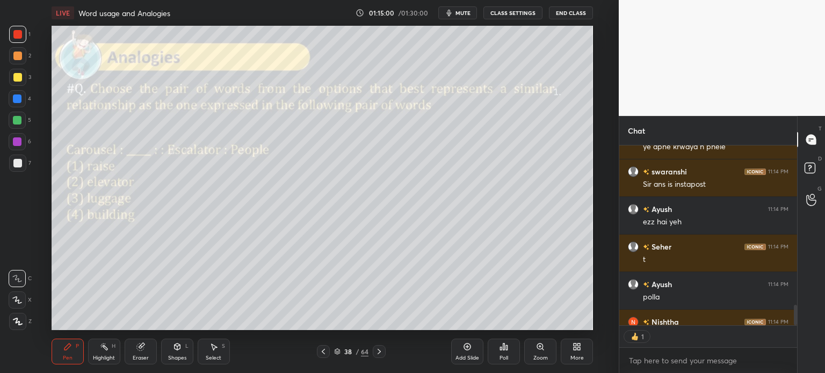
scroll to position [0, 0]
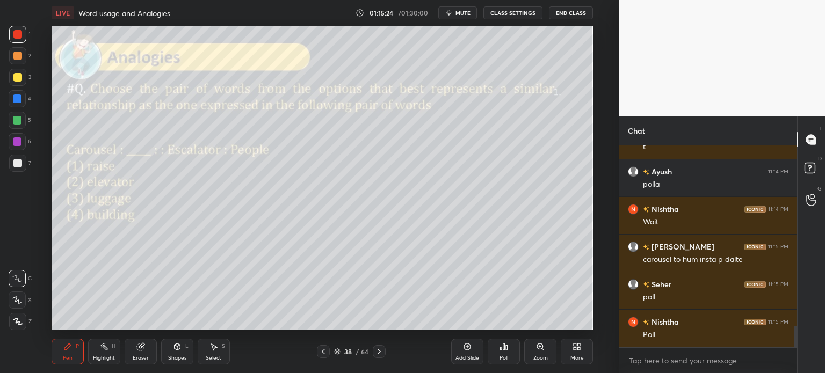
click at [501, 350] on icon at bounding box center [501, 348] width 2 height 3
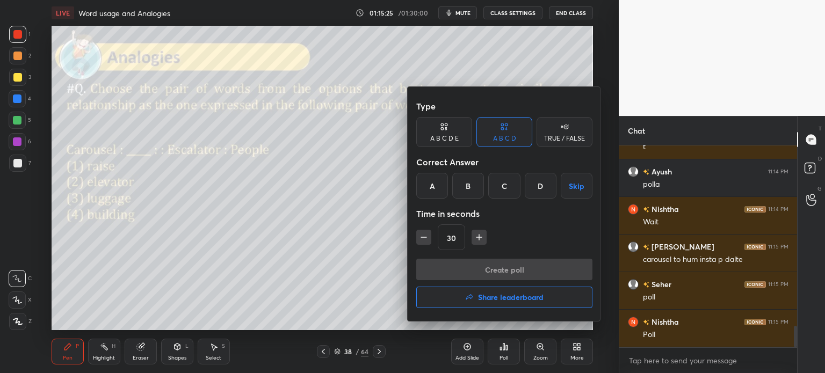
click at [503, 186] on div "C" at bounding box center [504, 186] width 32 height 26
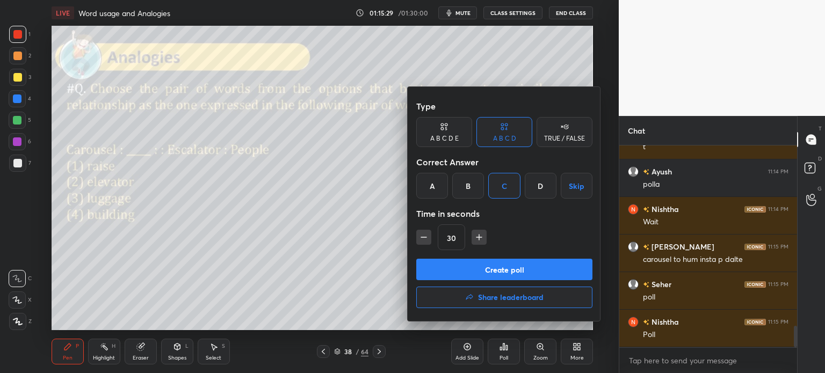
click at [519, 269] on button "Create poll" at bounding box center [504, 269] width 176 height 21
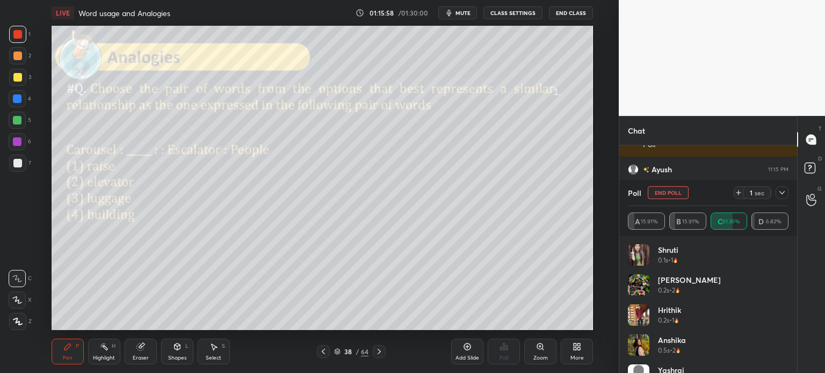
scroll to position [1892, 0]
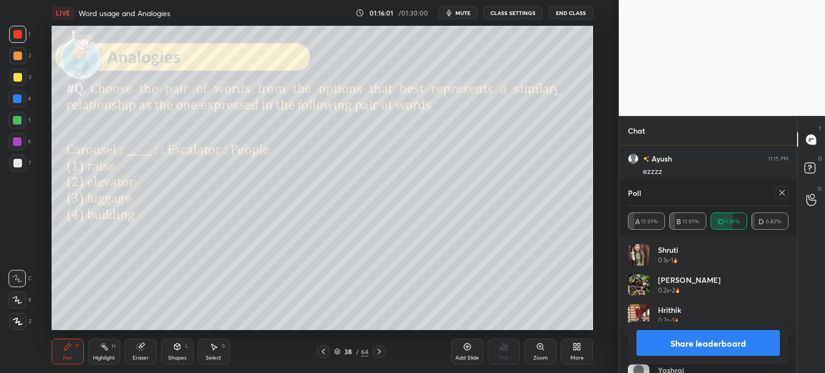
click at [648, 341] on button "Share leaderboard" at bounding box center [707, 343] width 143 height 26
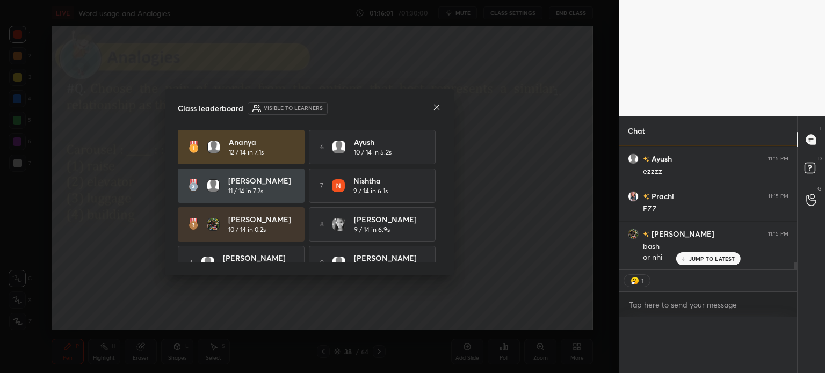
scroll to position [0, 3]
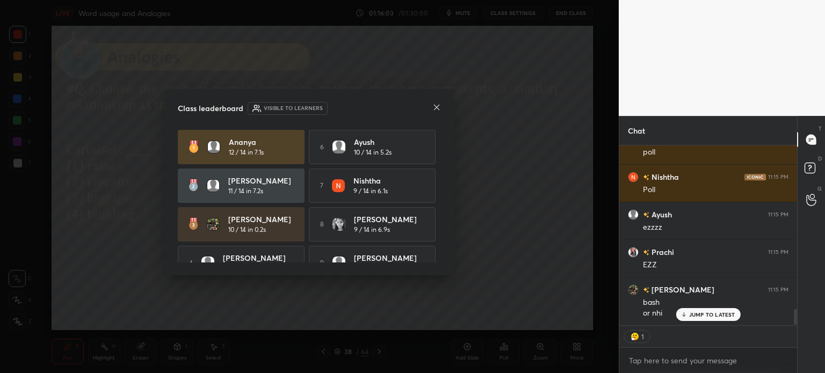
type textarea "x"
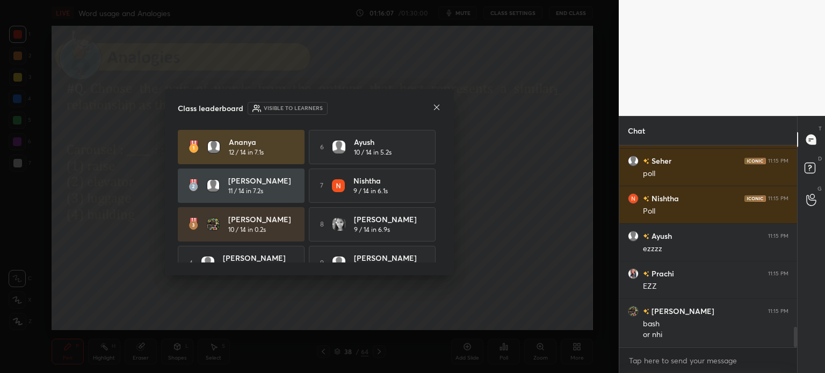
click at [438, 107] on icon at bounding box center [436, 107] width 9 height 9
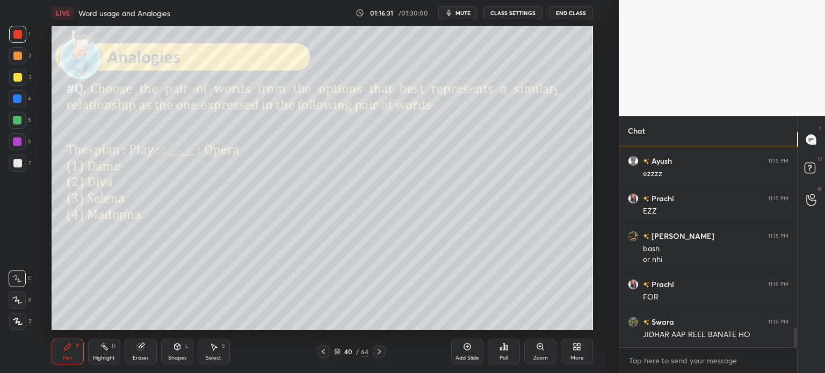
scroll to position [1938, 0]
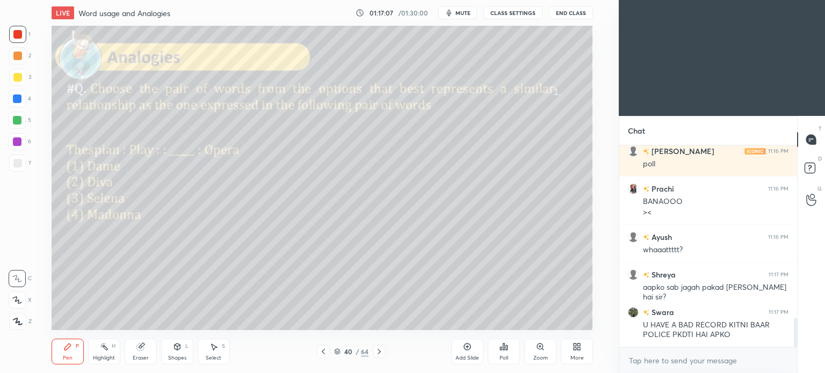
scroll to position [53395, 53125]
click at [572, 347] on icon at bounding box center [576, 347] width 9 height 9
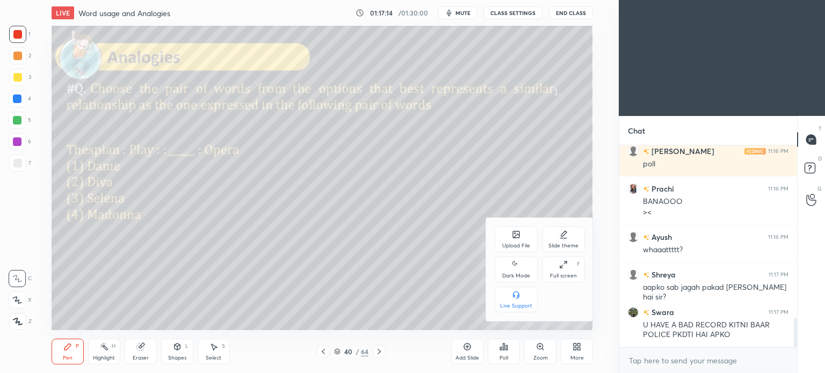
click at [516, 275] on div "Dark Mode" at bounding box center [516, 275] width 28 height 5
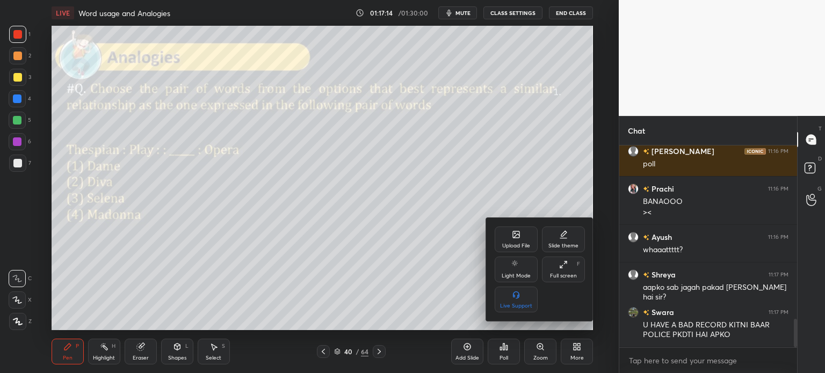
scroll to position [1224, 0]
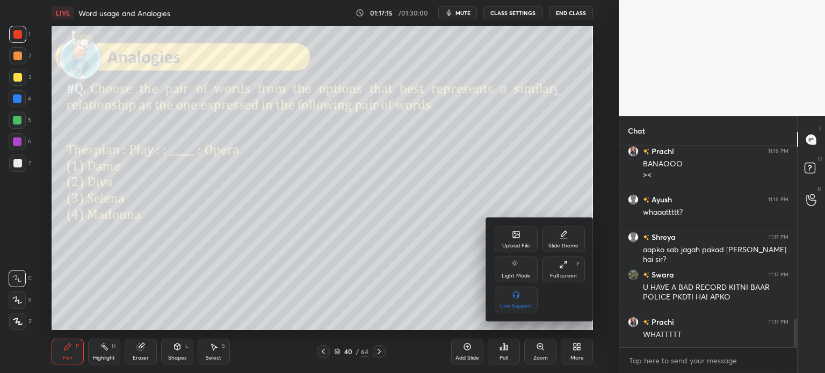
click at [577, 349] on div at bounding box center [412, 186] width 825 height 373
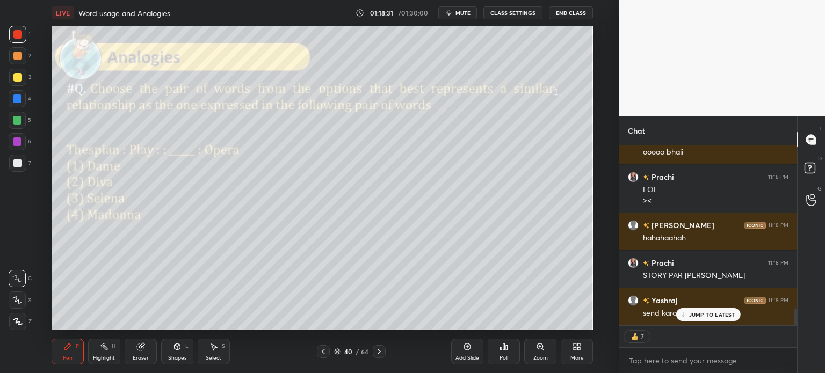
scroll to position [1821, 0]
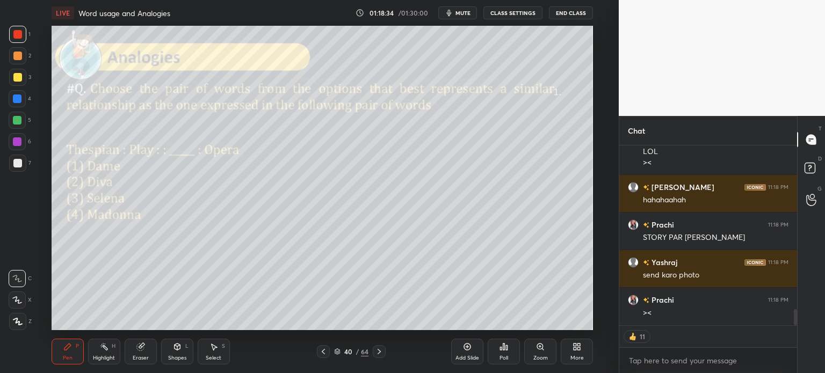
click at [140, 350] on icon at bounding box center [139, 347] width 7 height 7
click at [17, 322] on span "Erase all" at bounding box center [17, 322] width 16 height 8
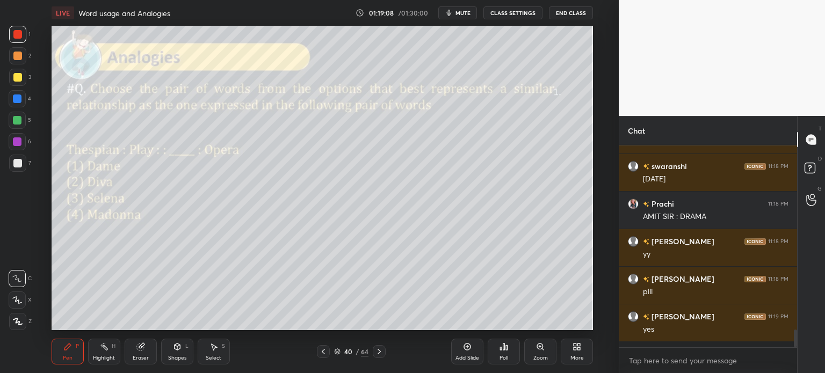
scroll to position [3, 3]
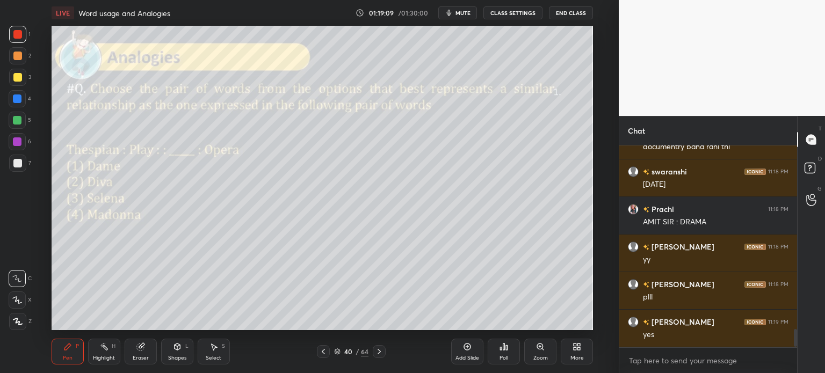
click at [504, 352] on div "Poll" at bounding box center [504, 352] width 32 height 26
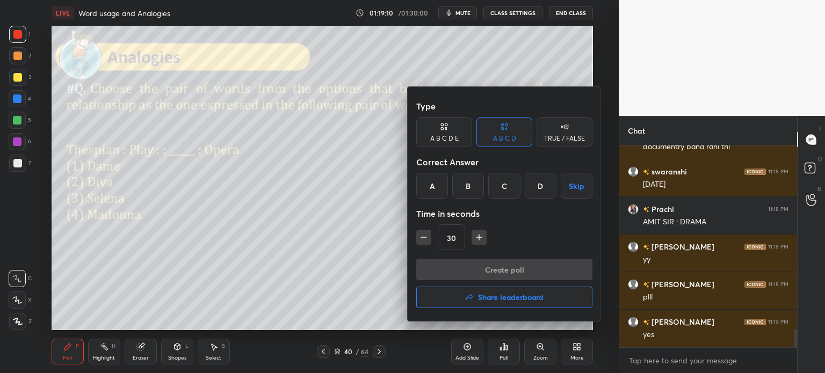
click at [462, 190] on div "B" at bounding box center [468, 186] width 32 height 26
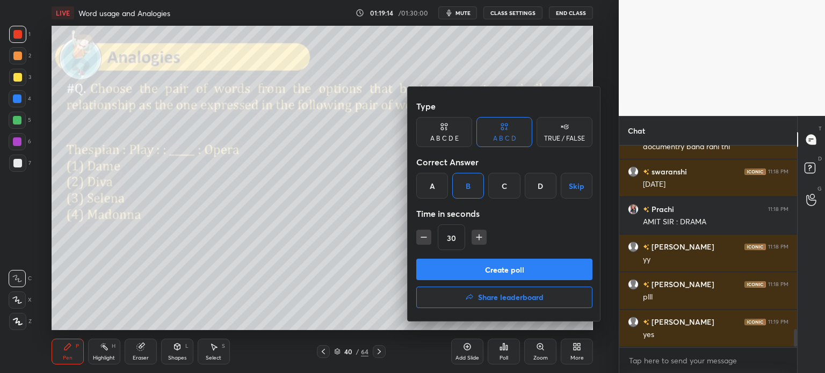
click at [507, 272] on button "Create poll" at bounding box center [504, 269] width 176 height 21
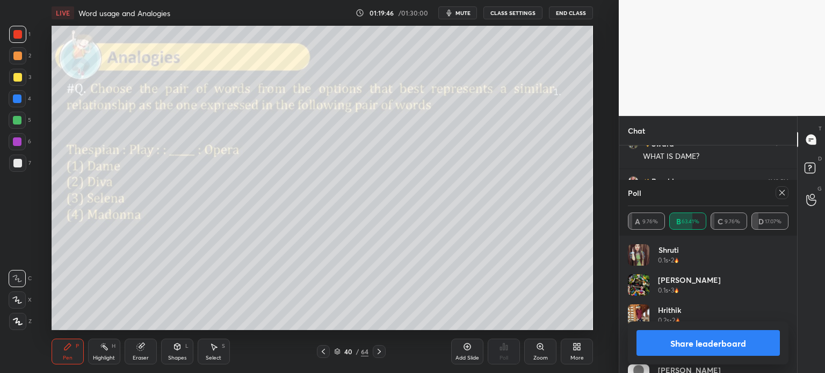
scroll to position [2364, 0]
click at [664, 343] on button "Share leaderboard" at bounding box center [707, 343] width 143 height 26
type textarea "x"
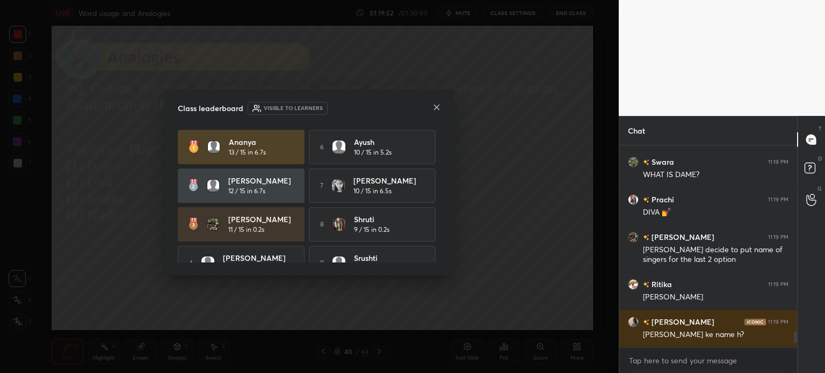
click at [432, 107] on icon at bounding box center [436, 107] width 9 height 9
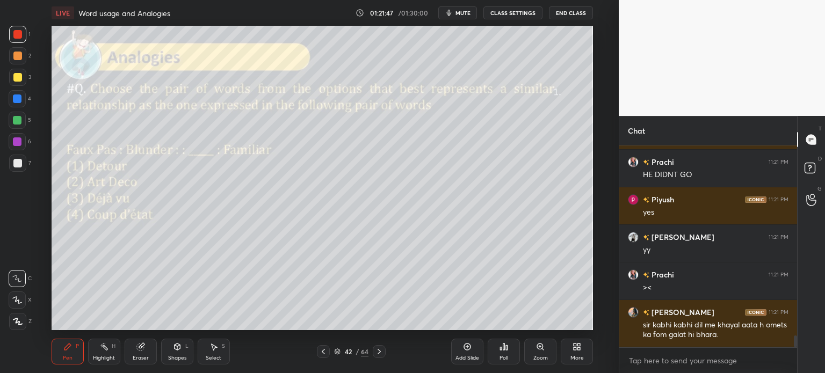
scroll to position [3279, 0]
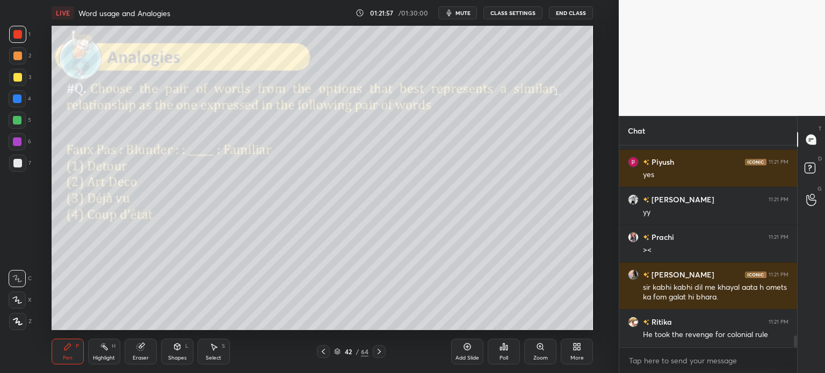
click at [462, 10] on span "mute" at bounding box center [462, 13] width 15 height 8
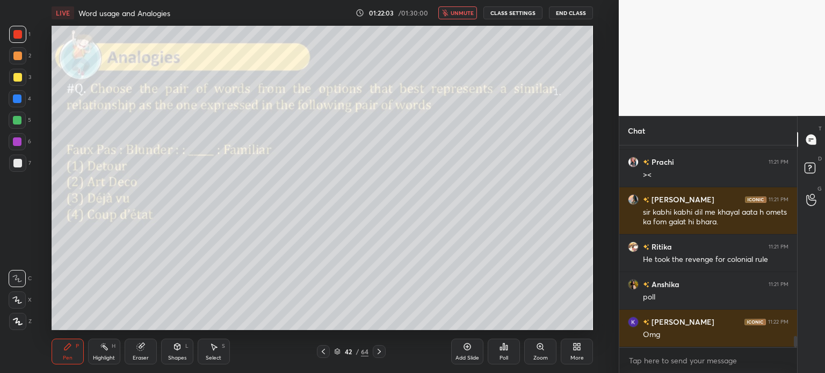
scroll to position [3392, 0]
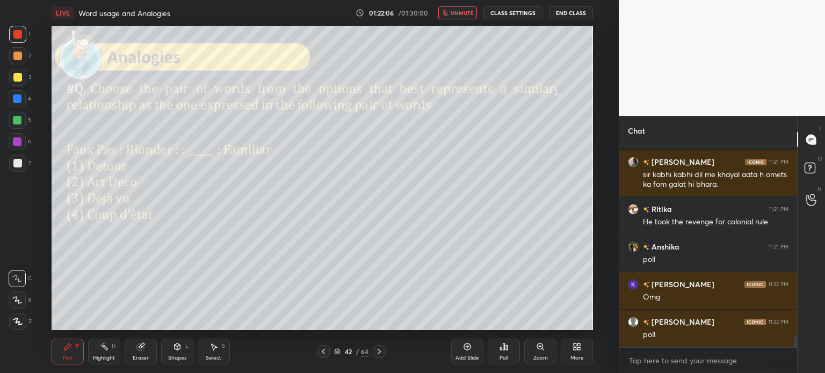
click at [462, 14] on span "unmute" at bounding box center [462, 13] width 23 height 8
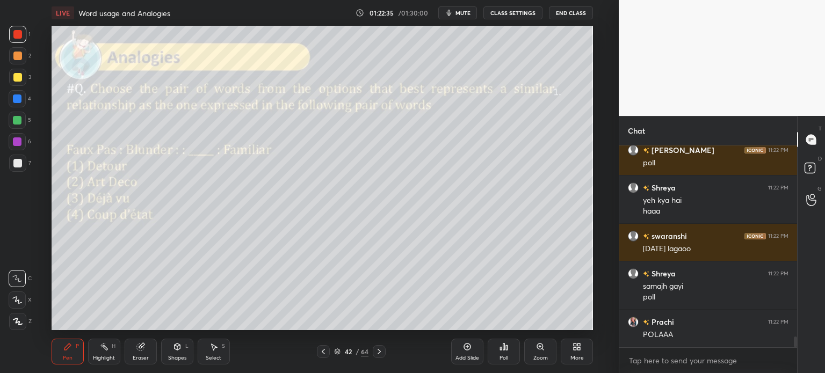
scroll to position [3601, 0]
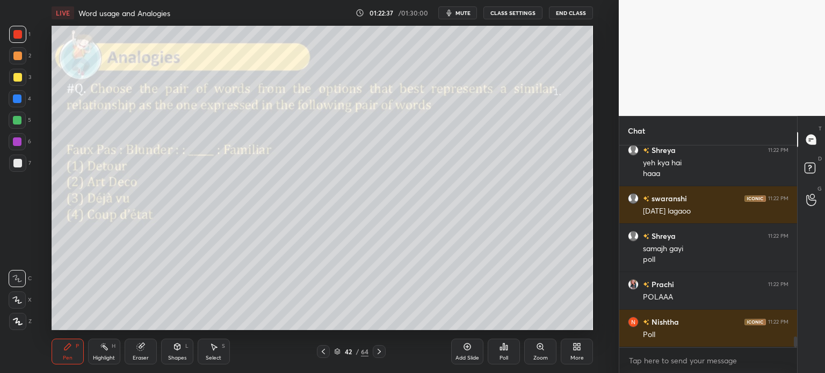
click at [503, 349] on icon at bounding box center [504, 347] width 2 height 6
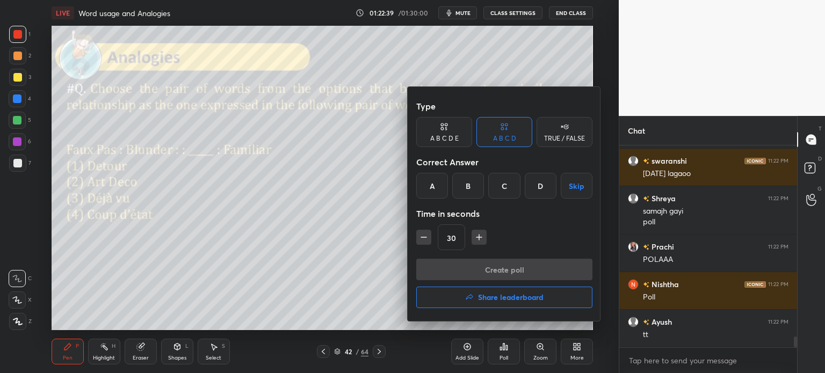
click at [362, 237] on div at bounding box center [412, 186] width 825 height 373
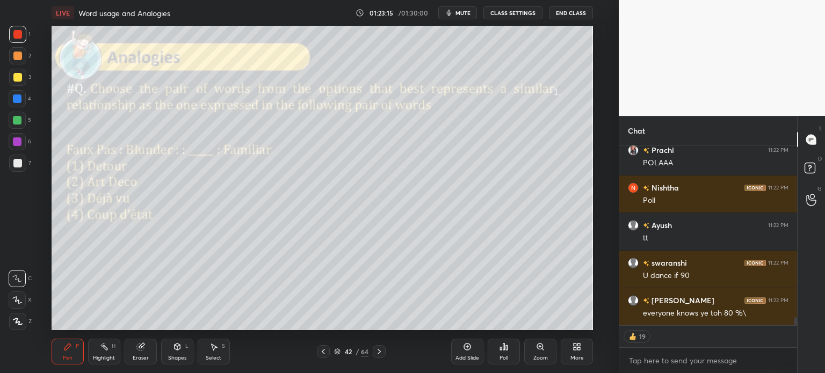
scroll to position [3774, 0]
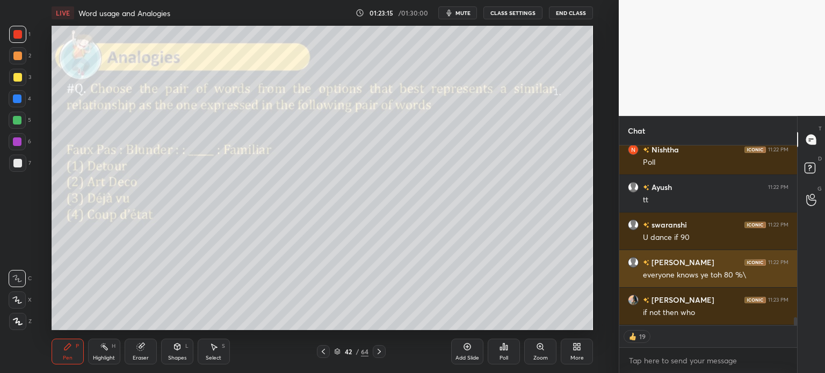
click at [690, 312] on div "[PERSON_NAME] 11:22 PM POLAAA [PERSON_NAME] 11:22 PM Poll [PERSON_NAME] 11:22 P…" at bounding box center [708, 236] width 178 height 180
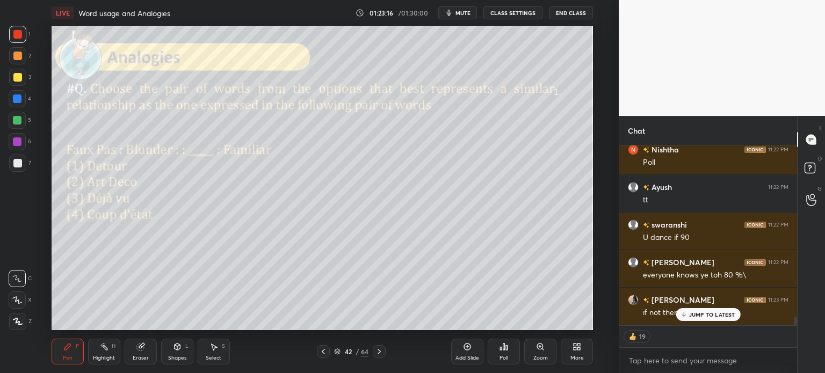
scroll to position [3811, 0]
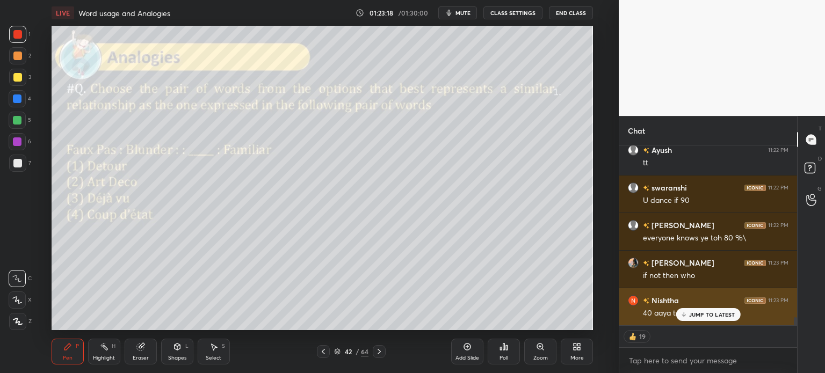
click at [696, 315] on p "JUMP TO LATEST" at bounding box center [712, 314] width 46 height 6
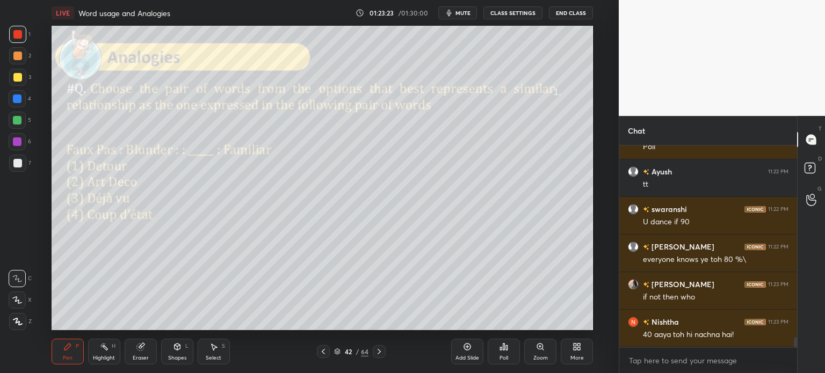
scroll to position [3, 3]
click at [506, 352] on div "Poll" at bounding box center [504, 352] width 32 height 26
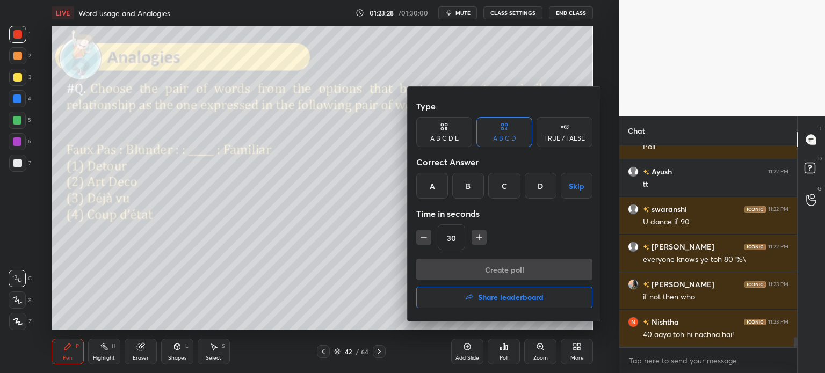
click at [497, 190] on div "C" at bounding box center [504, 186] width 32 height 26
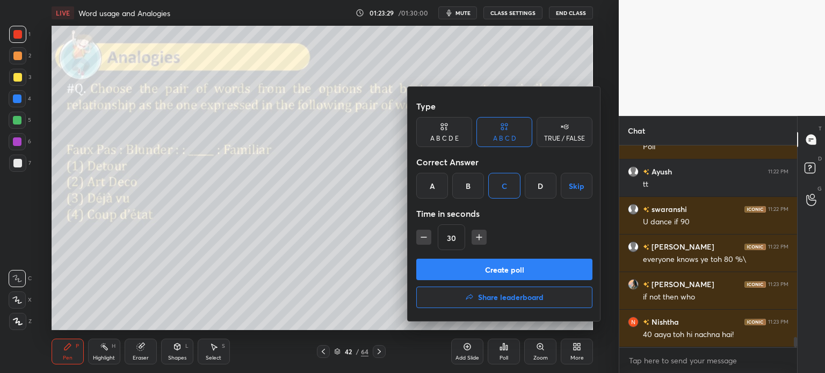
click at [514, 269] on button "Create poll" at bounding box center [504, 269] width 176 height 21
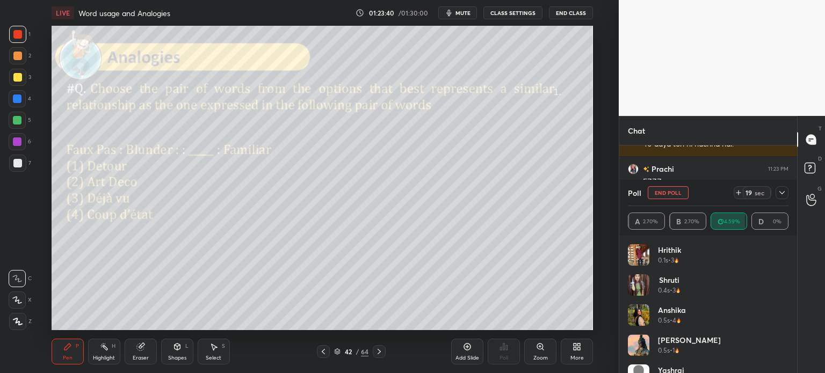
scroll to position [4017, 0]
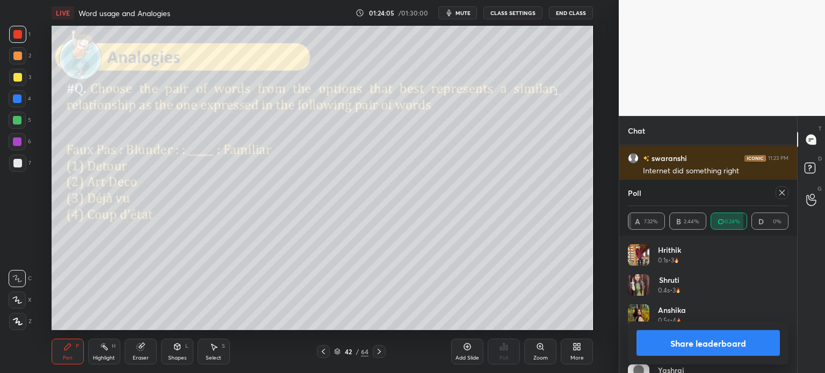
click at [673, 344] on button "Share leaderboard" at bounding box center [707, 343] width 143 height 26
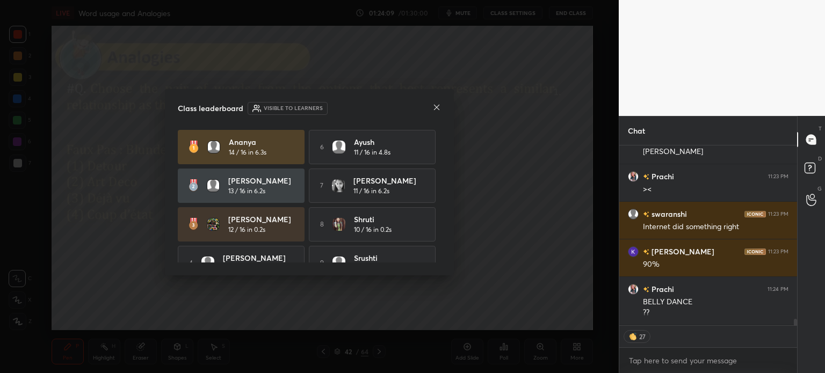
click at [436, 106] on icon at bounding box center [436, 107] width 9 height 9
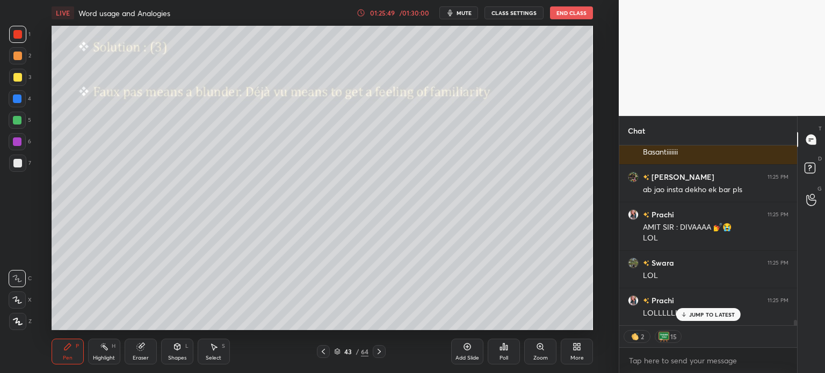
scroll to position [5677, 0]
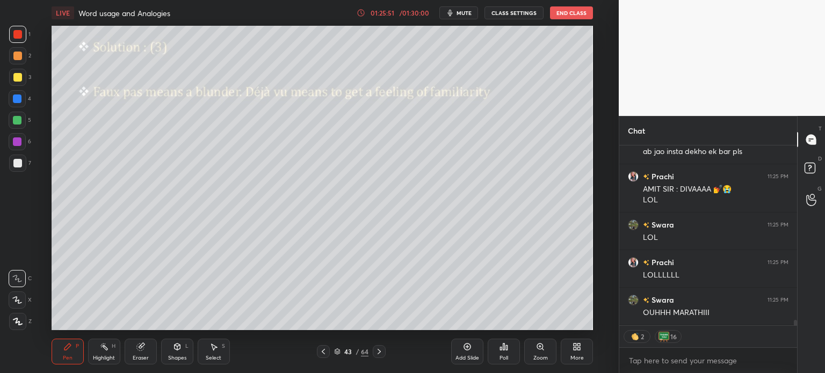
click at [352, 350] on div "43" at bounding box center [348, 352] width 11 height 6
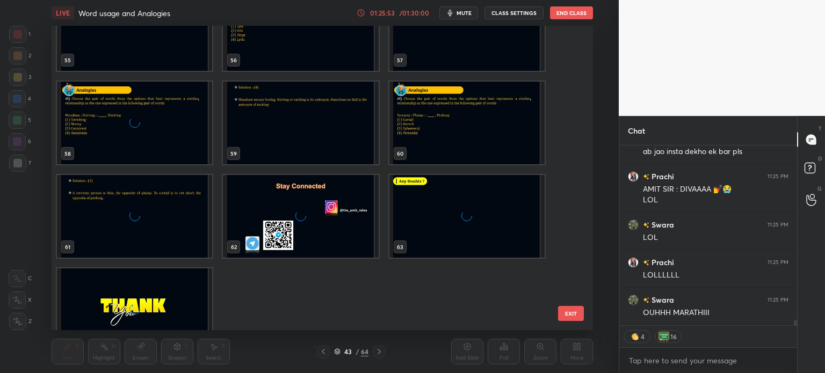
scroll to position [1751, 0]
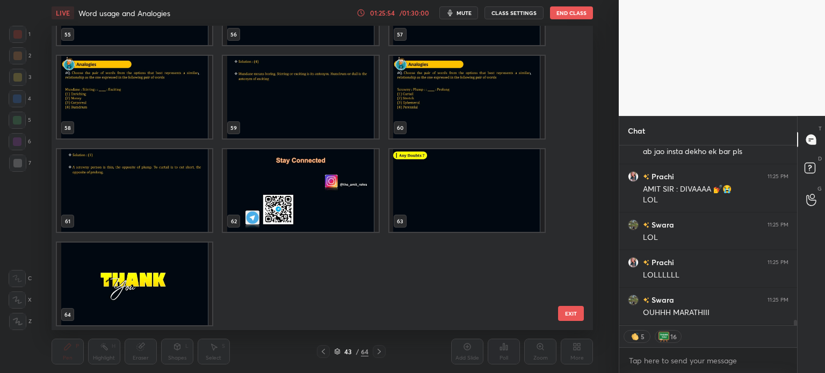
click at [155, 273] on img "grid" at bounding box center [134, 284] width 155 height 83
click at [158, 271] on img "grid" at bounding box center [134, 284] width 155 height 83
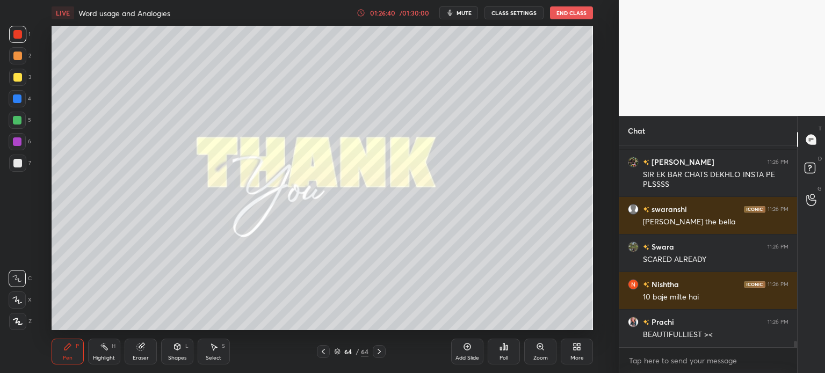
scroll to position [6158, 0]
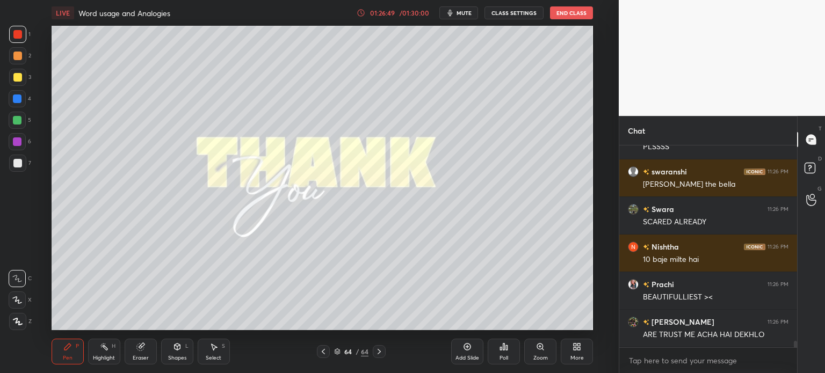
click at [503, 349] on icon at bounding box center [504, 347] width 2 height 6
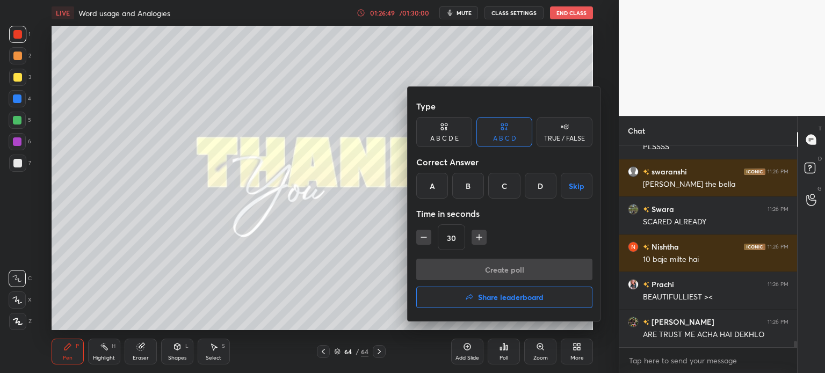
click at [484, 299] on h4 "Share leaderboard" at bounding box center [511, 298] width 66 height 8
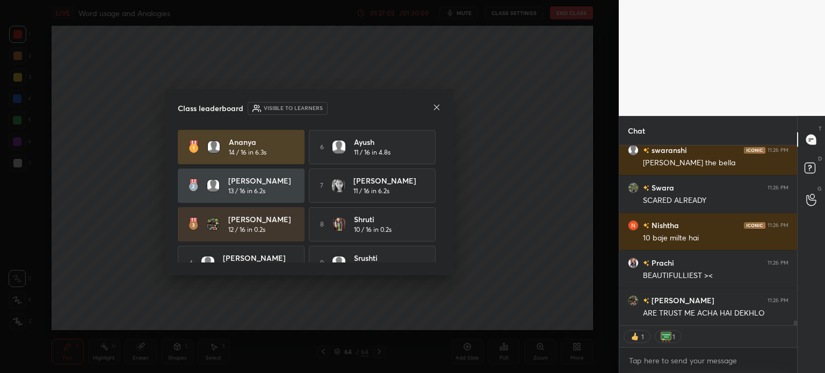
scroll to position [6218, 0]
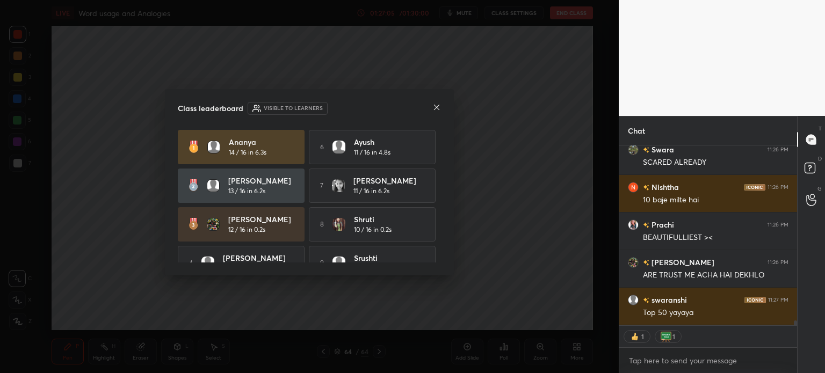
click at [437, 107] on icon at bounding box center [436, 107] width 9 height 9
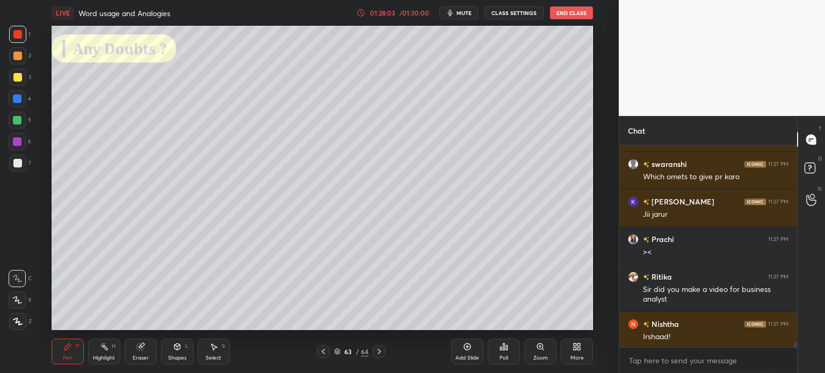
scroll to position [7183, 0]
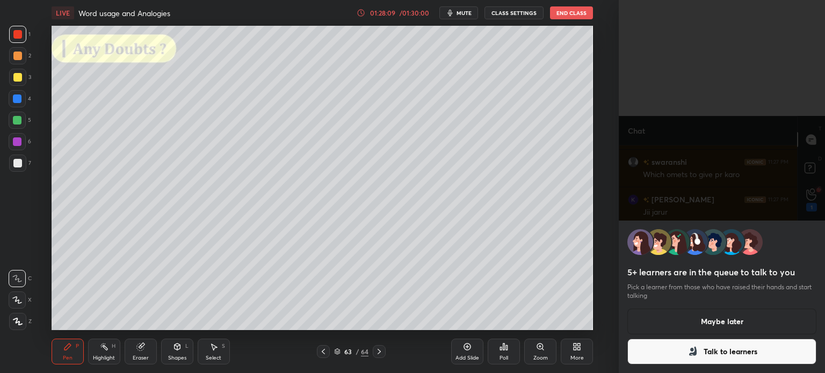
click at [669, 351] on button "Talk to learners" at bounding box center [721, 352] width 189 height 26
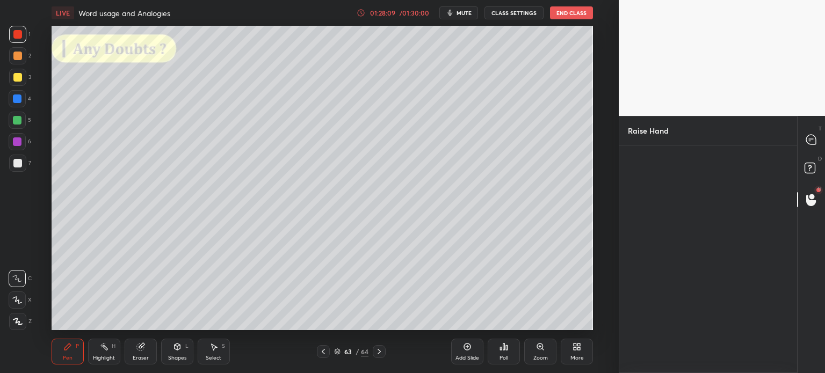
scroll to position [3, 3]
click at [661, 201] on div "Ananya" at bounding box center [654, 197] width 53 height 62
click at [655, 219] on button "INVITE" at bounding box center [654, 220] width 43 height 14
click at [607, 296] on div "Setting up your live class Poll for secs No correct answer Start poll" at bounding box center [322, 178] width 576 height 304
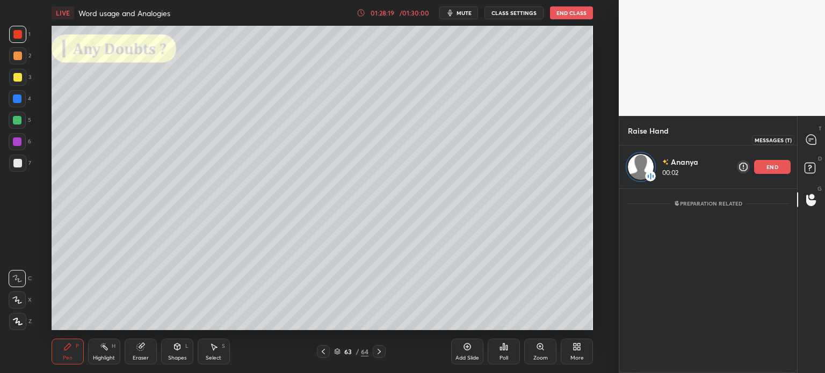
click at [812, 140] on icon at bounding box center [811, 140] width 10 height 10
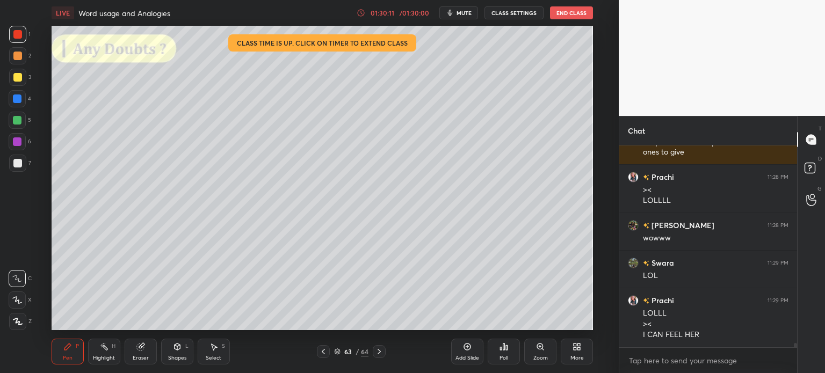
scroll to position [7584, 0]
click at [808, 201] on icon at bounding box center [811, 200] width 10 height 12
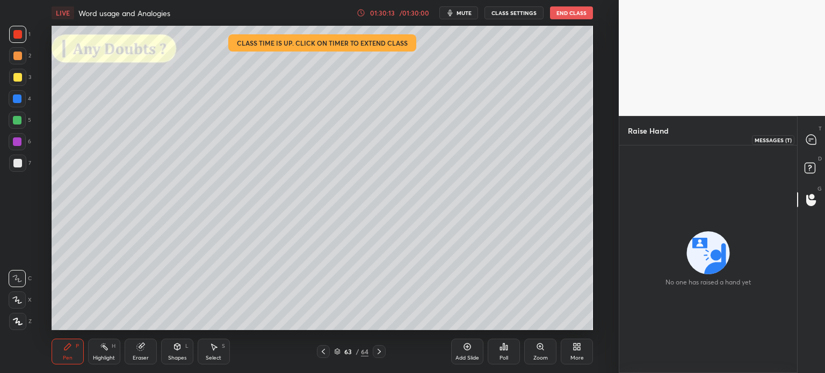
click at [811, 138] on icon at bounding box center [811, 140] width 10 height 10
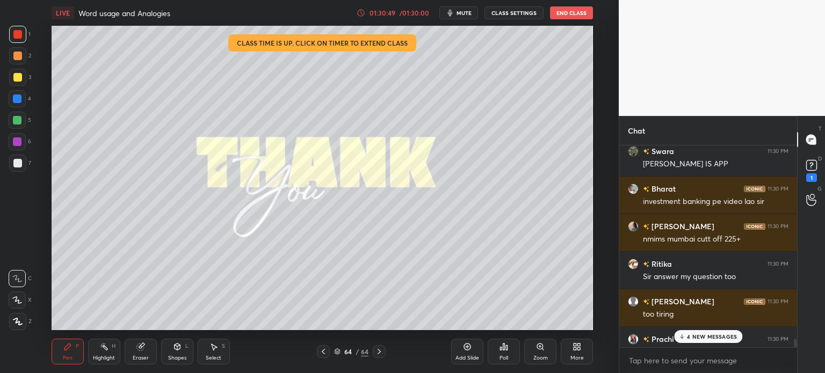
scroll to position [7886, 0]
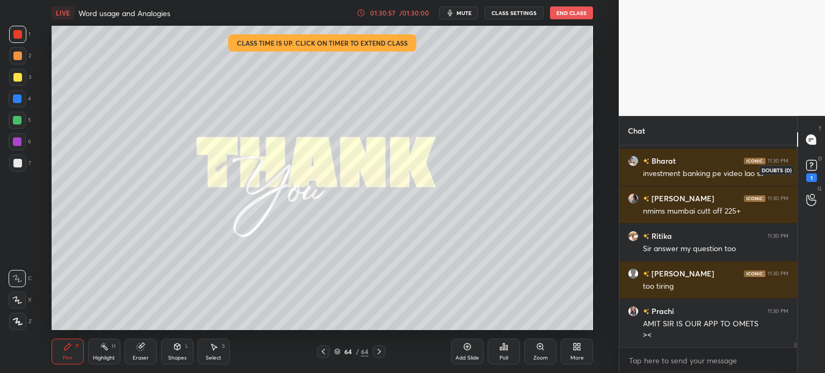
click at [809, 167] on rect at bounding box center [811, 166] width 10 height 10
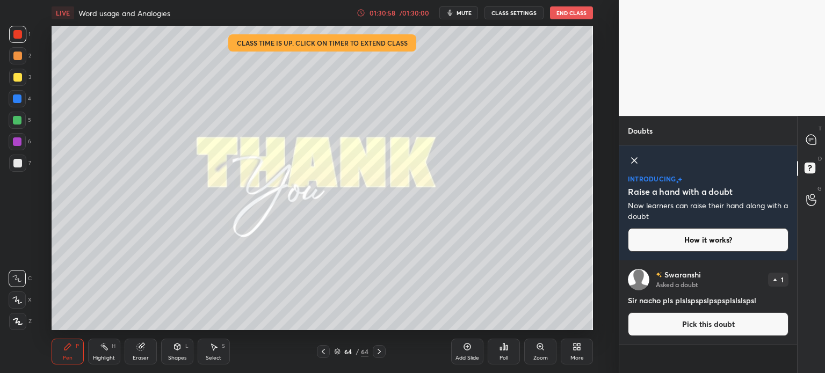
click at [635, 159] on icon at bounding box center [634, 160] width 5 height 5
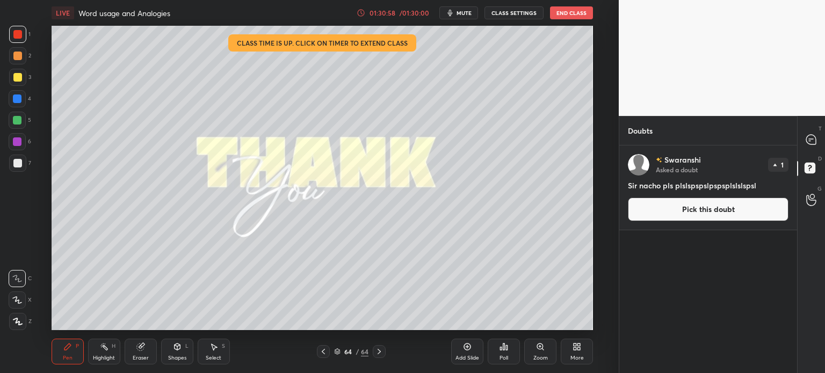
scroll to position [224, 175]
click at [810, 139] on icon at bounding box center [811, 139] width 4 height 0
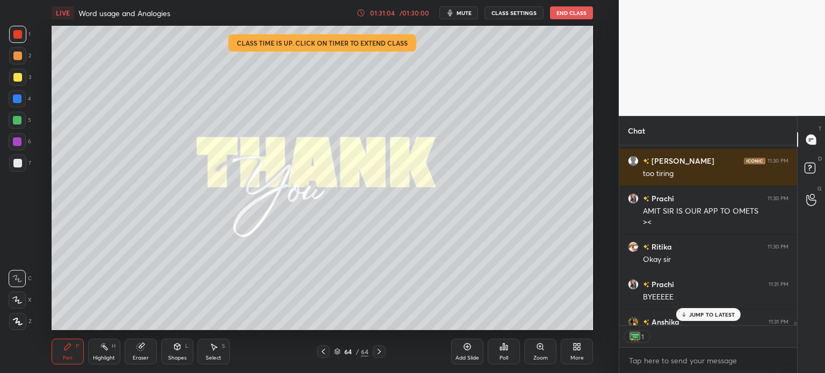
scroll to position [8096, 0]
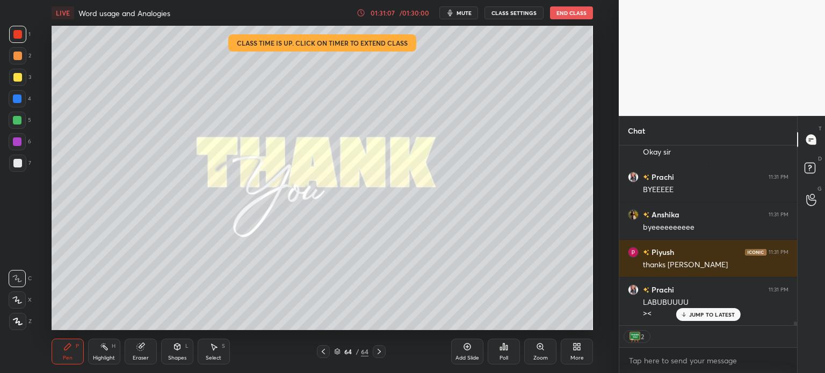
click at [575, 16] on button "End Class" at bounding box center [571, 12] width 43 height 13
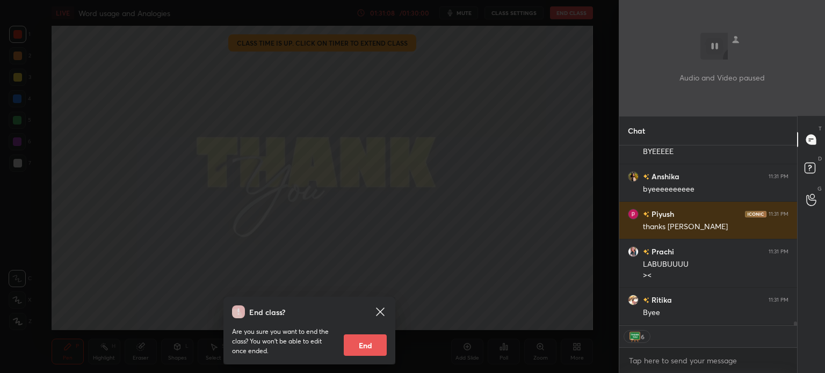
click at [368, 337] on button "End" at bounding box center [365, 345] width 43 height 21
type textarea "x"
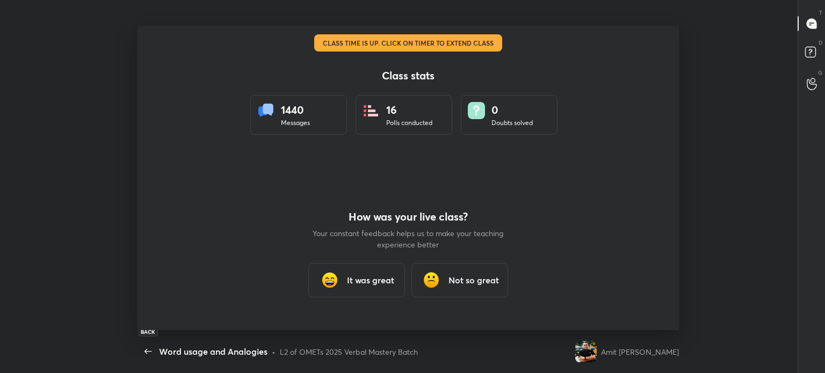
click at [144, 350] on icon "button" at bounding box center [148, 351] width 13 height 13
